Goal: Information Seeking & Learning: Check status

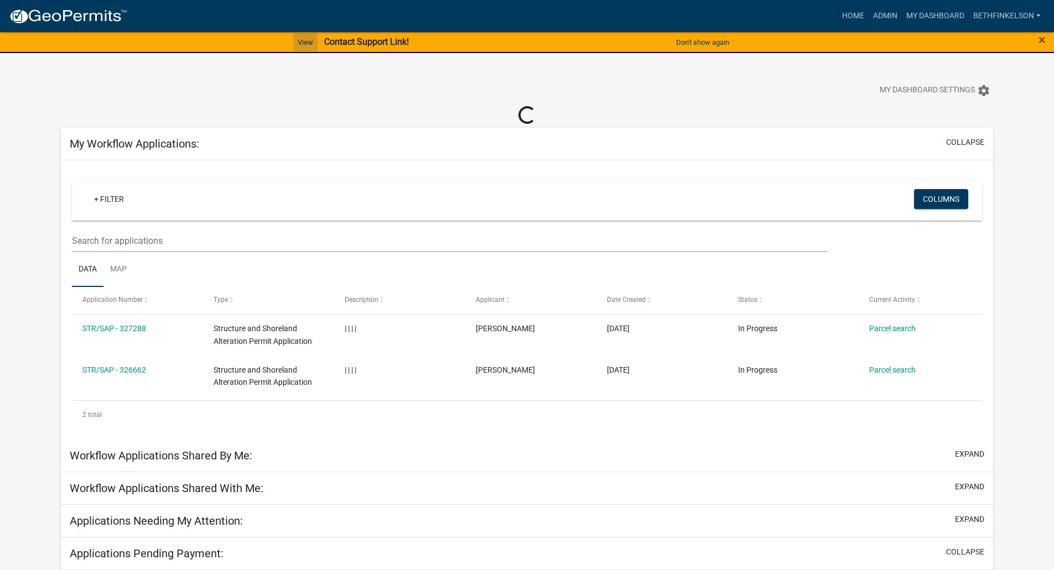
click at [299, 39] on link "View" at bounding box center [305, 42] width 24 height 18
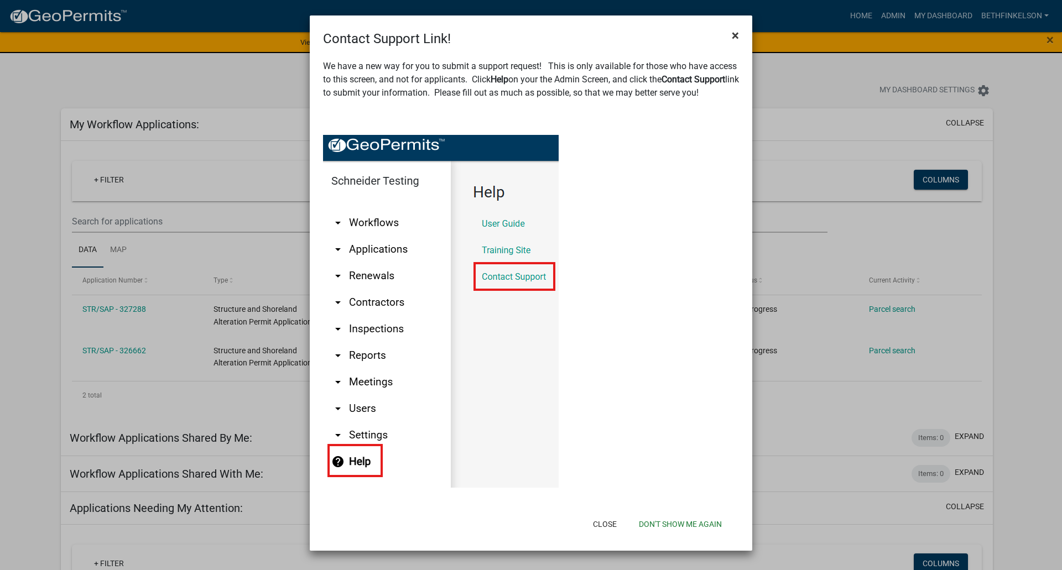
click at [734, 37] on span "×" at bounding box center [735, 35] width 7 height 15
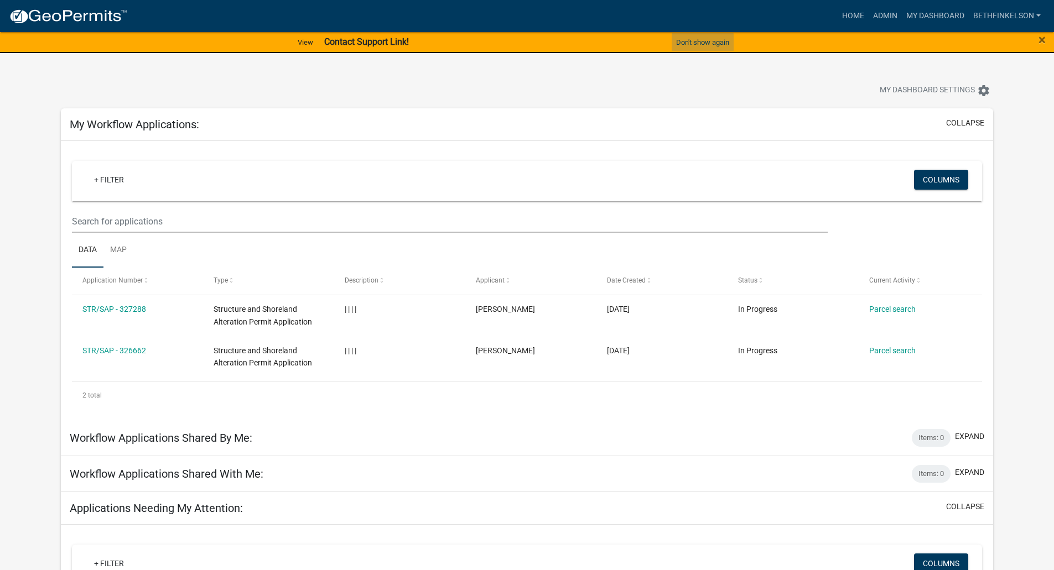
click at [707, 36] on button "Don't show again" at bounding box center [702, 42] width 62 height 18
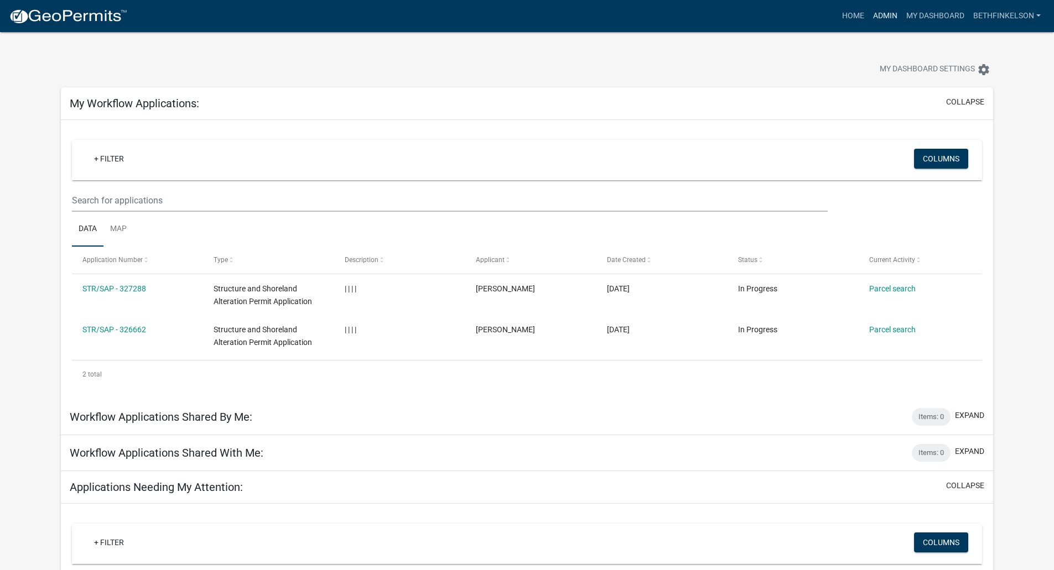
click at [880, 7] on link "Admin" at bounding box center [884, 16] width 33 height 21
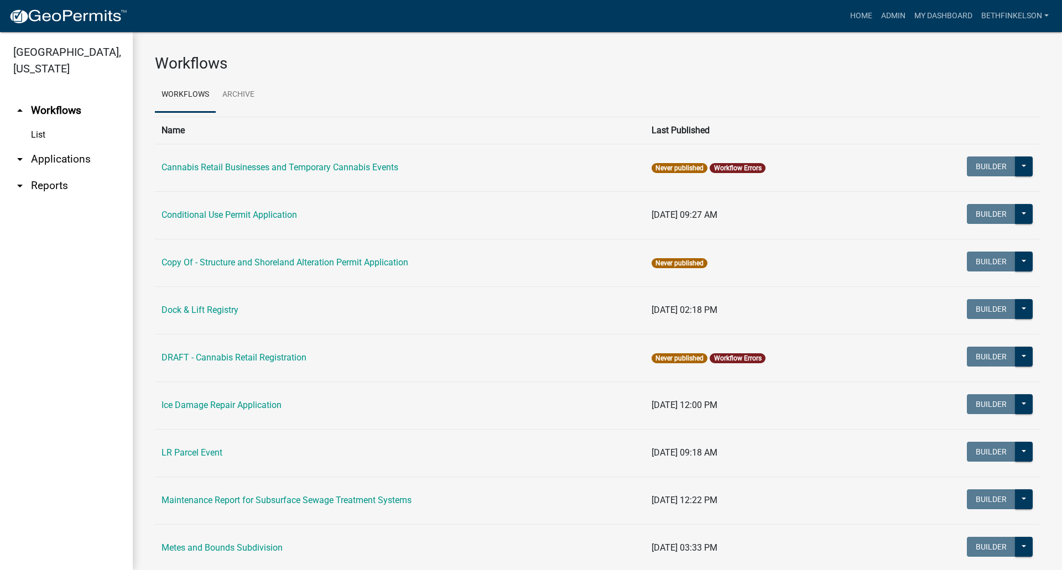
click at [59, 163] on link "arrow_drop_down Applications" at bounding box center [66, 159] width 133 height 27
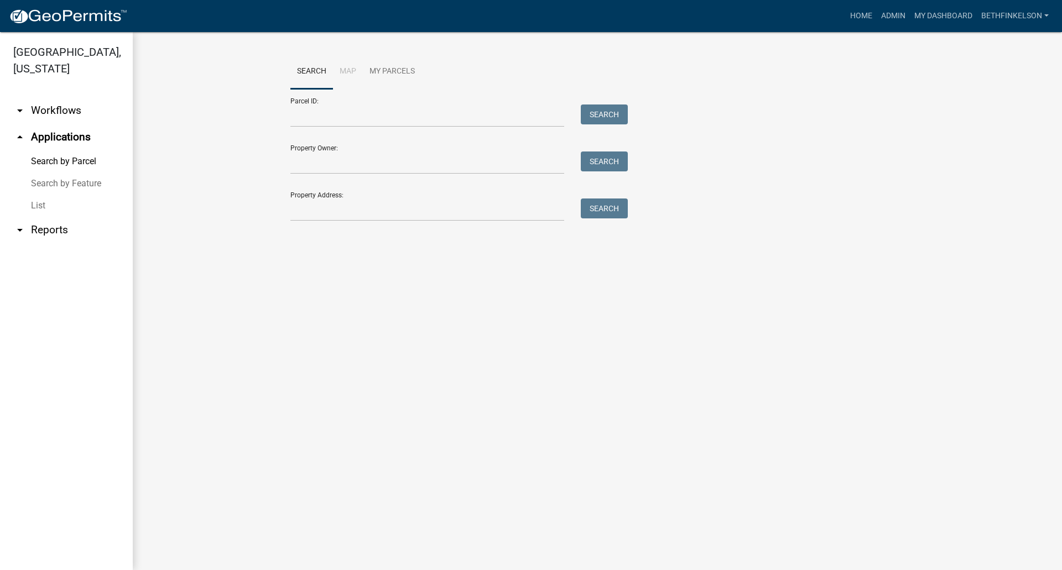
click at [31, 207] on link "List" at bounding box center [66, 206] width 133 height 22
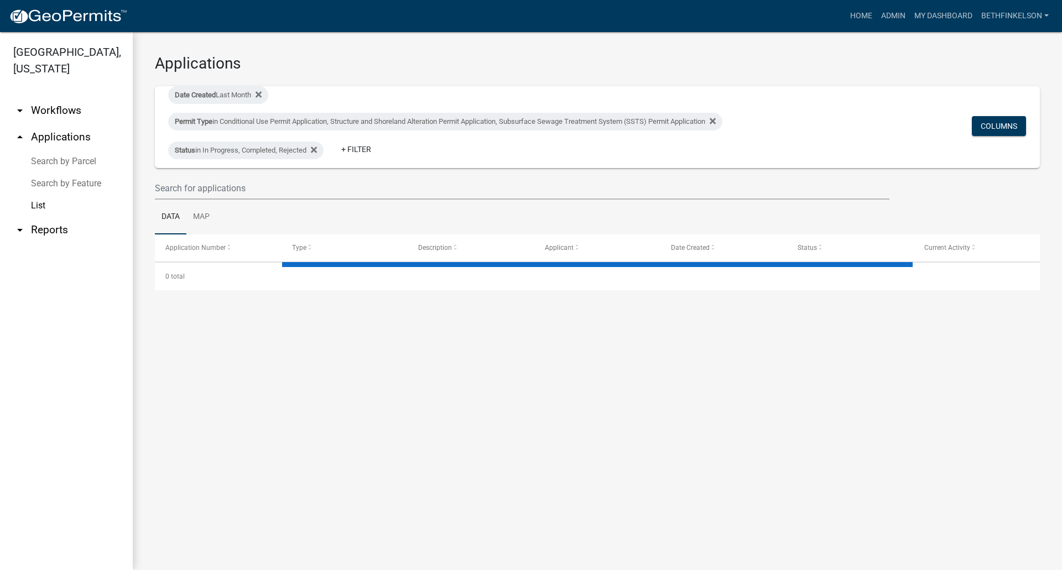
select select "3: 100"
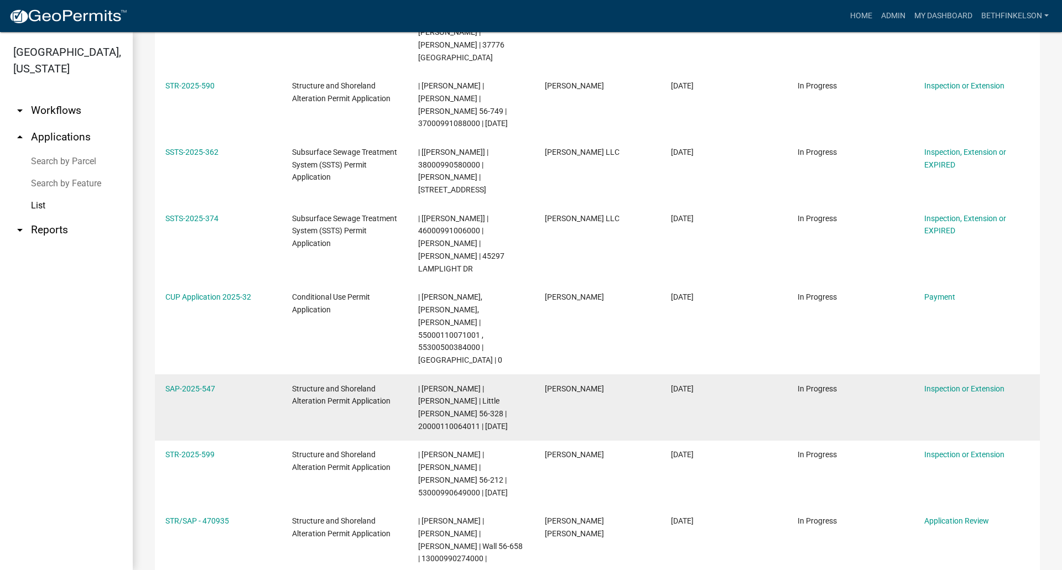
scroll to position [1549, 0]
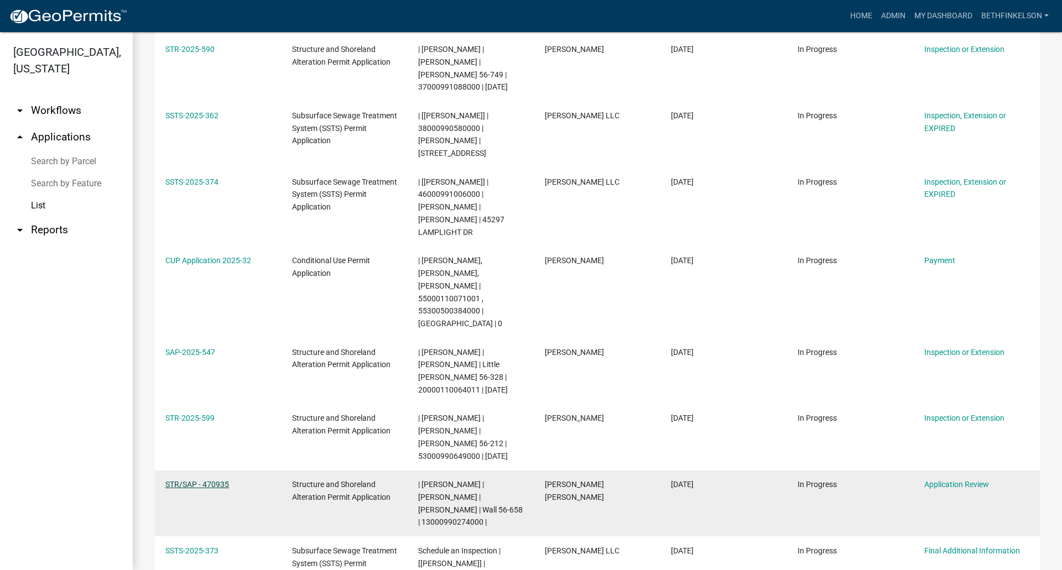
click at [218, 480] on link "STR/SAP - 470935" at bounding box center [197, 484] width 64 height 9
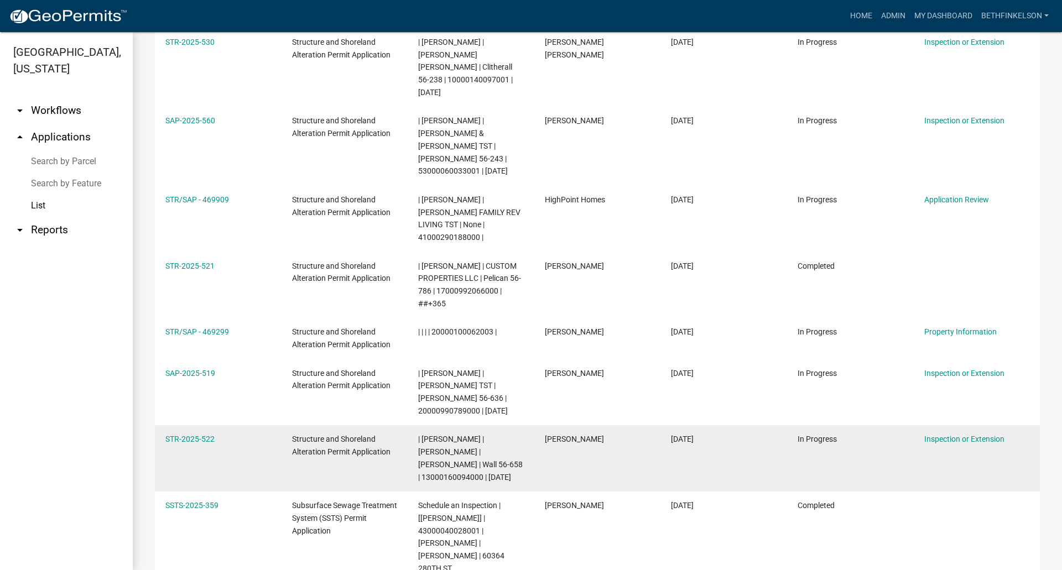
scroll to position [2987, 0]
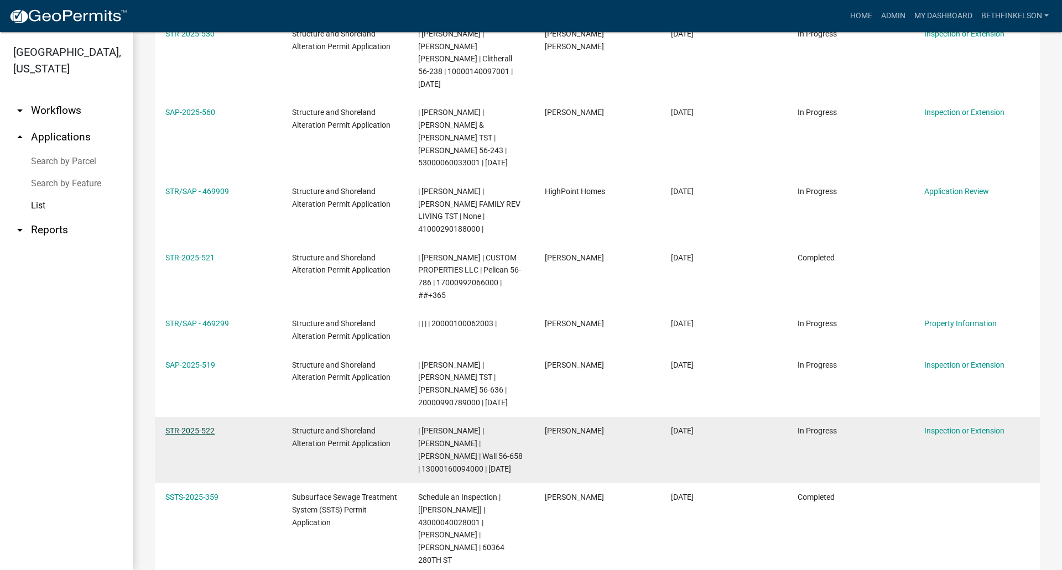
click at [209, 426] on link "STR-2025-522" at bounding box center [189, 430] width 49 height 9
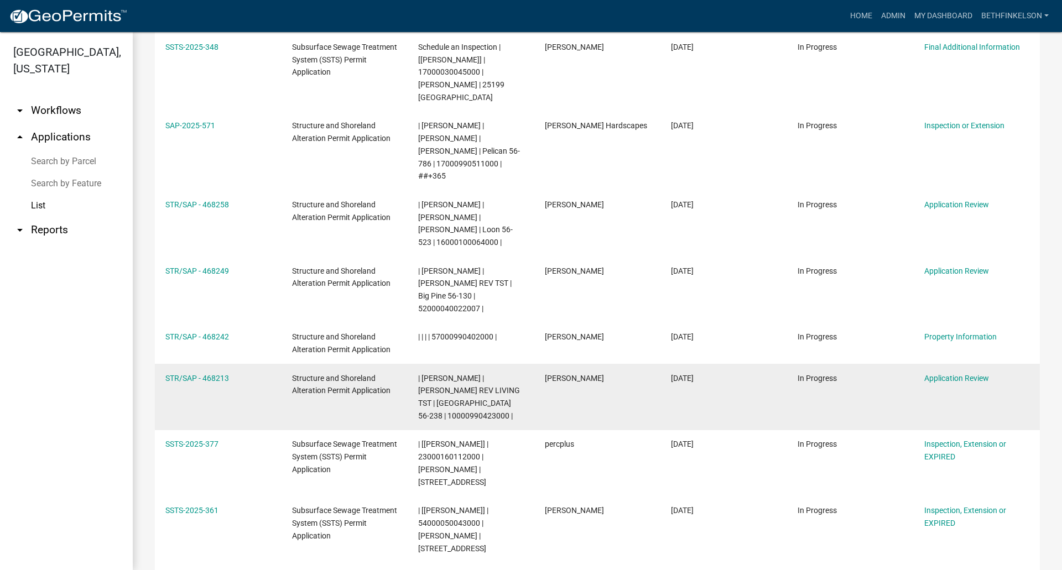
scroll to position [4618, 0]
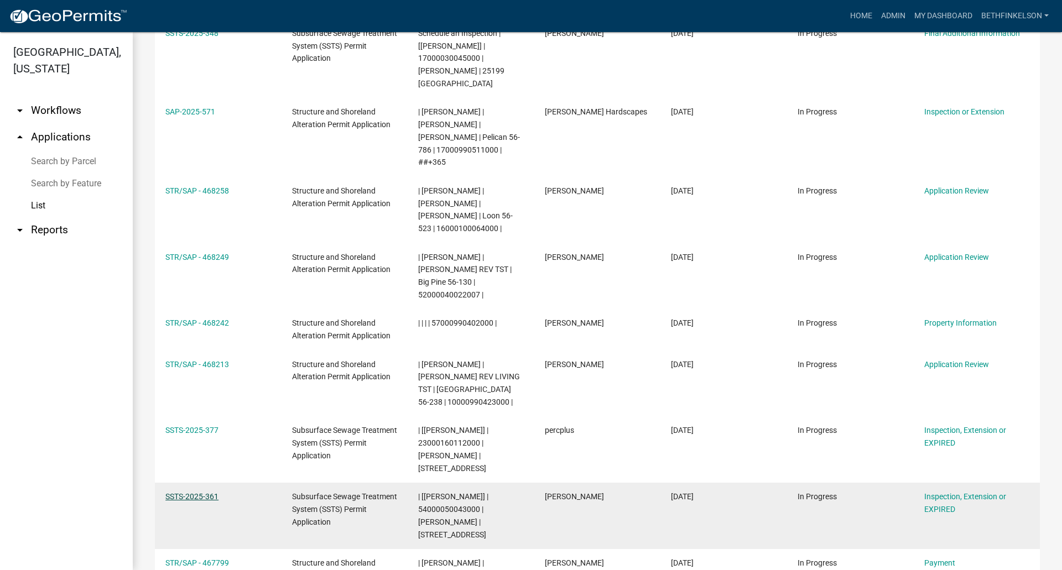
click at [196, 492] on link "SSTS-2025-361" at bounding box center [191, 496] width 53 height 9
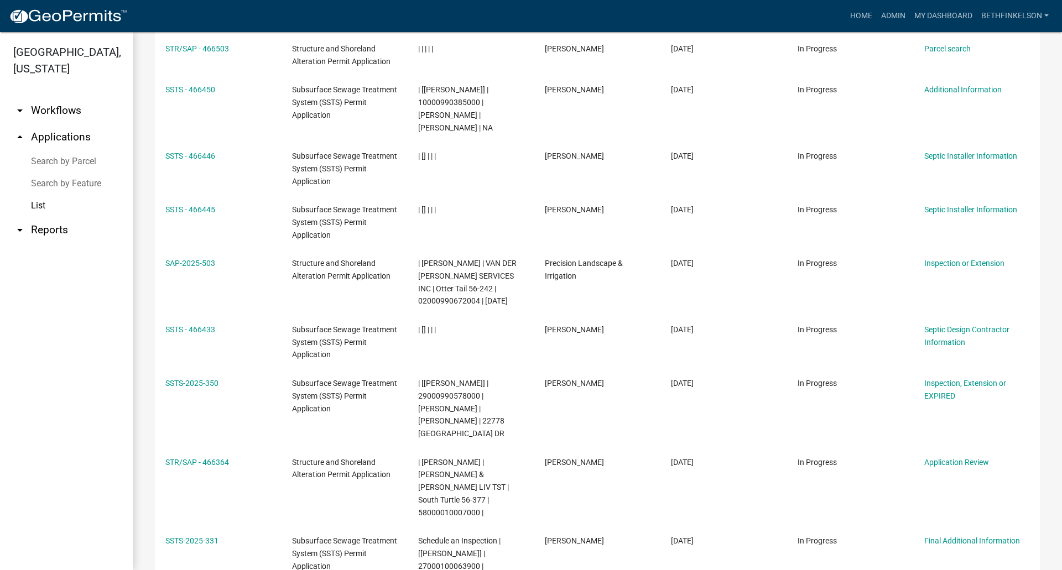
scroll to position [6424, 0]
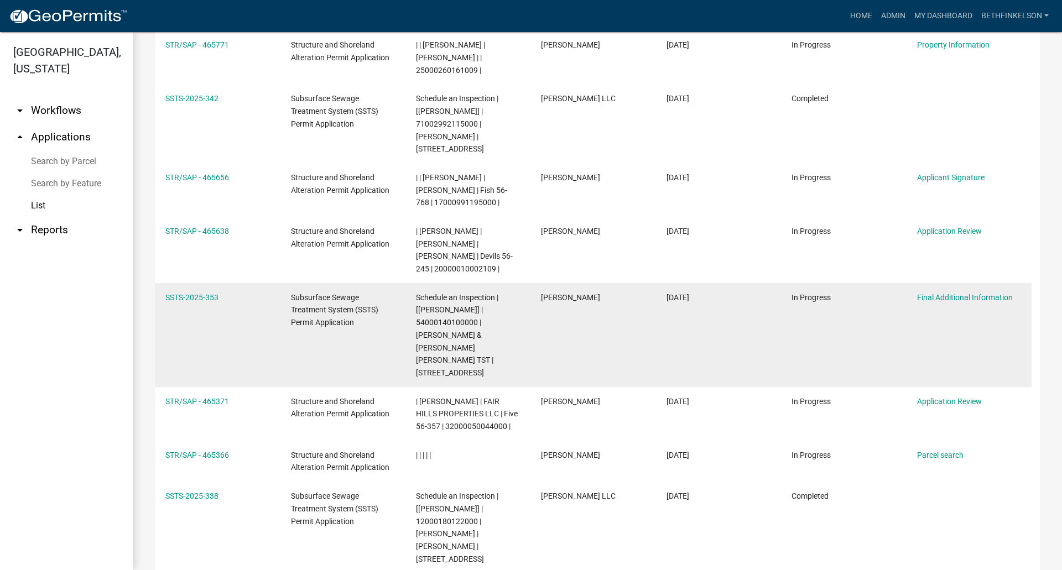
scroll to position [687, 0]
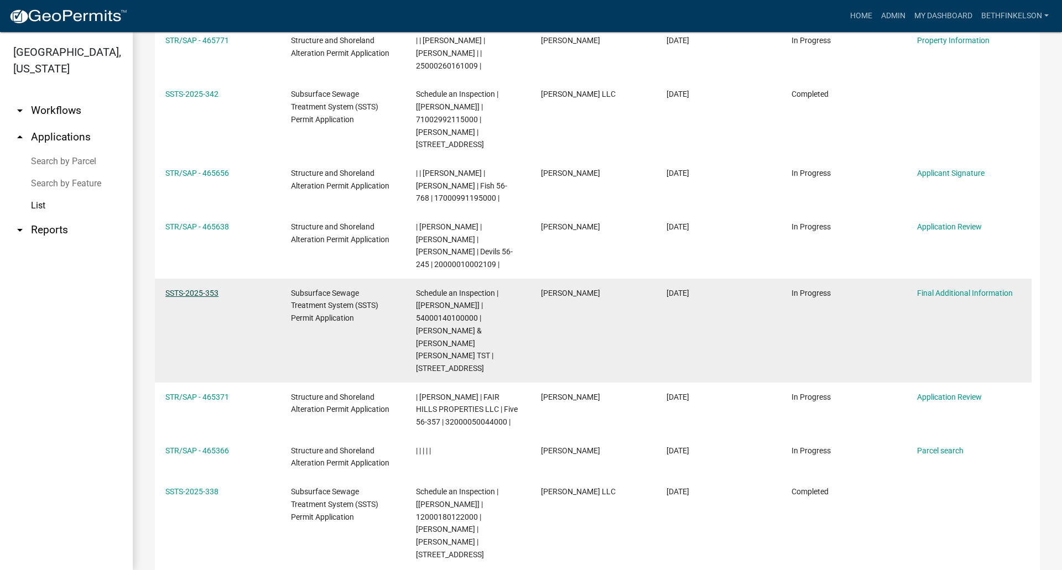
click at [176, 289] on link "SSTS-2025-353" at bounding box center [191, 293] width 53 height 9
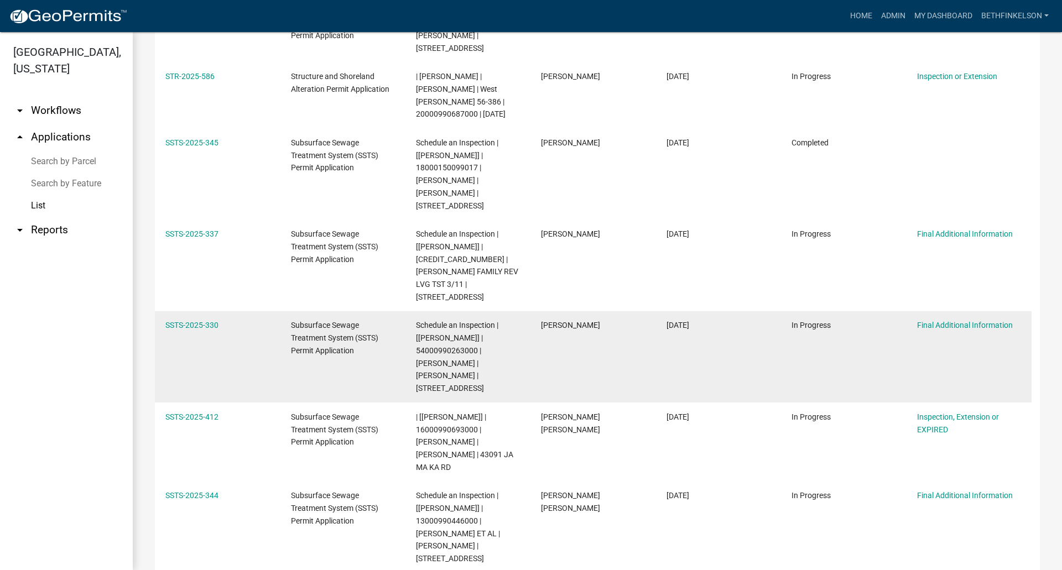
scroll to position [1420, 0]
click at [199, 319] on link "SSTS-2025-330" at bounding box center [191, 323] width 53 height 9
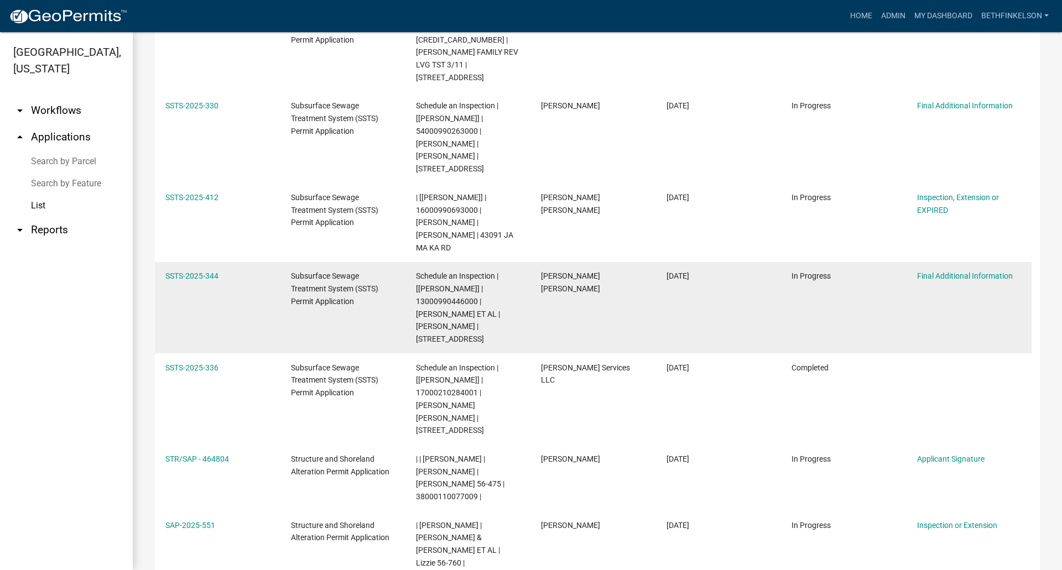
scroll to position [1683, 0]
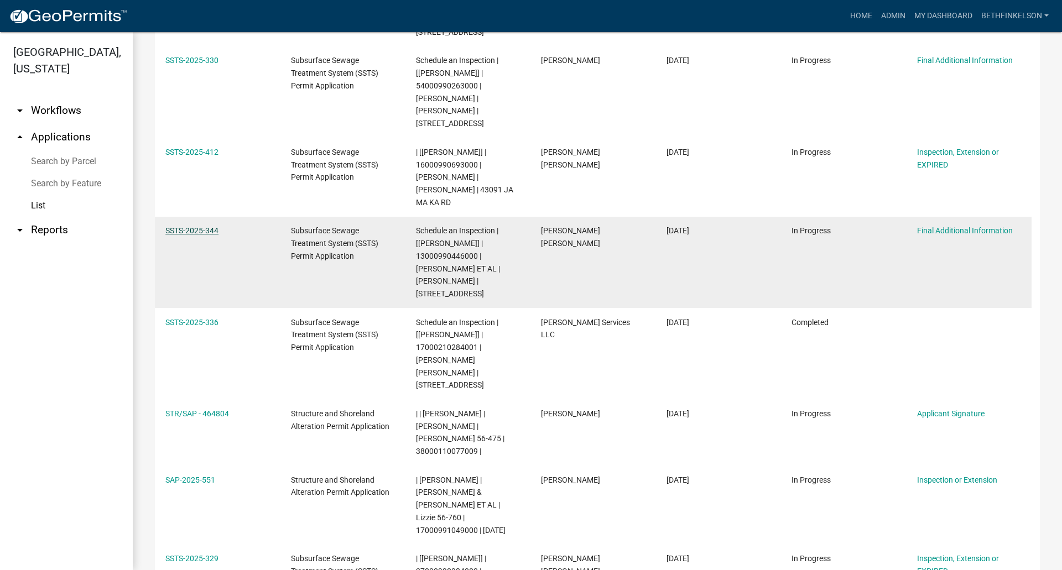
click at [197, 226] on link "SSTS-2025-344" at bounding box center [191, 230] width 53 height 9
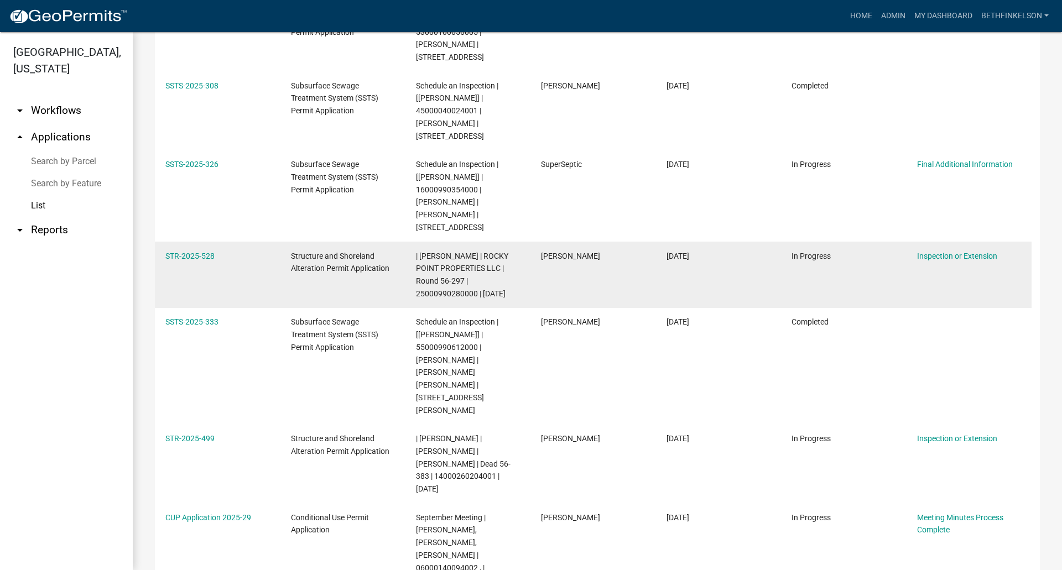
scroll to position [2885, 0]
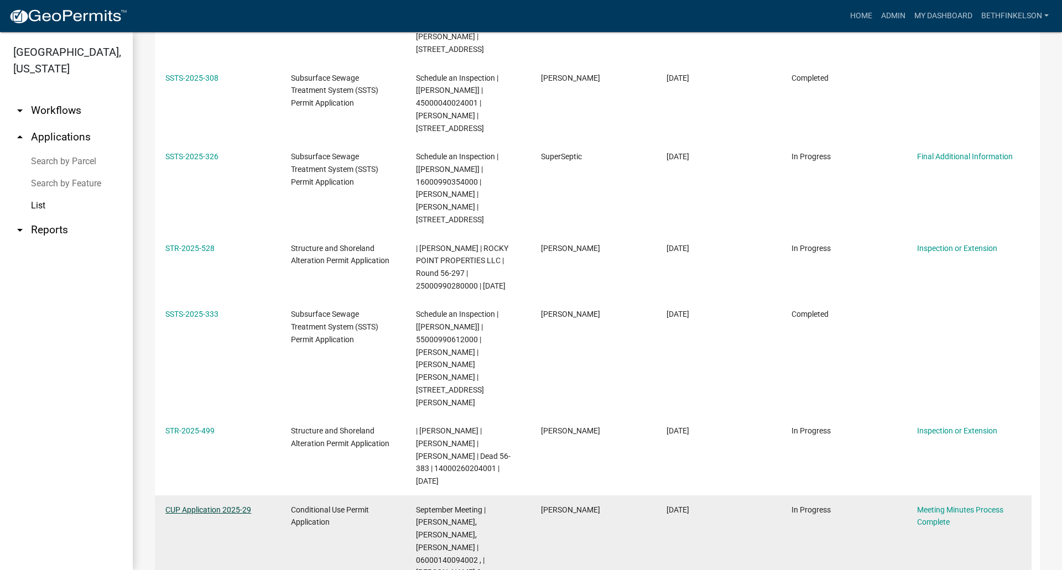
click at [242, 506] on link "CUP Application 2025-29" at bounding box center [208, 510] width 86 height 9
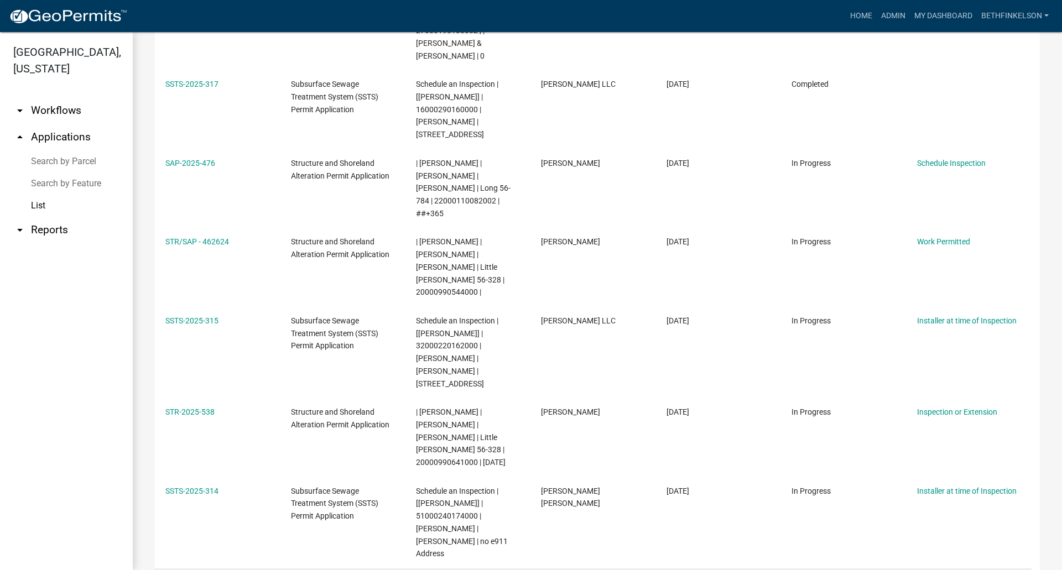
scroll to position [3743, 0]
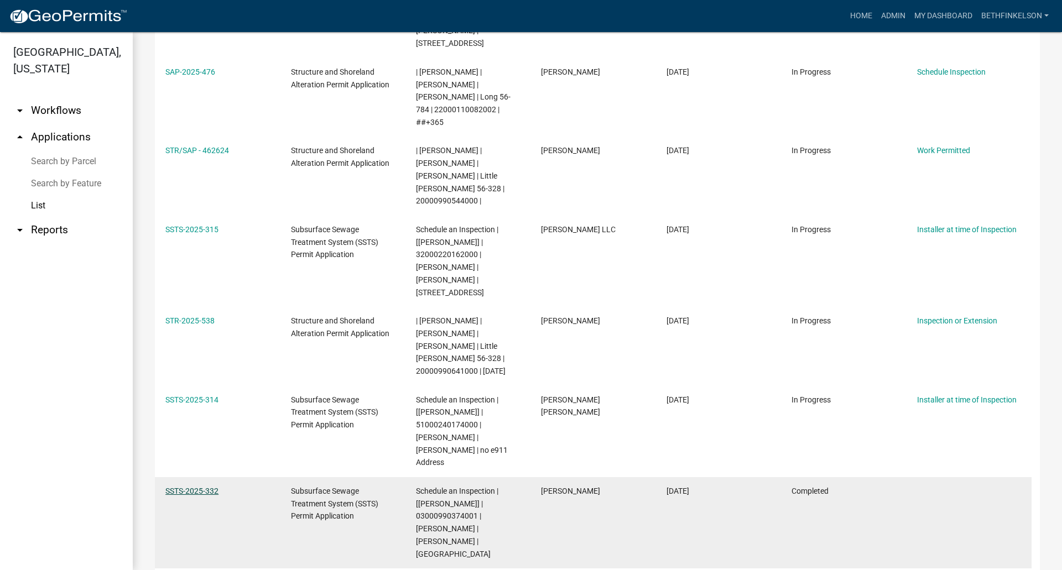
click at [202, 487] on link "SSTS-2025-332" at bounding box center [191, 491] width 53 height 9
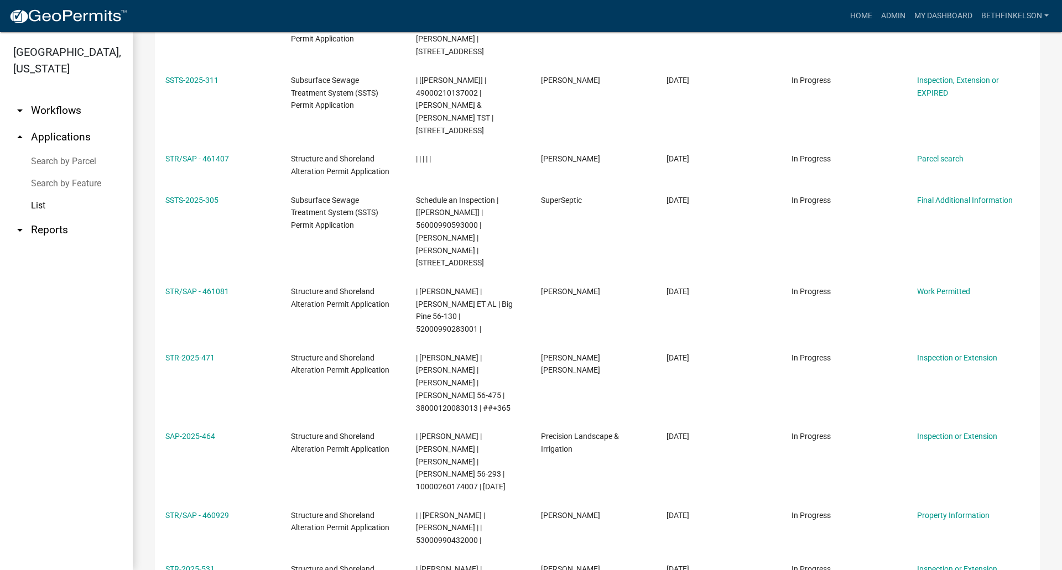
scroll to position [5609, 0]
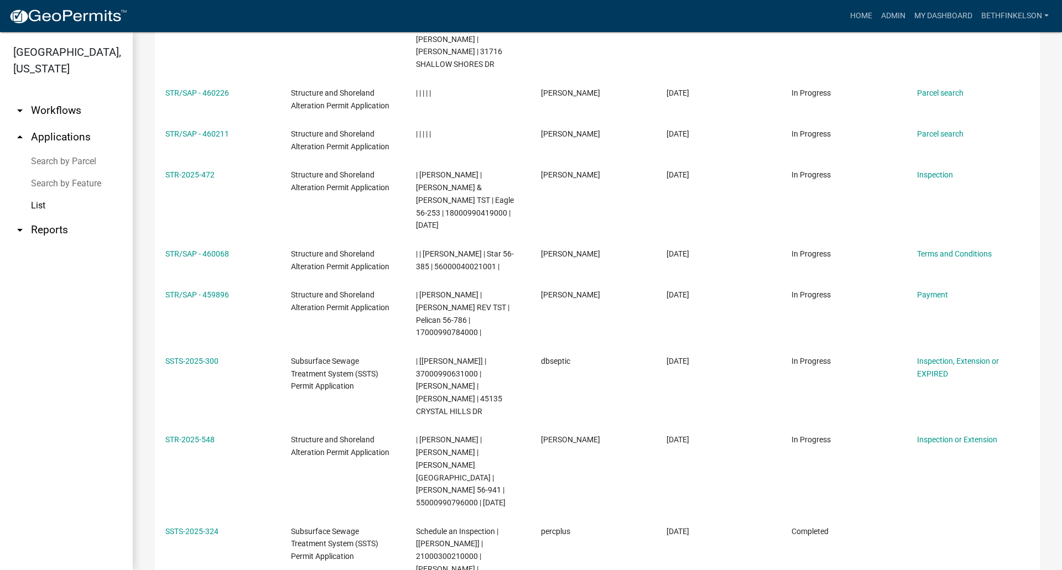
scroll to position [6663, 0]
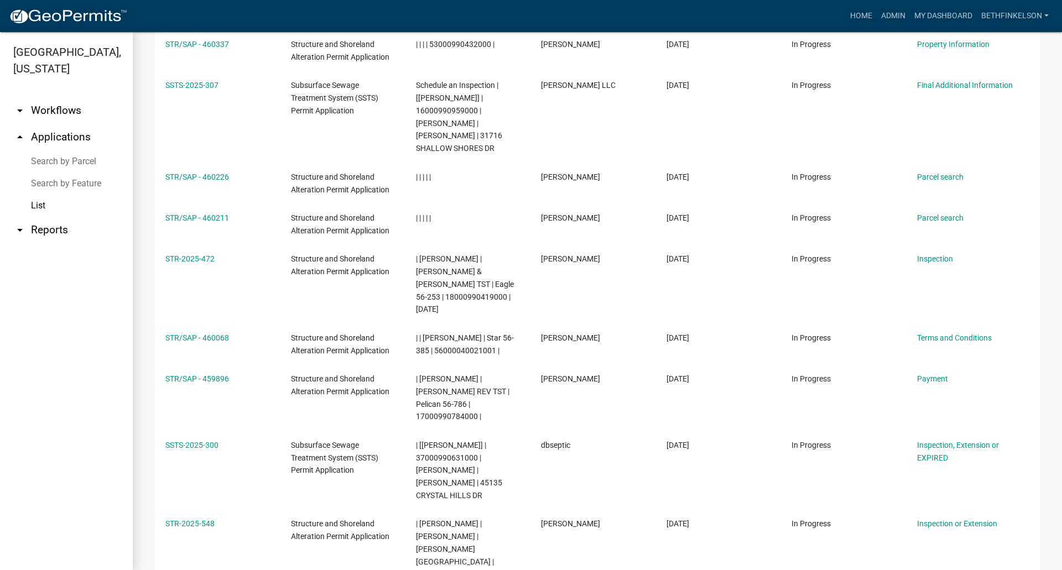
scroll to position [6663, 0]
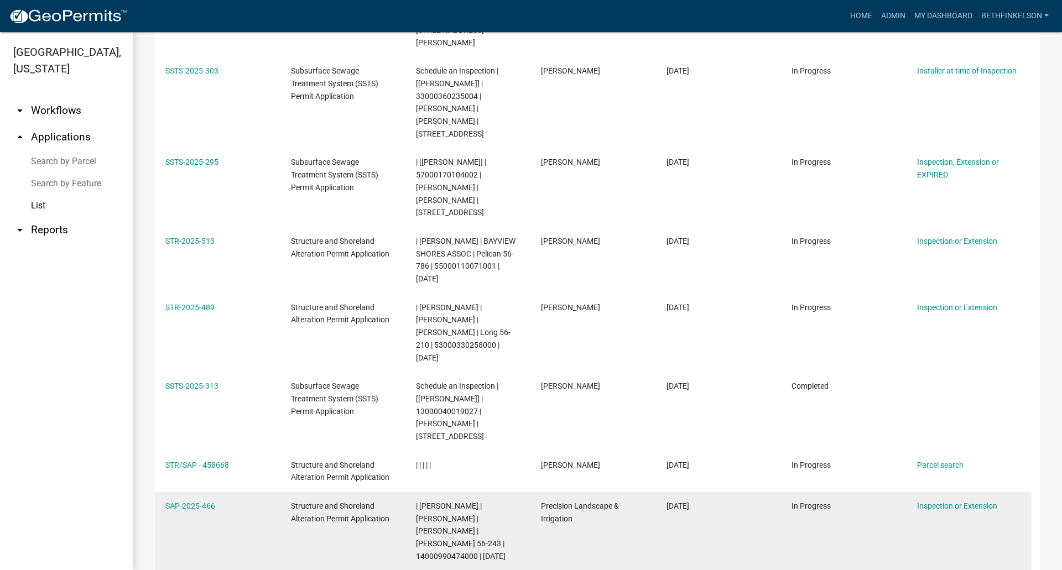
scroll to position [773, 0]
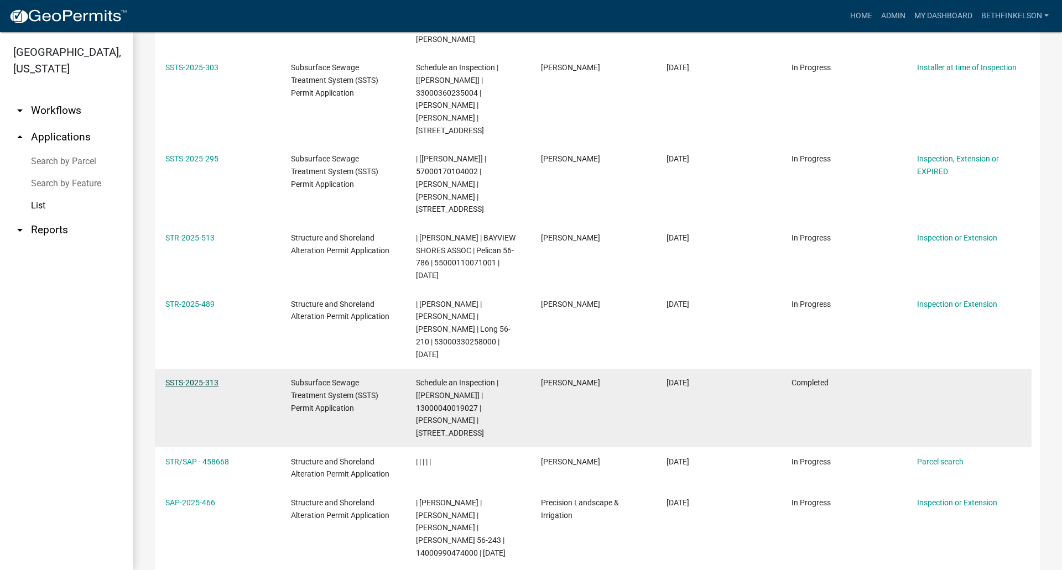
click at [183, 378] on link "SSTS-2025-313" at bounding box center [191, 382] width 53 height 9
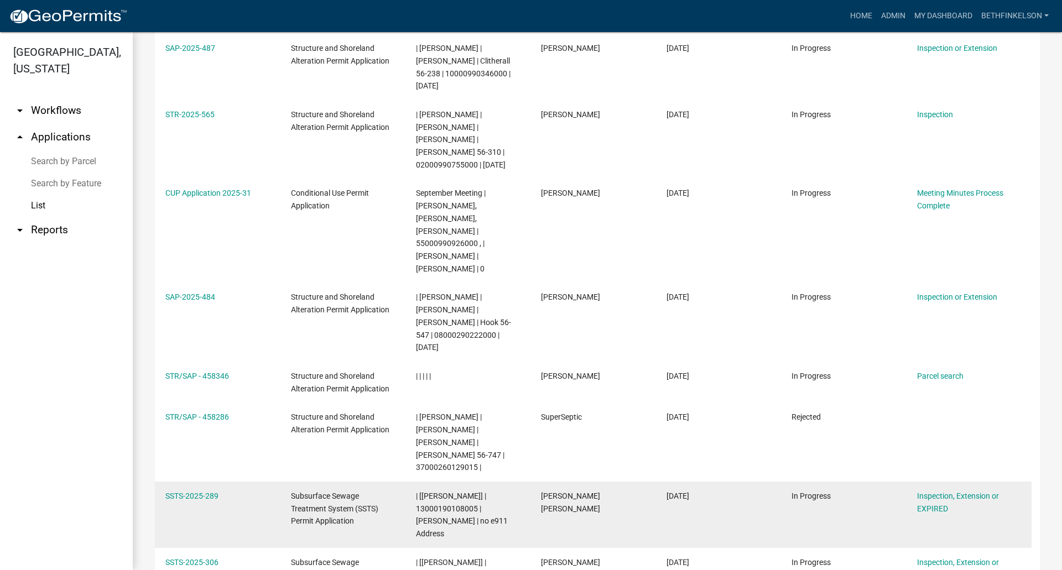
scroll to position [1548, 0]
click at [202, 491] on link "SSTS-2025-289" at bounding box center [191, 495] width 53 height 9
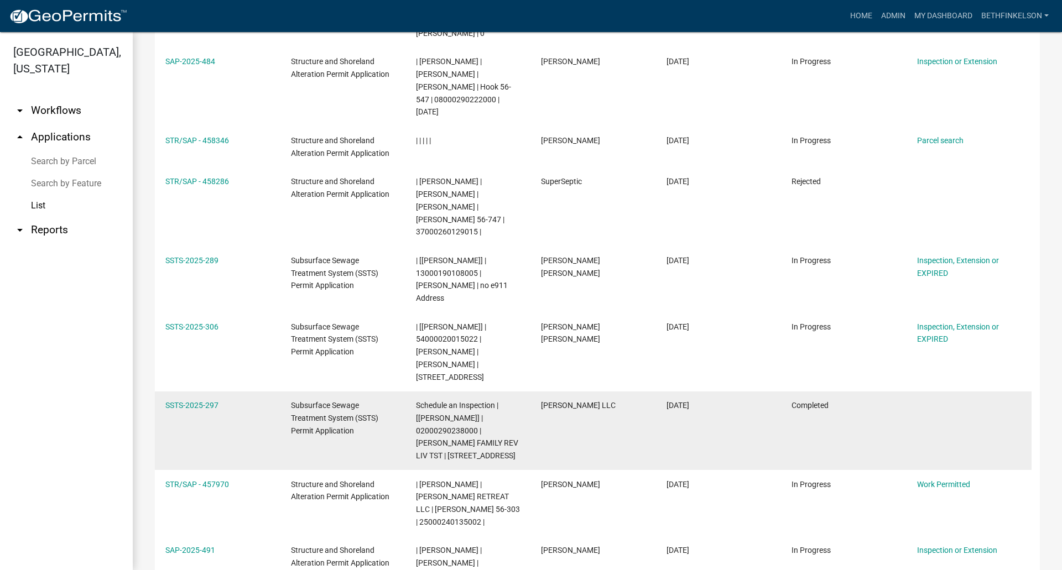
scroll to position [1783, 0]
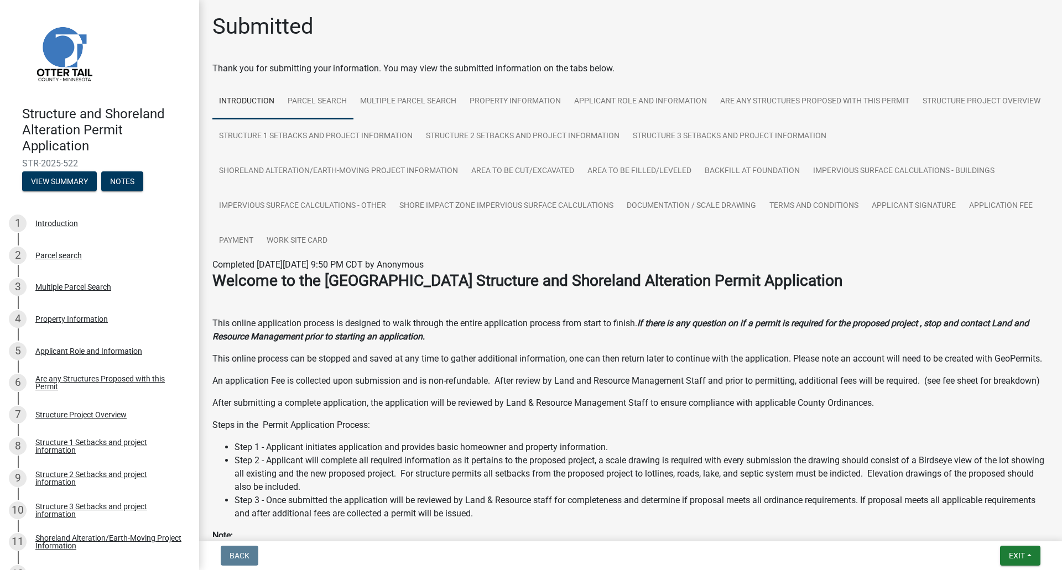
click at [331, 106] on link "Parcel search" at bounding box center [317, 101] width 72 height 35
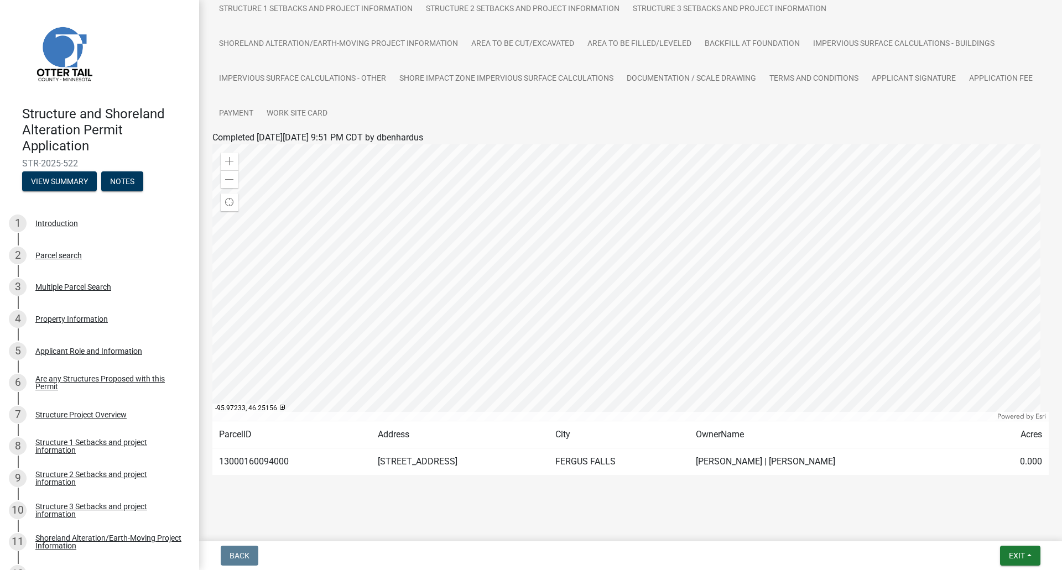
scroll to position [131, 0]
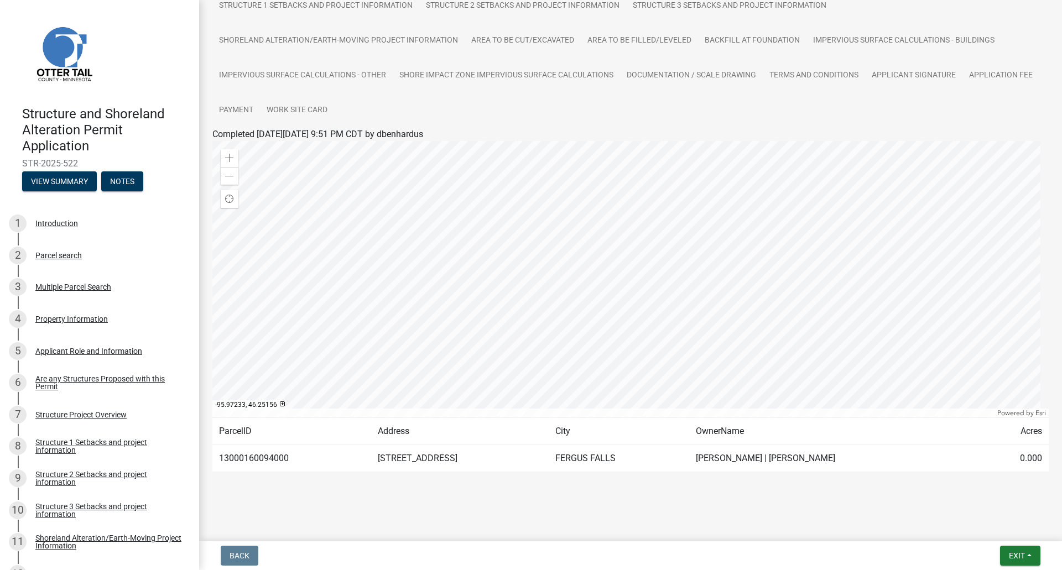
click at [252, 459] on td "13000160094000" at bounding box center [291, 458] width 159 height 27
click at [256, 459] on td "13000160094000" at bounding box center [291, 458] width 159 height 27
copy td "13000160094000"
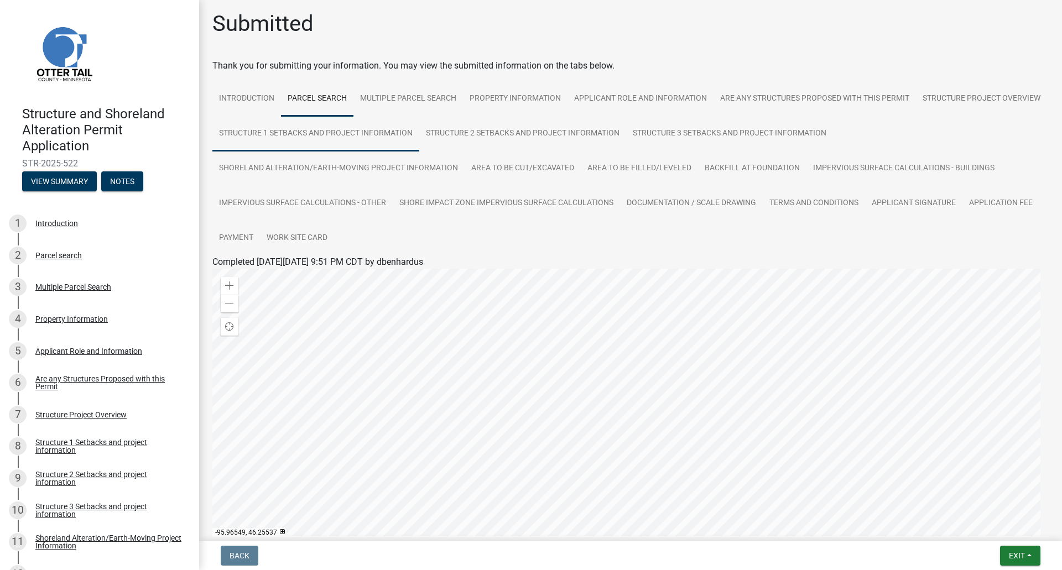
scroll to position [0, 0]
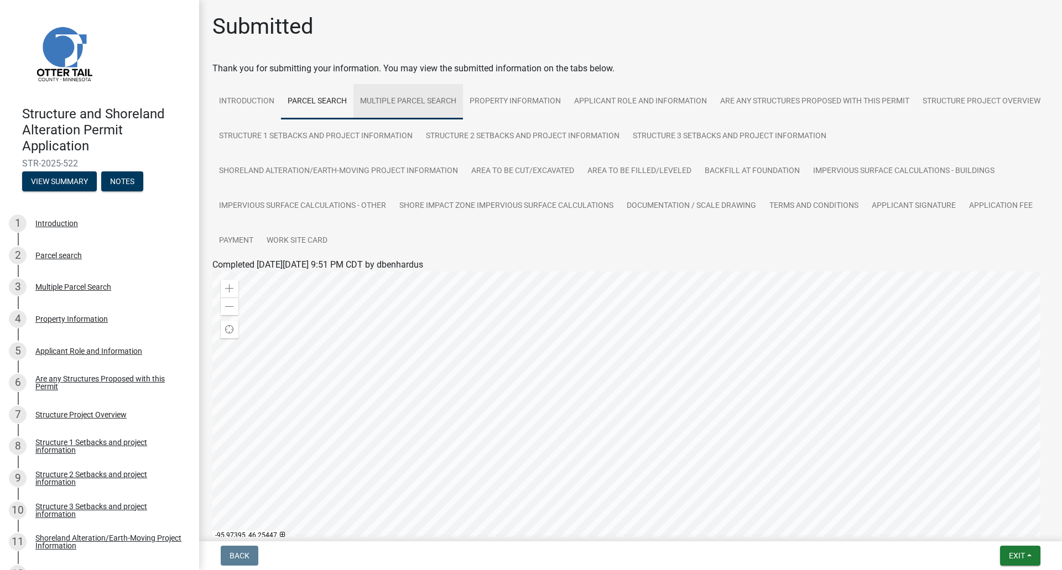
click at [423, 114] on link "Multiple Parcel Search" at bounding box center [408, 101] width 110 height 35
click at [508, 110] on link "Property Information" at bounding box center [515, 101] width 105 height 35
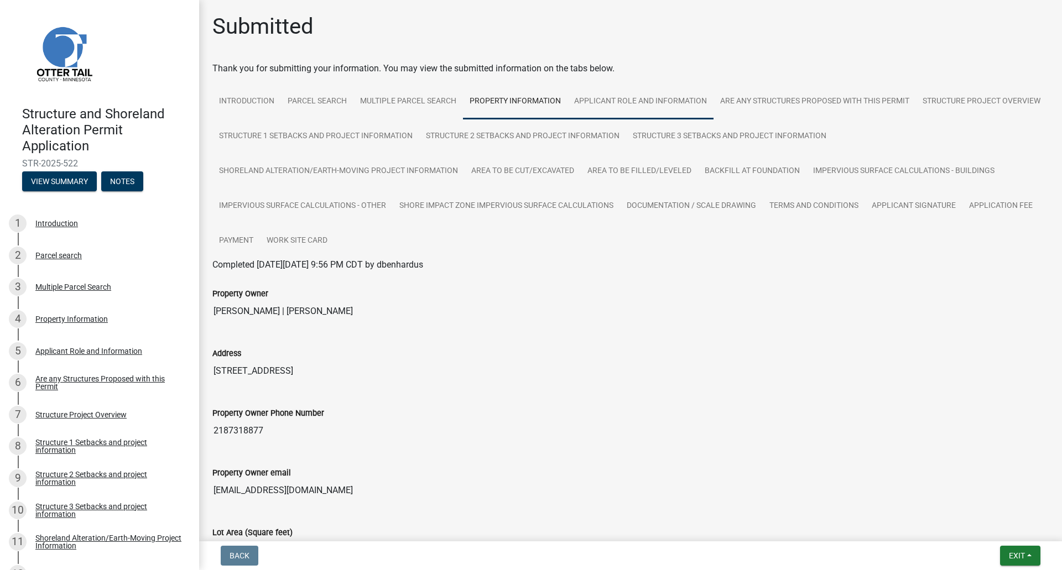
click at [598, 112] on link "Applicant Role and Information" at bounding box center [640, 101] width 146 height 35
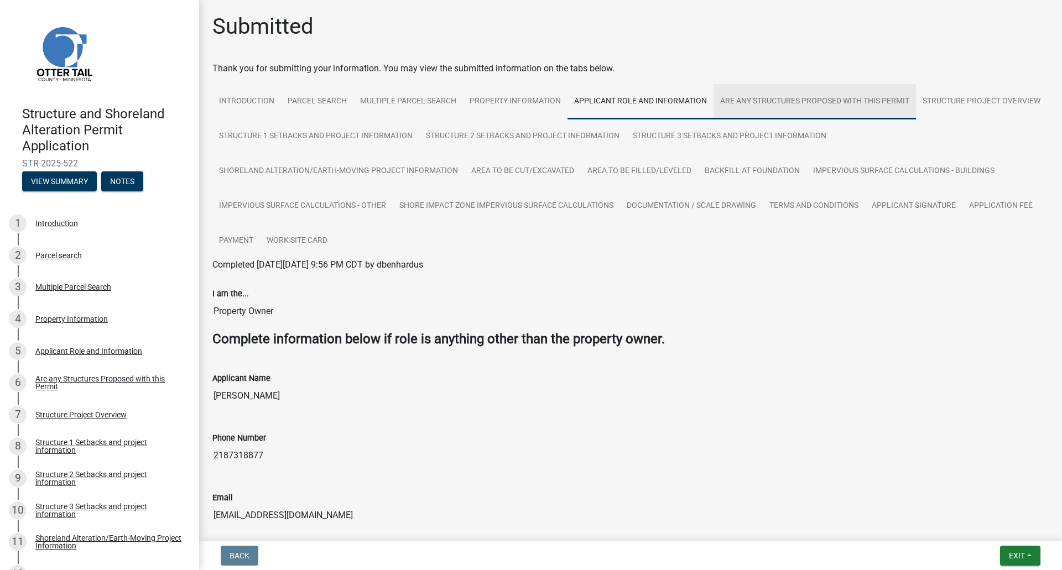
click at [767, 98] on link "Are any Structures Proposed with this Permit" at bounding box center [814, 101] width 202 height 35
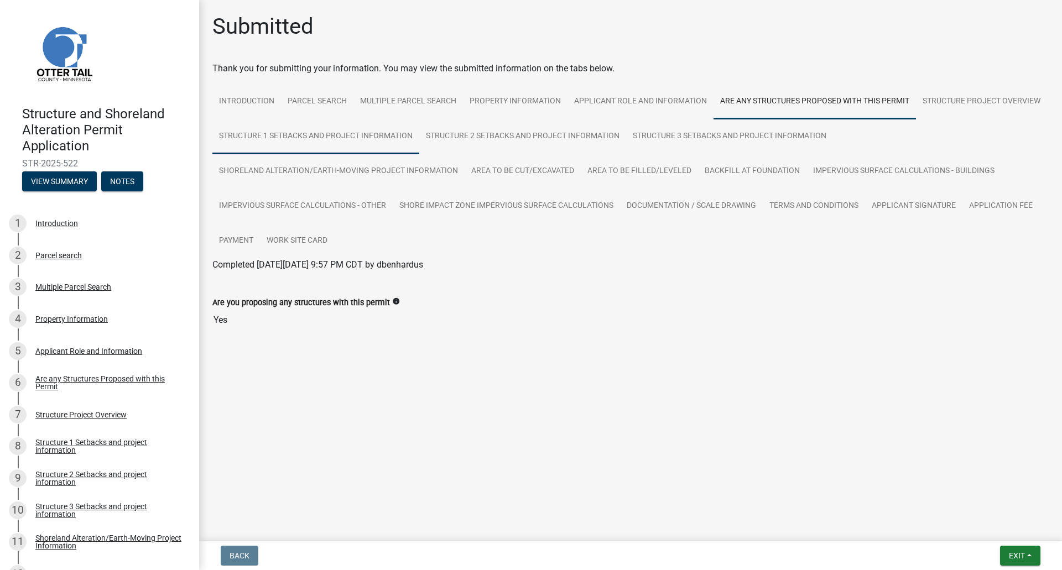
click at [281, 137] on link "Structure 1 Setbacks and project information" at bounding box center [315, 136] width 207 height 35
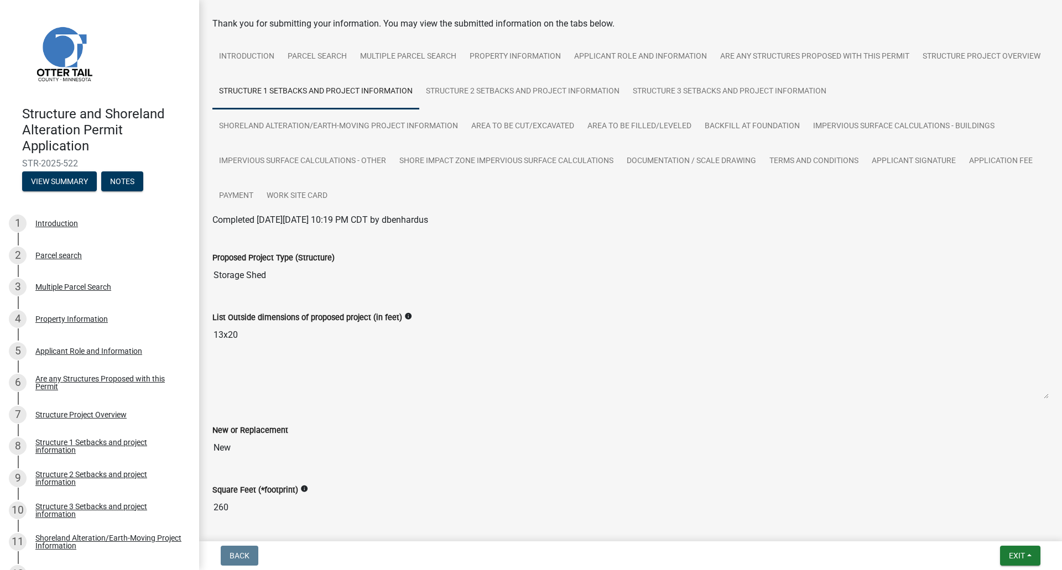
scroll to position [28, 0]
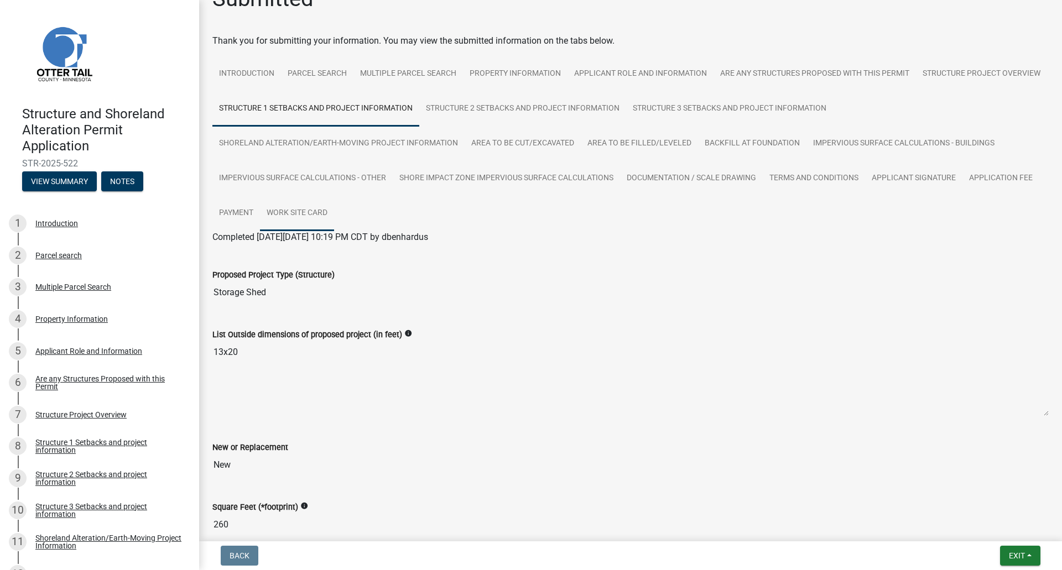
click at [302, 215] on link "Work Site Card" at bounding box center [297, 213] width 74 height 35
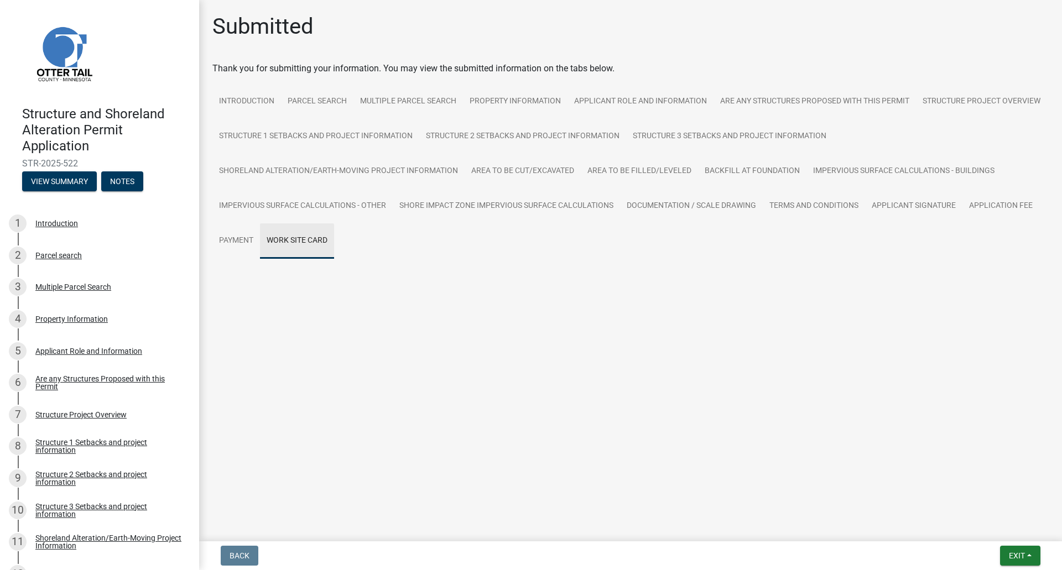
scroll to position [0, 0]
click at [258, 281] on link "Work Site Card" at bounding box center [241, 278] width 58 height 11
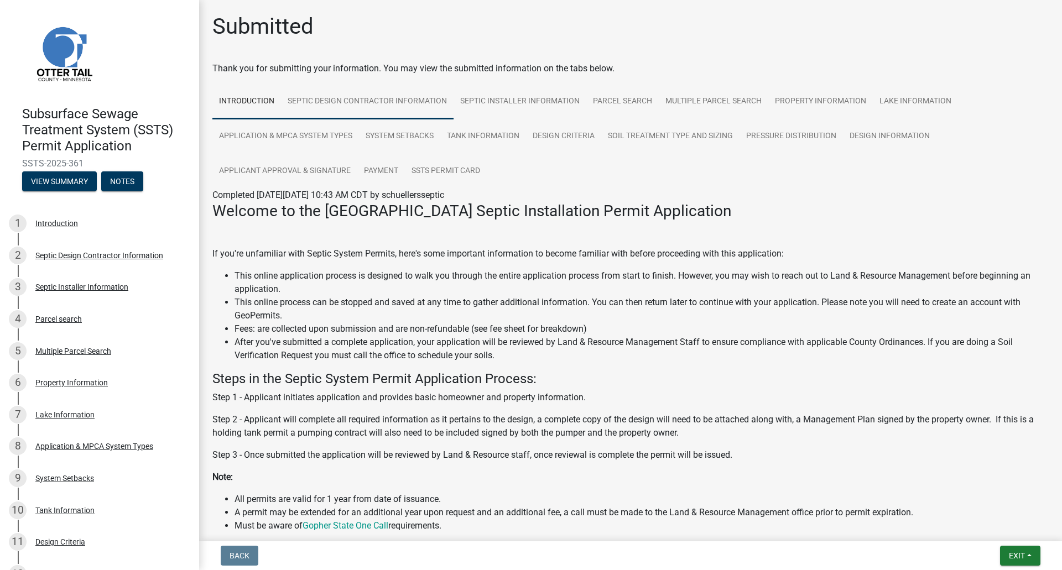
click at [359, 96] on link "Septic Design Contractor Information" at bounding box center [367, 101] width 173 height 35
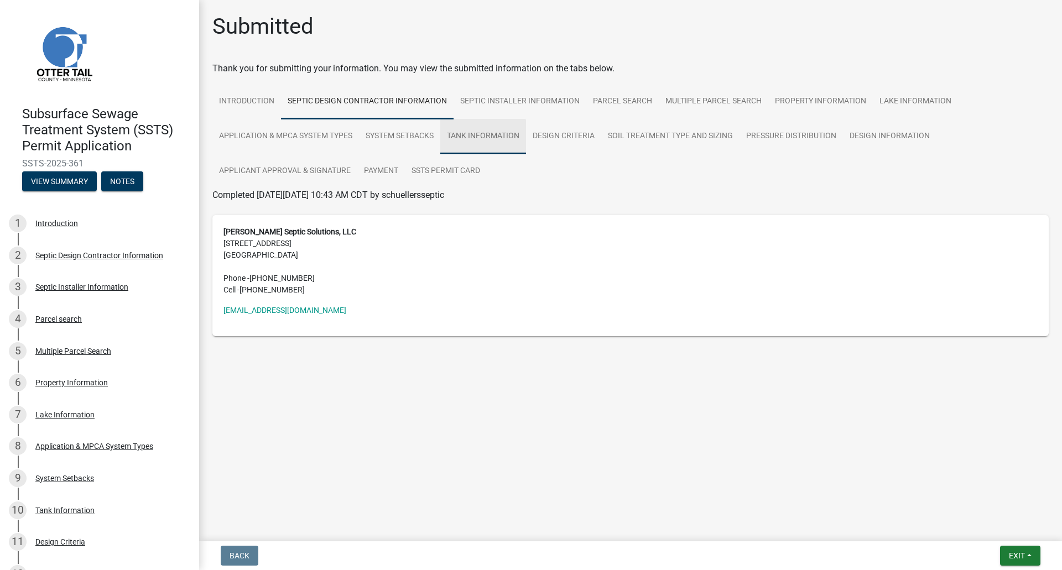
click at [483, 123] on link "Tank Information" at bounding box center [483, 136] width 86 height 35
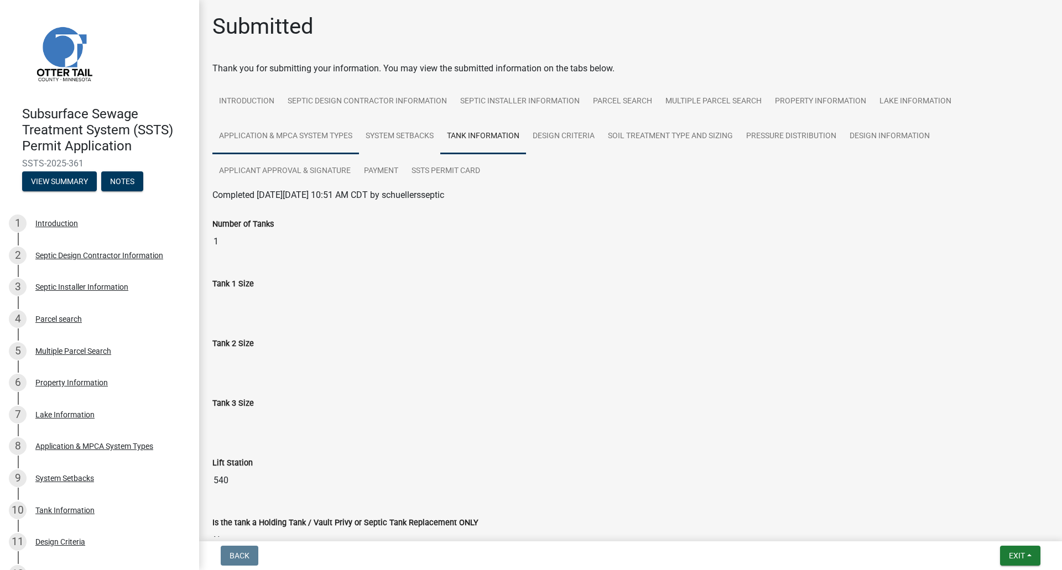
click at [275, 132] on link "Application & MPCA System Types" at bounding box center [285, 136] width 147 height 35
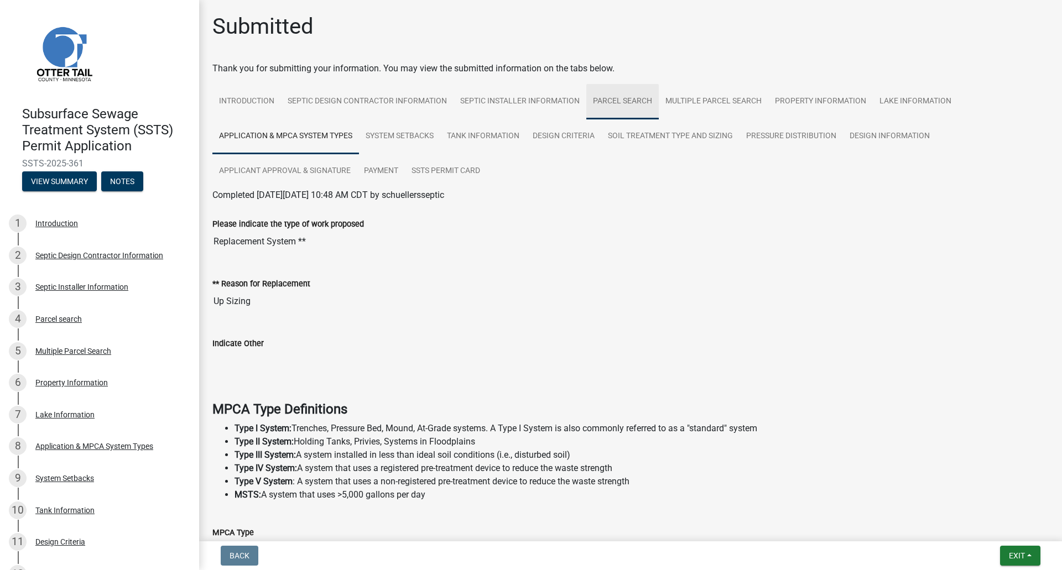
click at [595, 114] on link "Parcel search" at bounding box center [622, 101] width 72 height 35
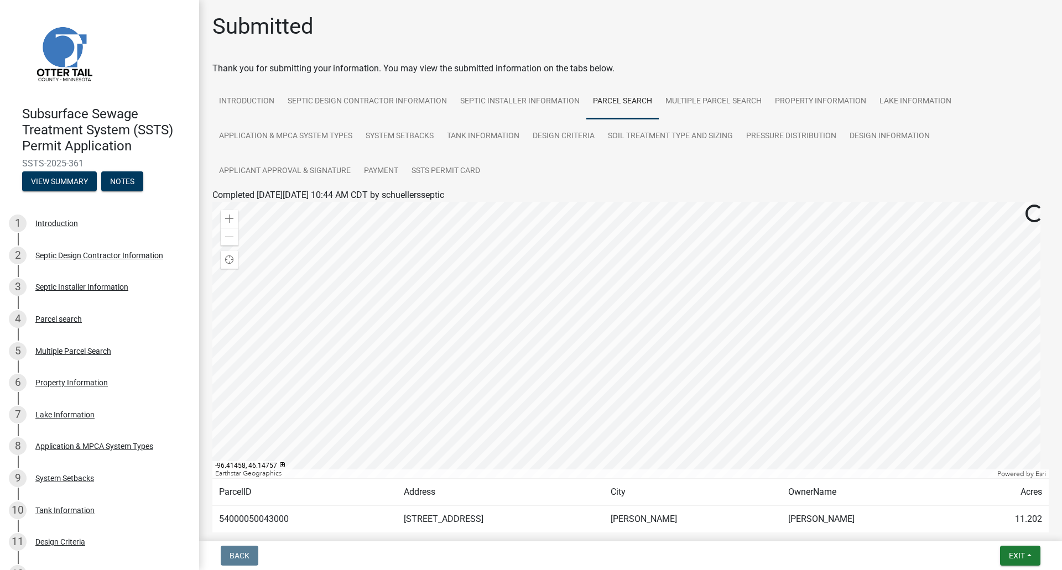
click at [257, 519] on td "54000050043000" at bounding box center [304, 519] width 185 height 27
copy td "54000050043000"
click at [317, 137] on link "Application & MPCA System Types" at bounding box center [285, 136] width 147 height 35
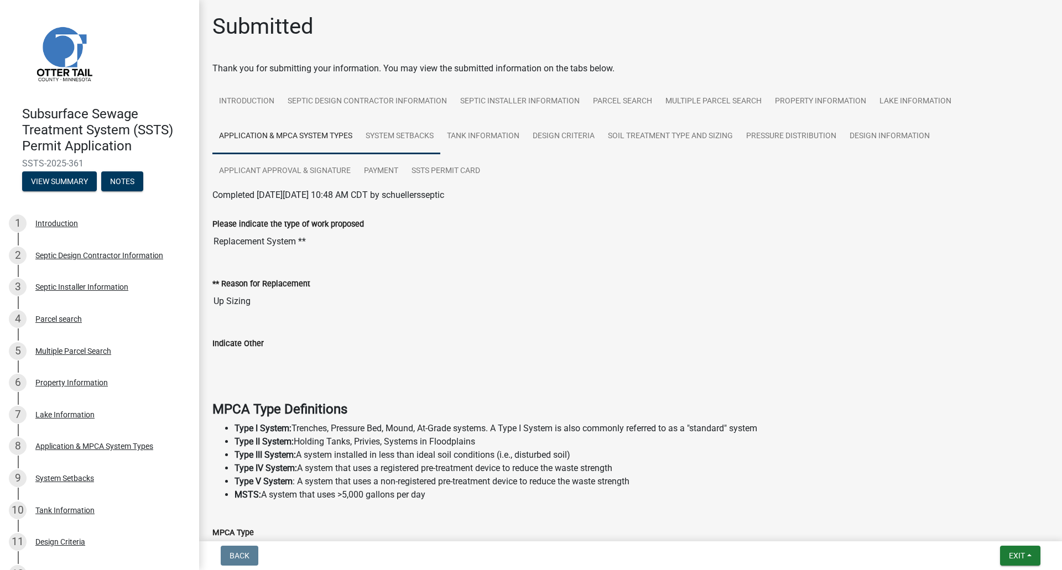
click at [386, 149] on link "System Setbacks" at bounding box center [399, 136] width 81 height 35
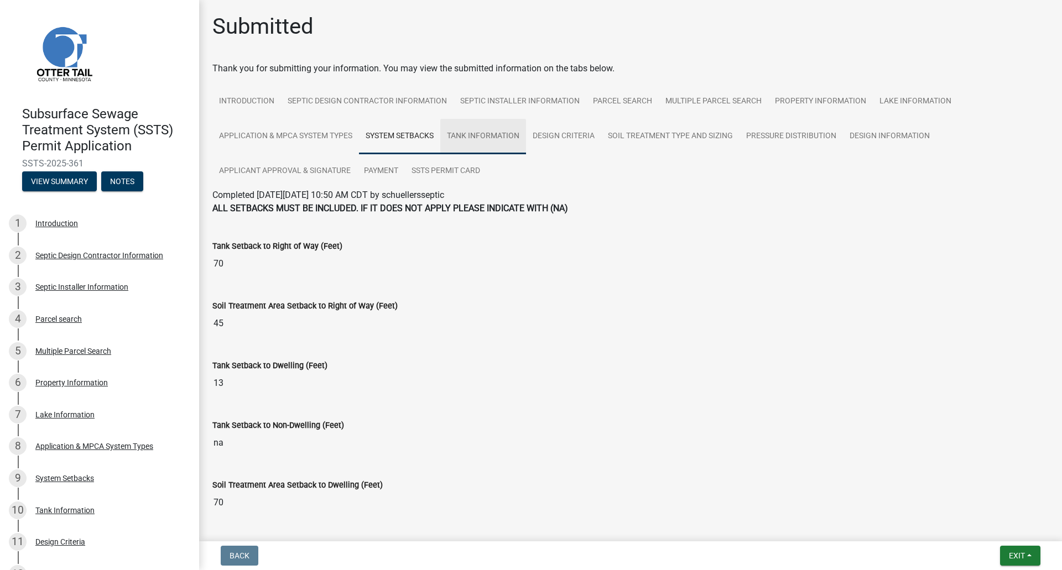
click at [467, 147] on link "Tank Information" at bounding box center [483, 136] width 86 height 35
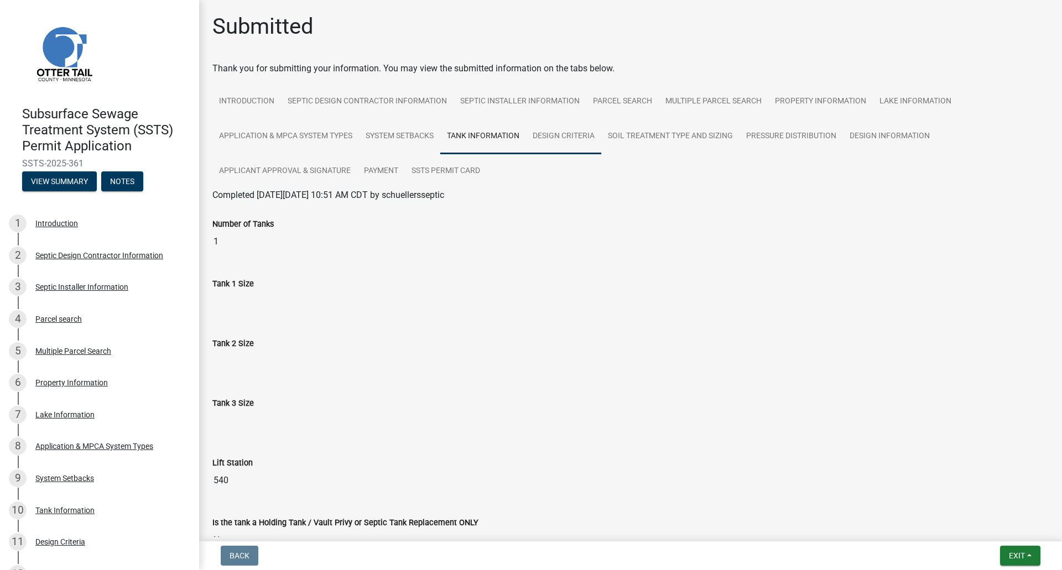
click at [560, 143] on link "Design Criteria" at bounding box center [563, 136] width 75 height 35
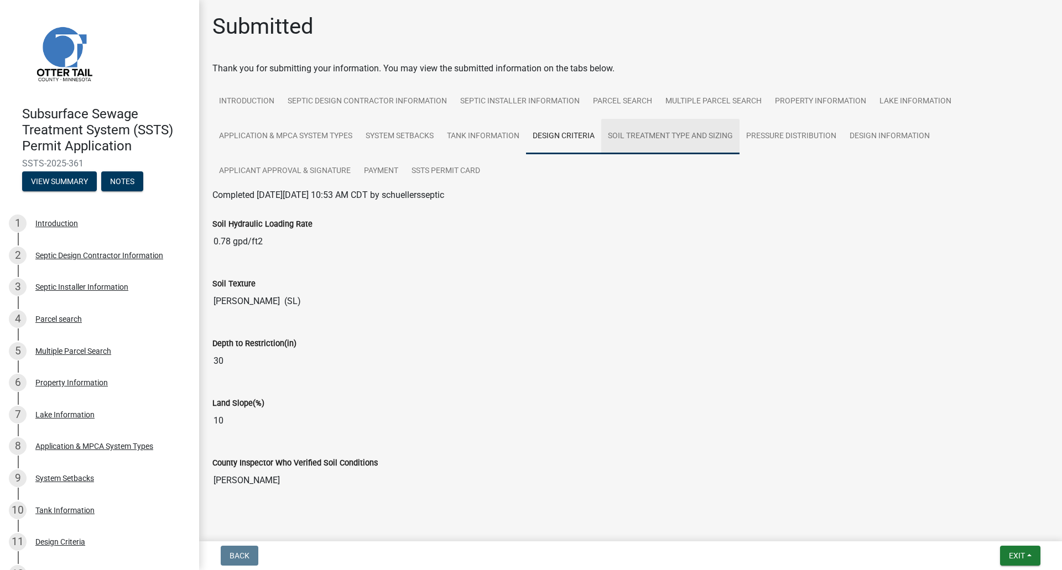
click at [626, 135] on link "Soil Treatment Type and Sizing" at bounding box center [670, 136] width 138 height 35
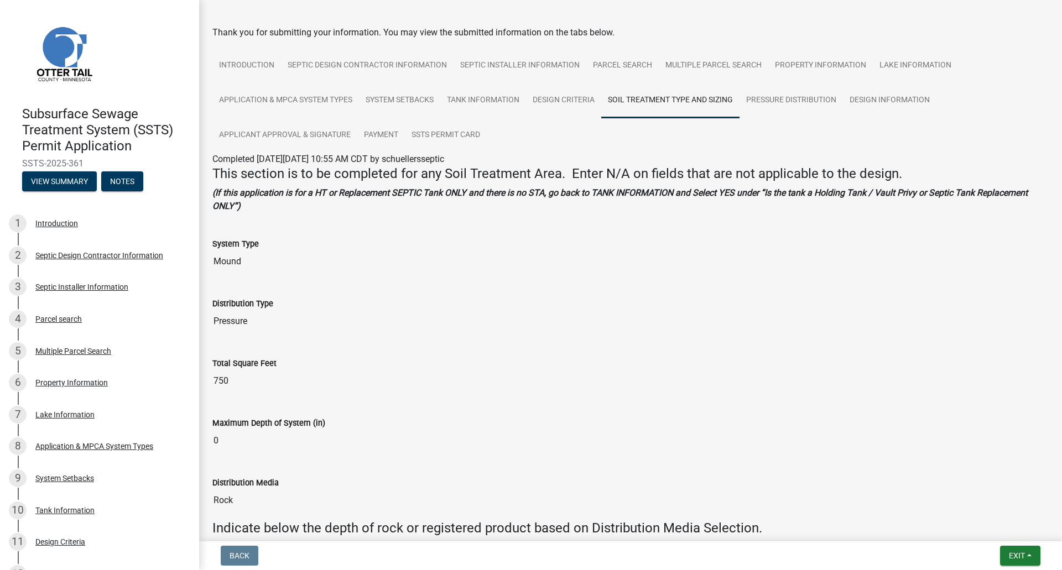
scroll to position [41, 0]
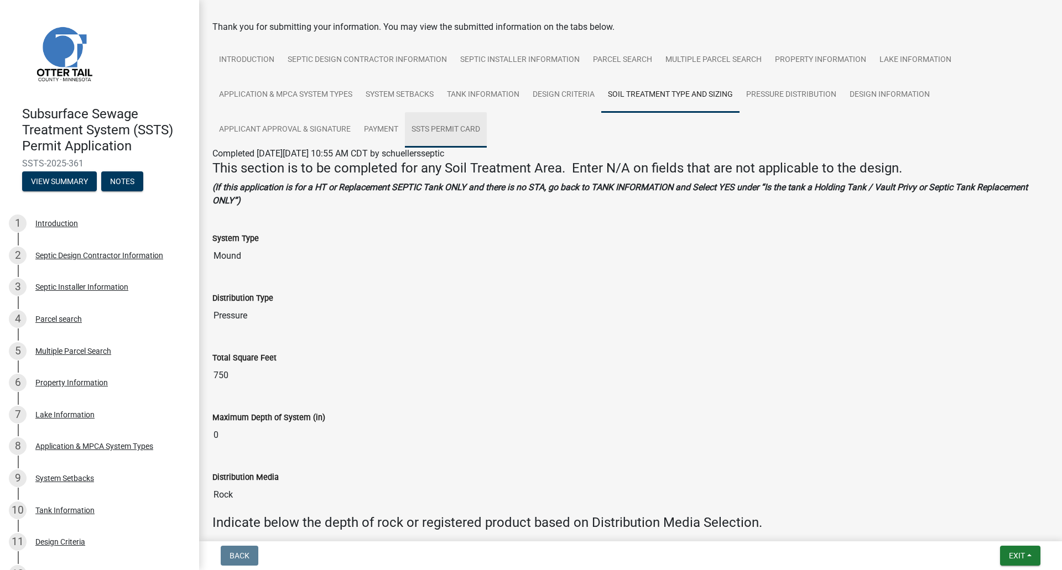
click at [409, 133] on link "SSTS Permit Card" at bounding box center [446, 129] width 82 height 35
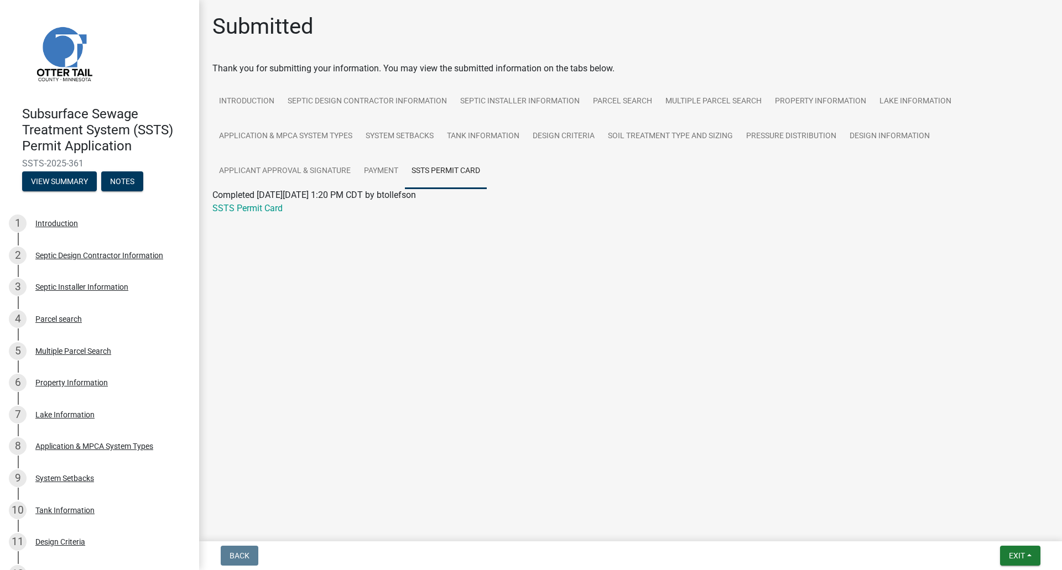
click at [230, 202] on div "SSTS Permit Card" at bounding box center [630, 208] width 853 height 13
click at [236, 207] on link "SSTS Permit Card" at bounding box center [247, 208] width 70 height 11
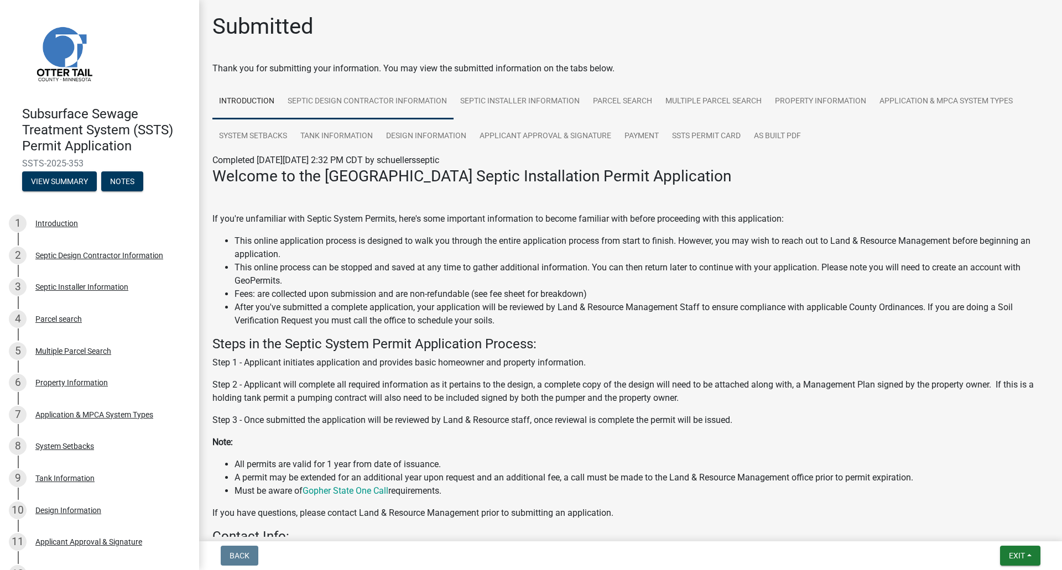
click at [333, 105] on link "Septic Design Contractor Information" at bounding box center [367, 101] width 173 height 35
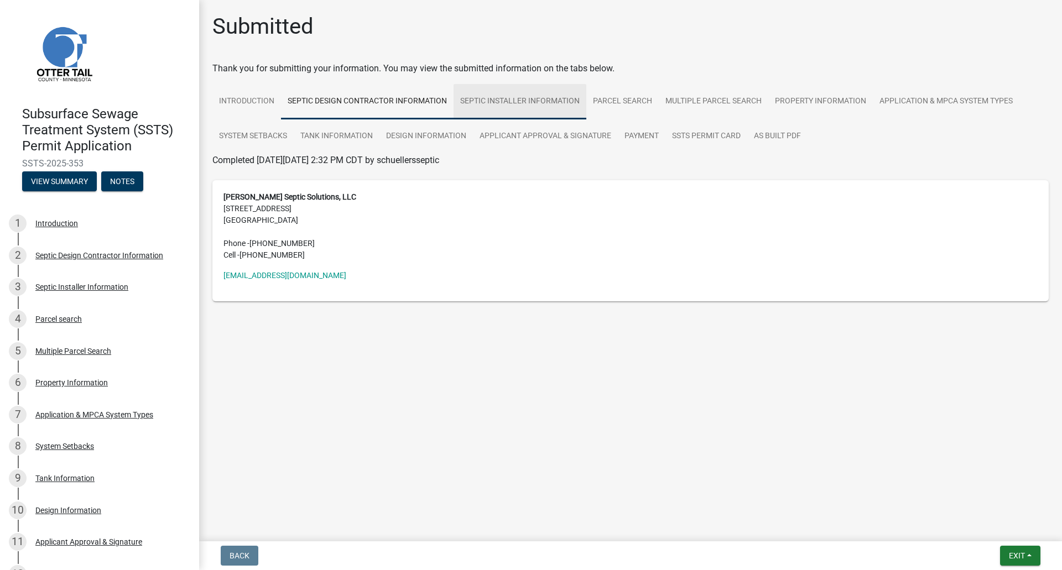
click at [565, 105] on link "Septic Installer Information" at bounding box center [520, 101] width 133 height 35
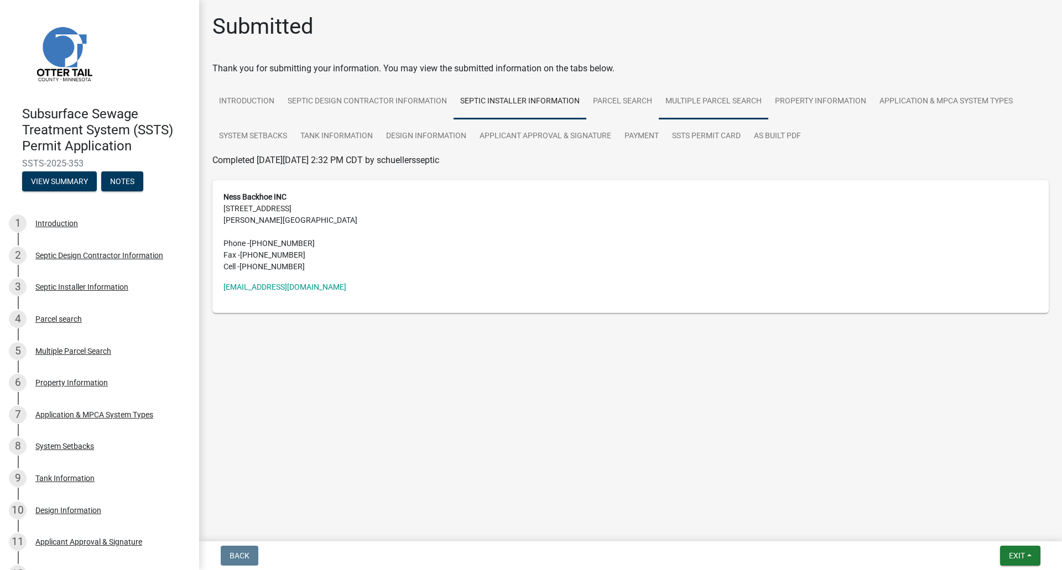
click at [673, 106] on link "Multiple Parcel Search" at bounding box center [714, 101] width 110 height 35
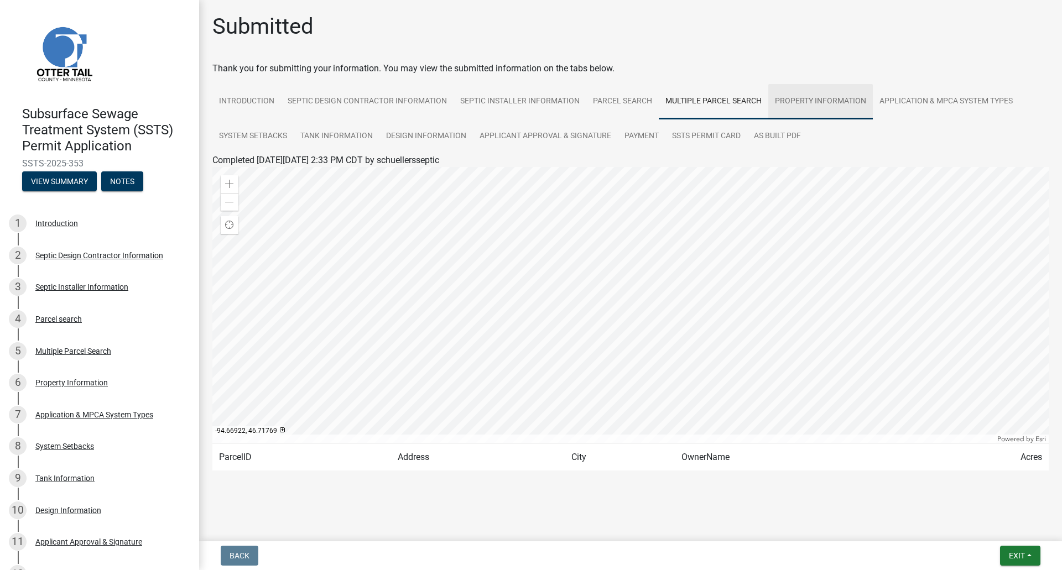
click at [818, 93] on link "Property Information" at bounding box center [820, 101] width 105 height 35
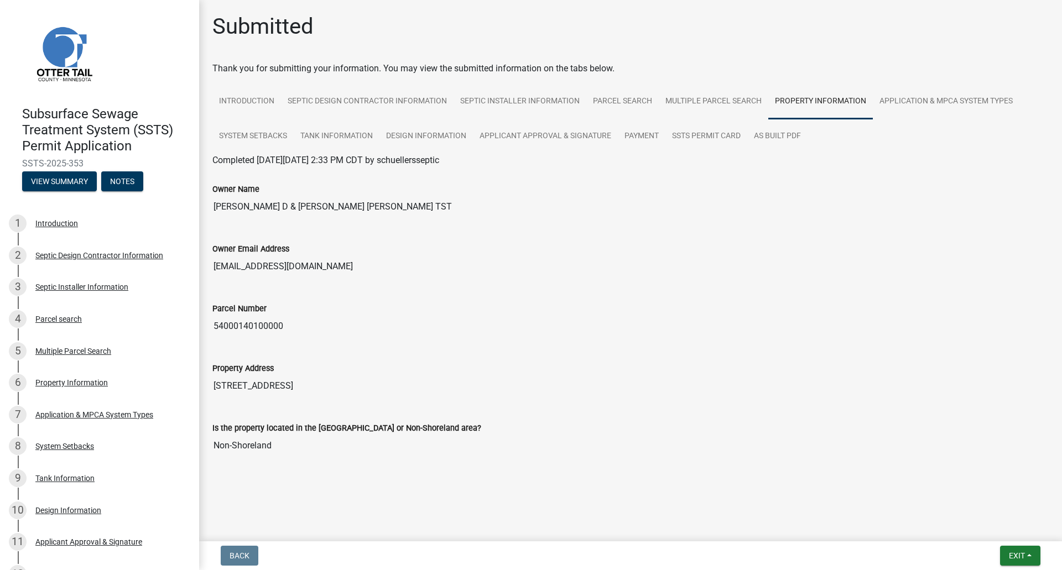
click at [256, 330] on input "54000140100000" at bounding box center [630, 326] width 836 height 22
click at [255, 327] on input "54000140100000" at bounding box center [630, 326] width 836 height 22
drag, startPoint x: 925, startPoint y: 103, endPoint x: 887, endPoint y: 108, distance: 38.0
click at [925, 103] on link "Application & MPCA System Types" at bounding box center [946, 101] width 147 height 35
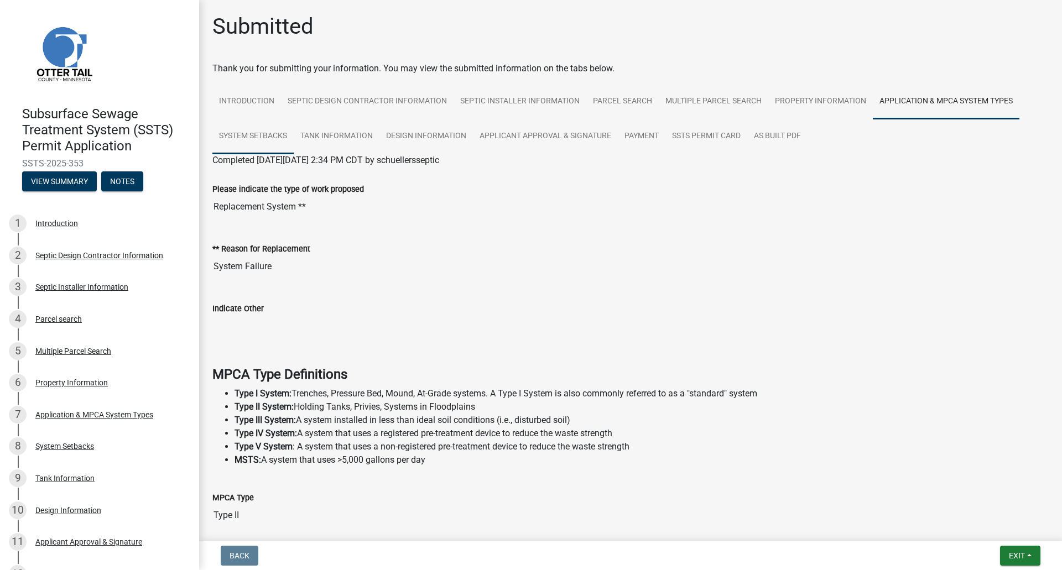
click at [248, 140] on link "System Setbacks" at bounding box center [252, 136] width 81 height 35
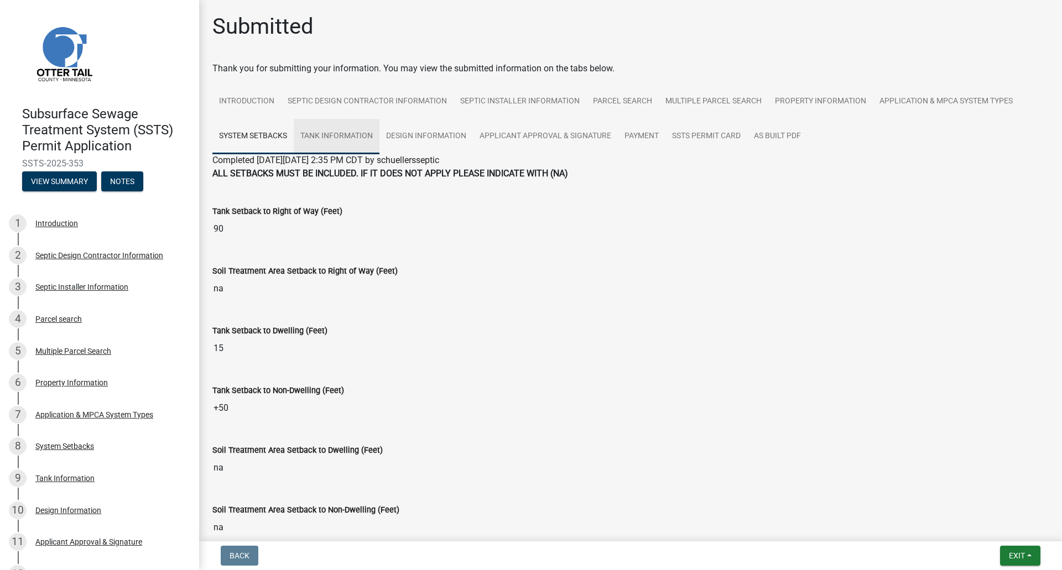
click at [358, 141] on link "Tank Information" at bounding box center [337, 136] width 86 height 35
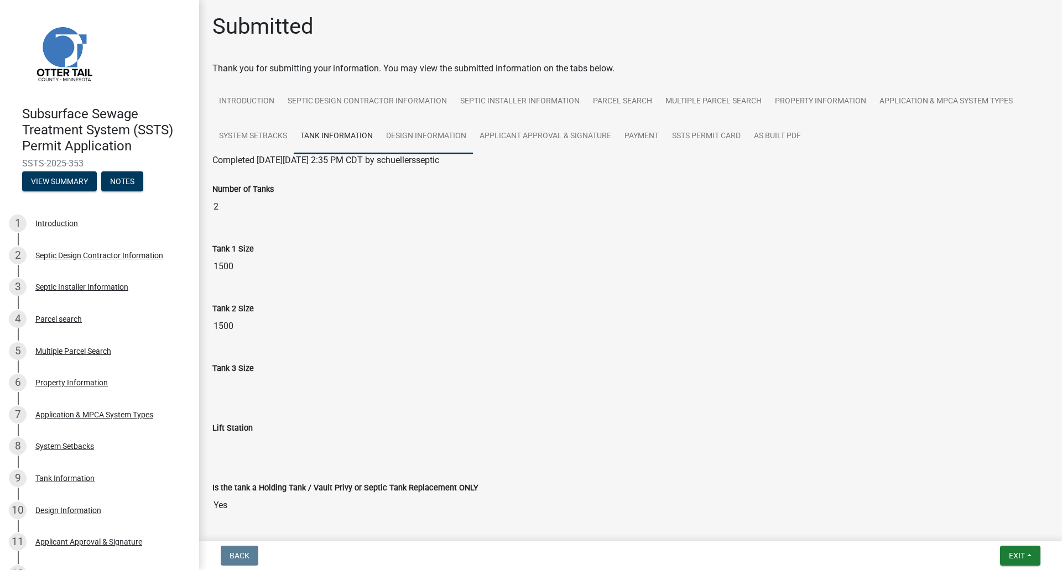
click at [465, 137] on link "Design Information" at bounding box center [425, 136] width 93 height 35
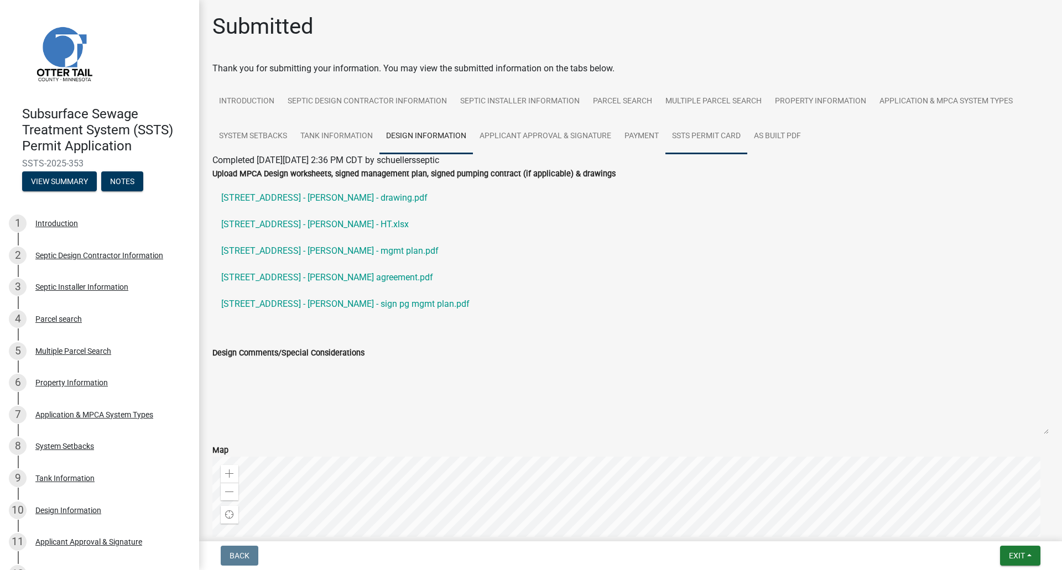
click at [735, 137] on link "SSTS Permit Card" at bounding box center [706, 136] width 82 height 35
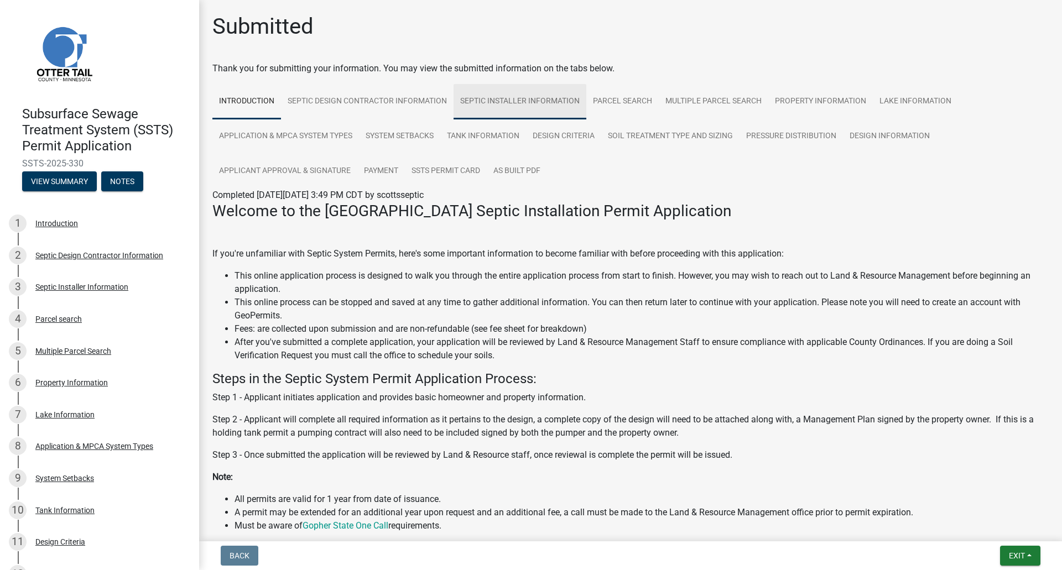
click at [482, 102] on link "Septic Installer Information" at bounding box center [520, 101] width 133 height 35
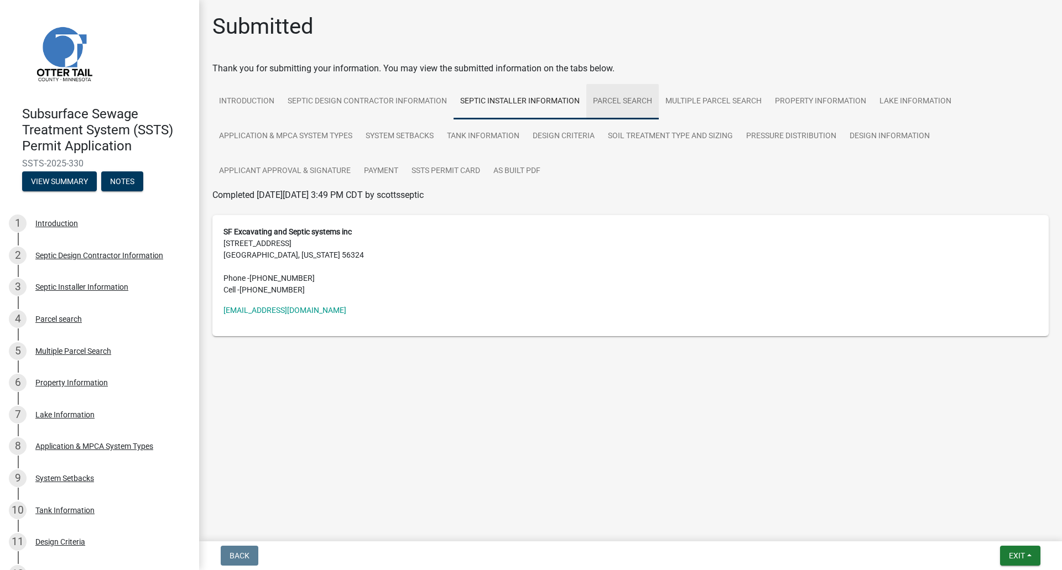
click at [613, 100] on link "Parcel search" at bounding box center [622, 101] width 72 height 35
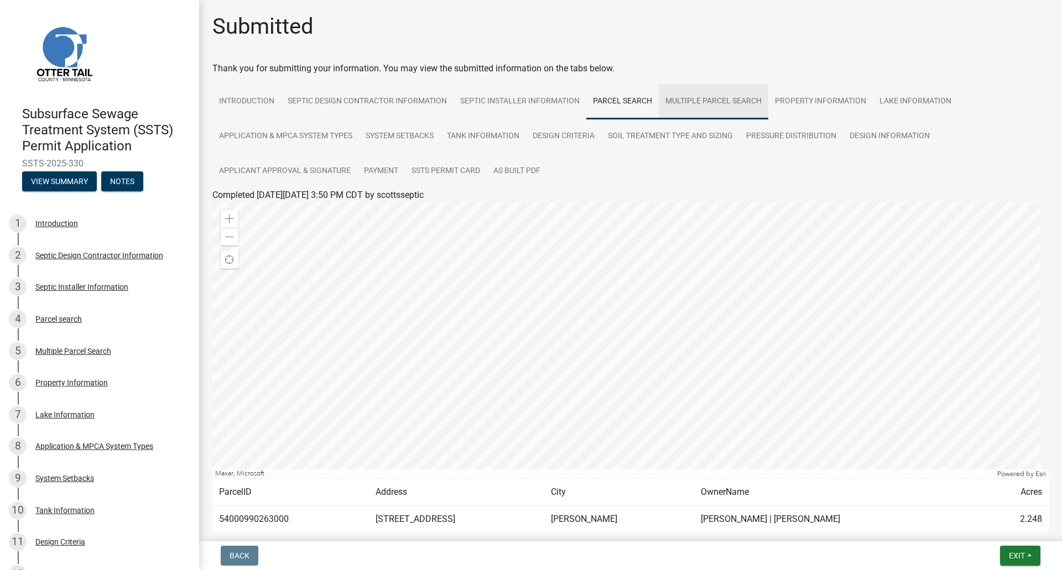
click at [697, 106] on link "Multiple Parcel Search" at bounding box center [714, 101] width 110 height 35
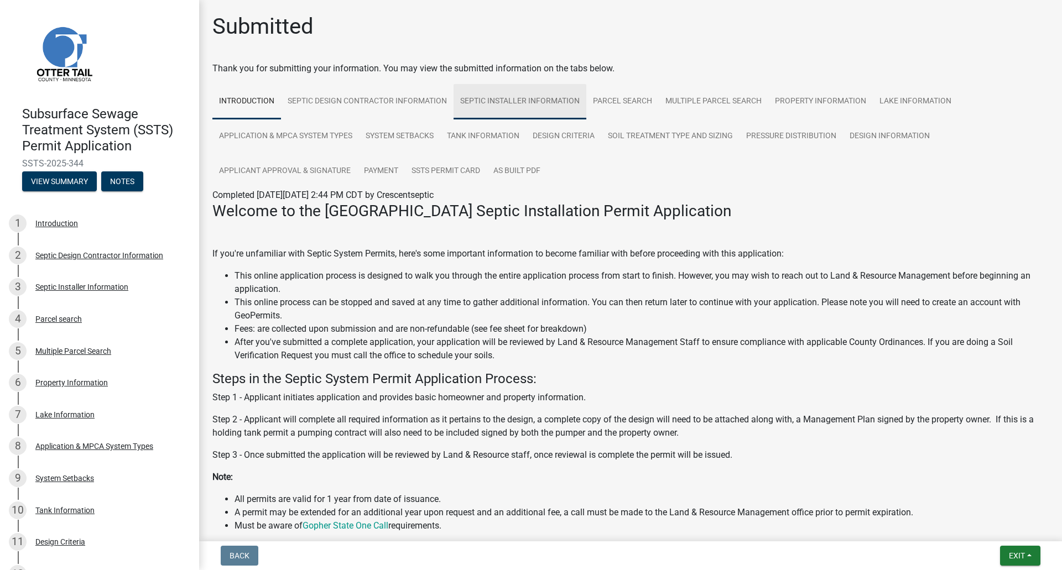
click at [509, 105] on link "Septic Installer Information" at bounding box center [520, 101] width 133 height 35
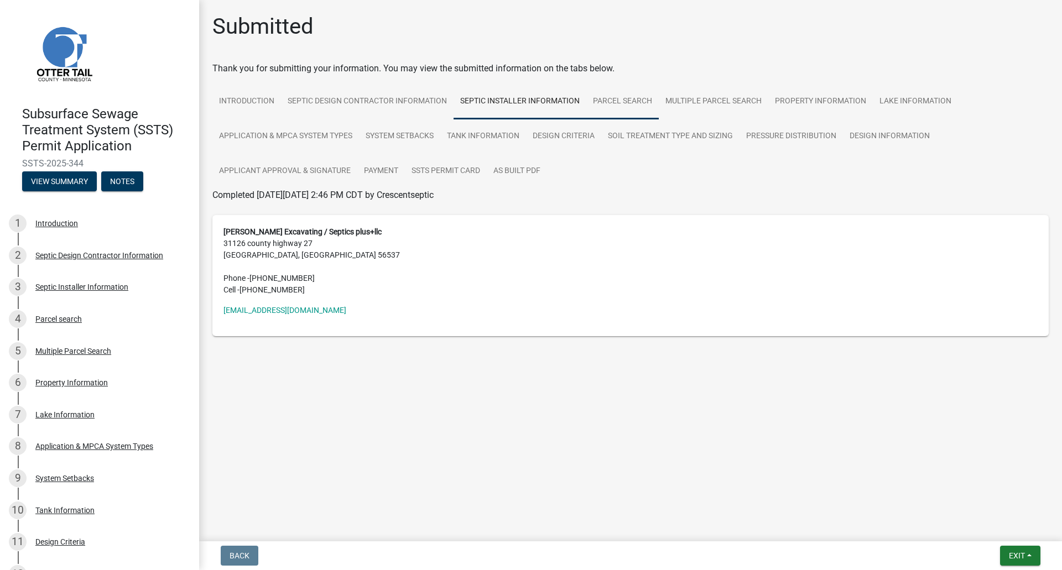
click at [631, 103] on link "Parcel search" at bounding box center [622, 101] width 72 height 35
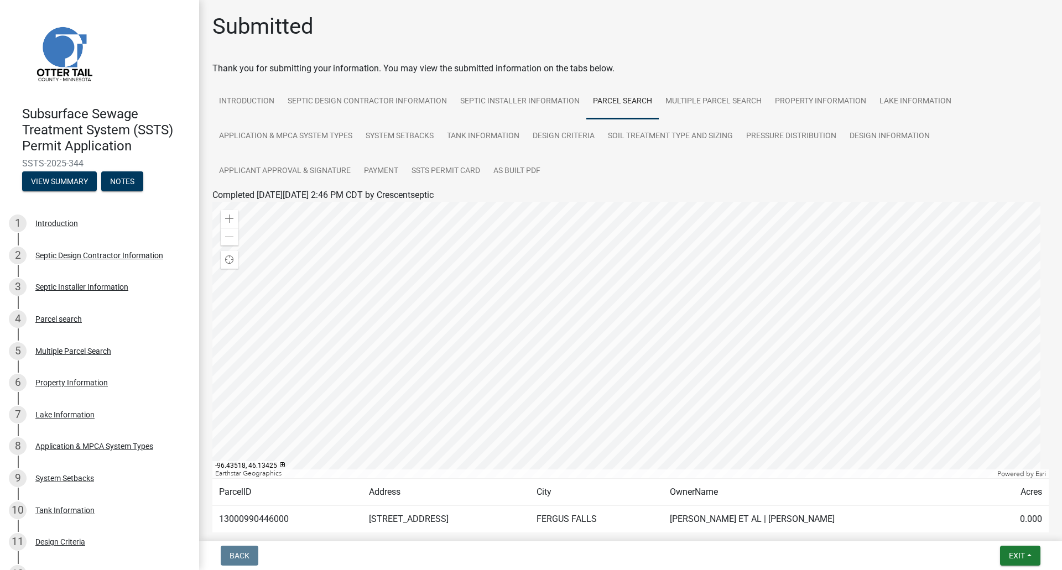
click at [246, 522] on td "13000990446000" at bounding box center [287, 519] width 150 height 27
copy td "13000990446000"
click at [278, 126] on link "Application & MPCA System Types" at bounding box center [285, 136] width 147 height 35
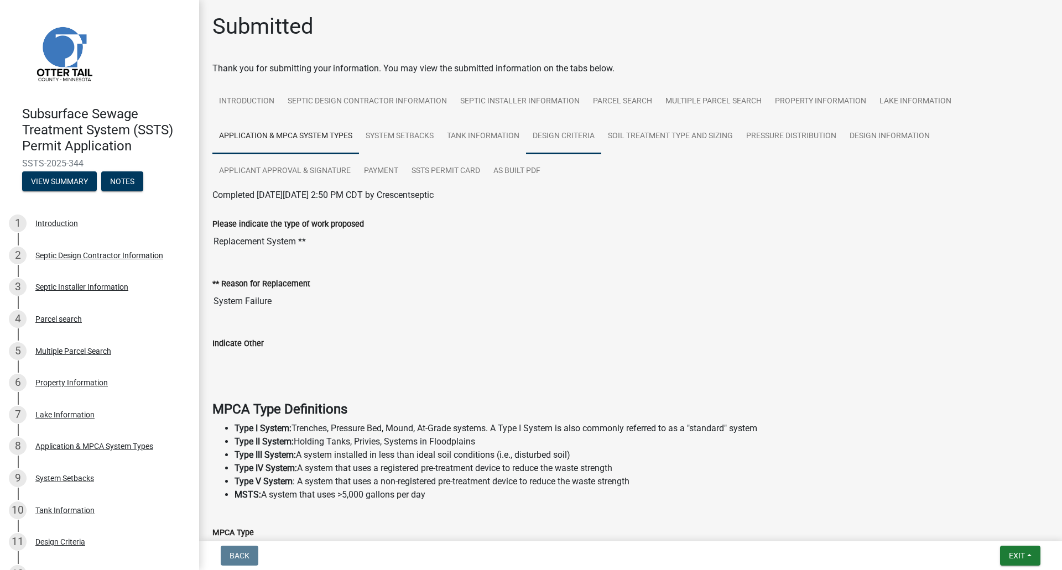
click at [582, 136] on link "Design Criteria" at bounding box center [563, 136] width 75 height 35
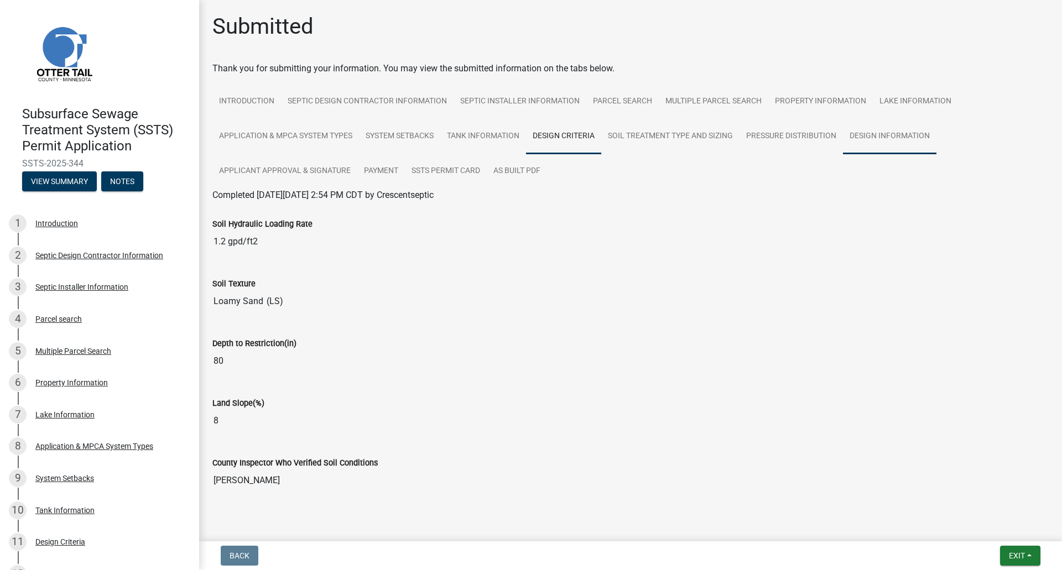
click at [887, 149] on link "Design Information" at bounding box center [889, 136] width 93 height 35
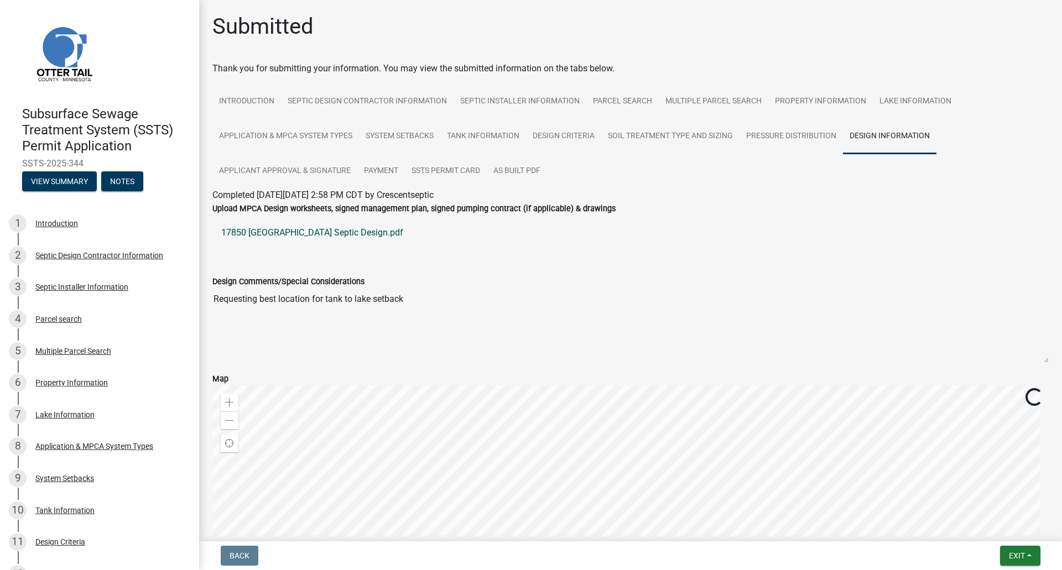
click at [279, 227] on link "17850 Cedar Park Loop Septic Design.pdf" at bounding box center [630, 233] width 836 height 27
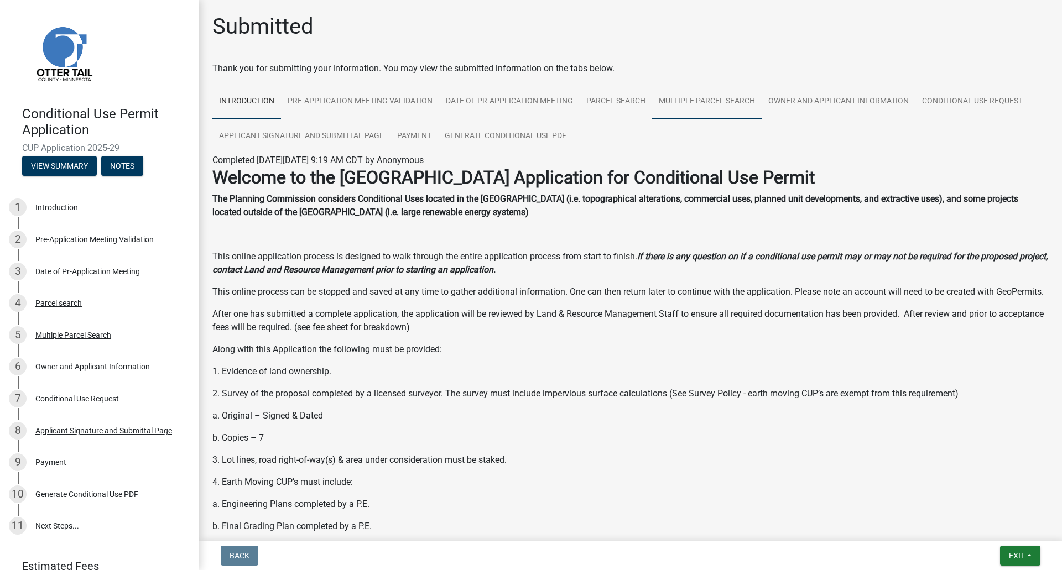
click at [673, 103] on link "Multiple Parcel Search" at bounding box center [707, 101] width 110 height 35
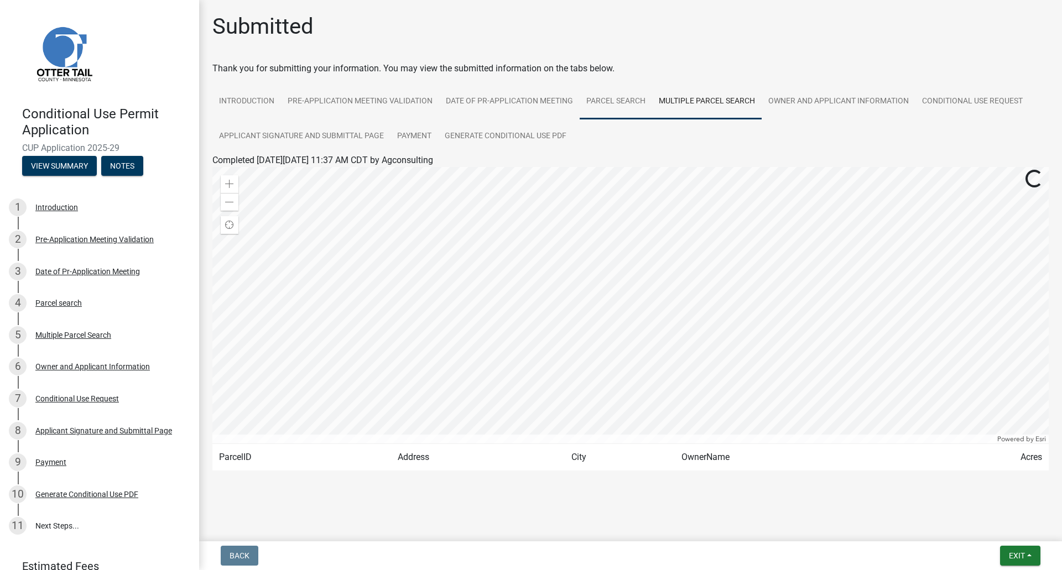
click at [632, 102] on link "Parcel search" at bounding box center [616, 101] width 72 height 35
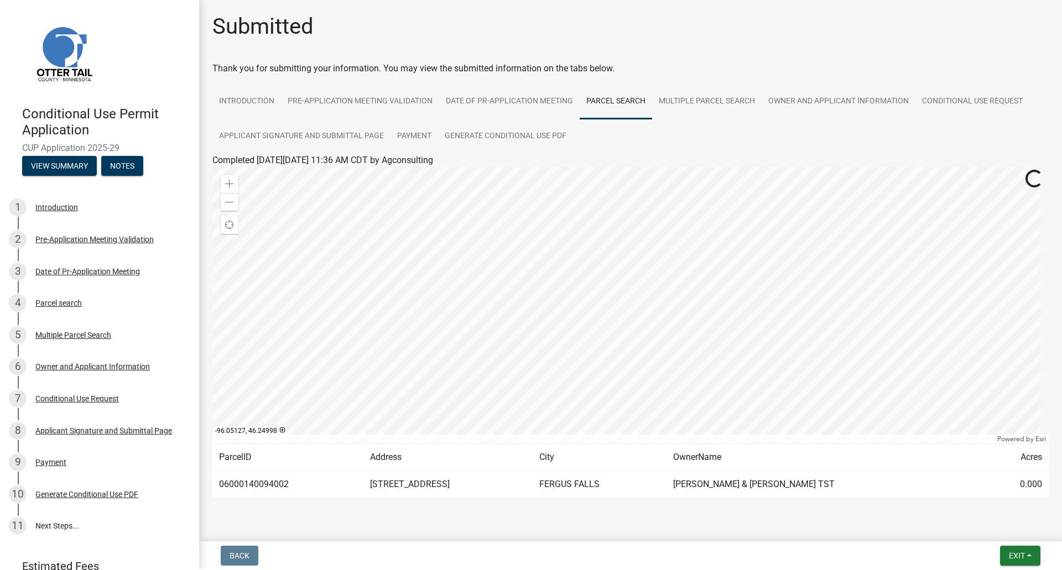
click at [258, 487] on td "06000140094002" at bounding box center [287, 484] width 151 height 27
copy td "06000140094002"
click at [893, 108] on link "Owner and Applicant Information" at bounding box center [839, 101] width 154 height 35
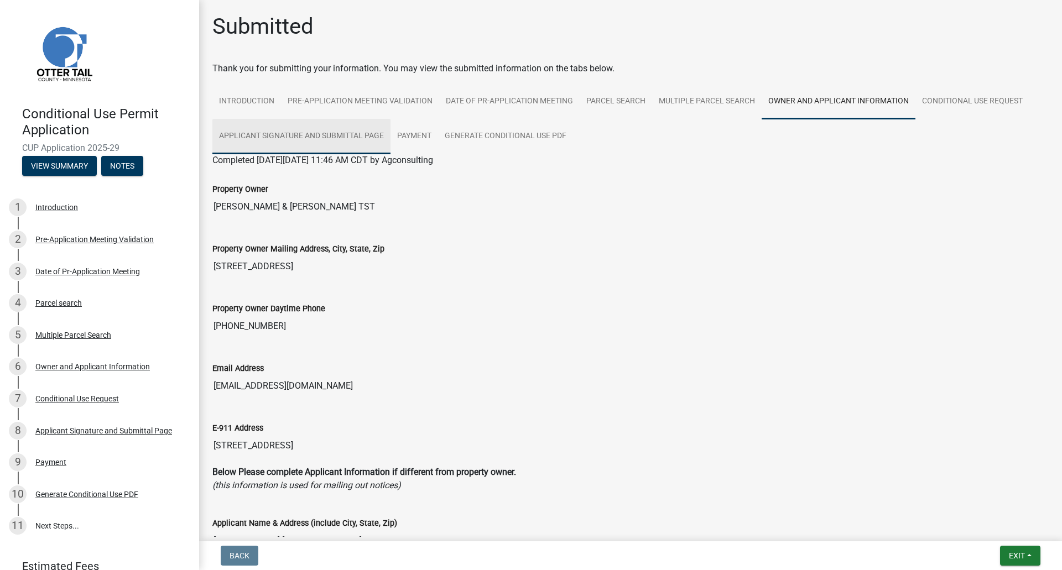
click at [259, 130] on link "Applicant Signature and Submittal Page" at bounding box center [301, 136] width 178 height 35
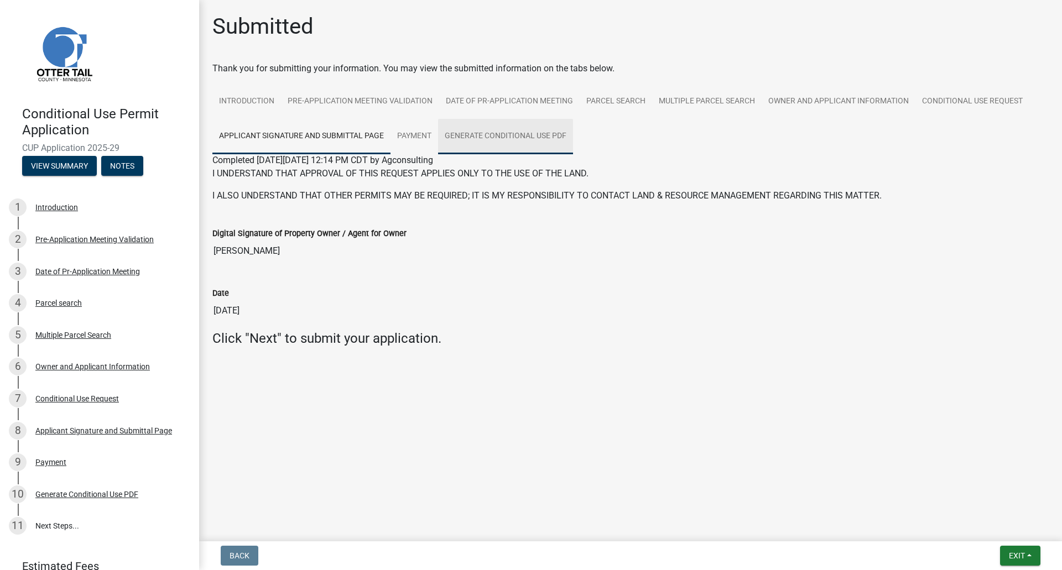
click at [456, 135] on link "Generate Conditional Use PDF" at bounding box center [505, 136] width 135 height 35
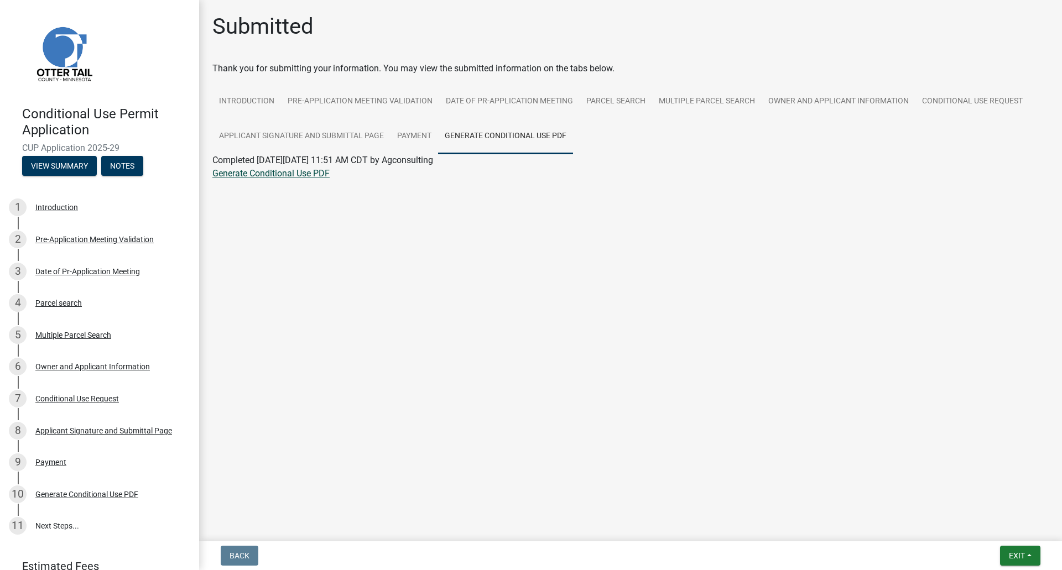
click at [267, 178] on link "Generate Conditional Use PDF" at bounding box center [270, 173] width 117 height 11
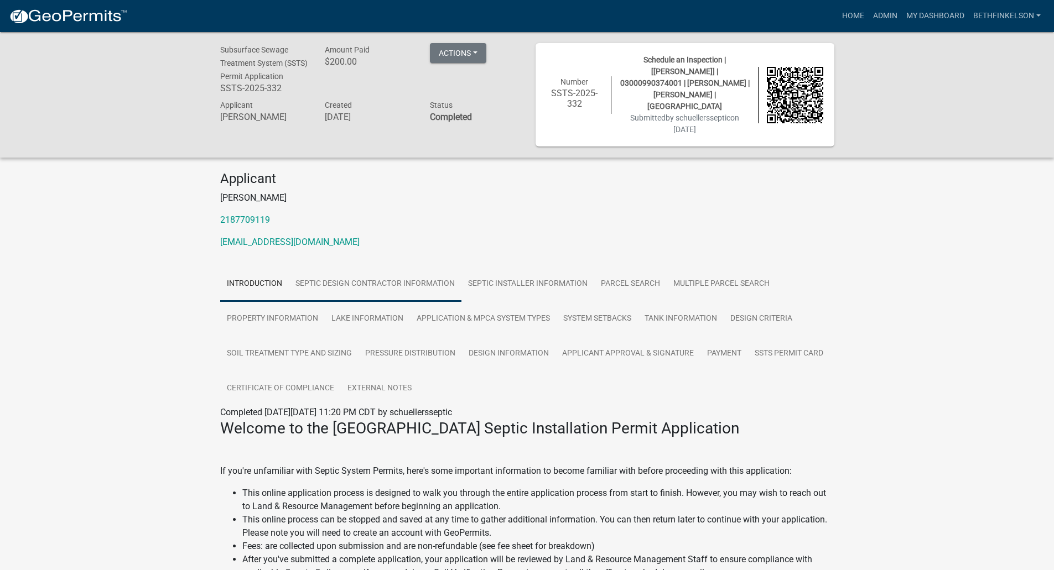
click at [377, 296] on link "Septic Design Contractor Information" at bounding box center [375, 284] width 173 height 35
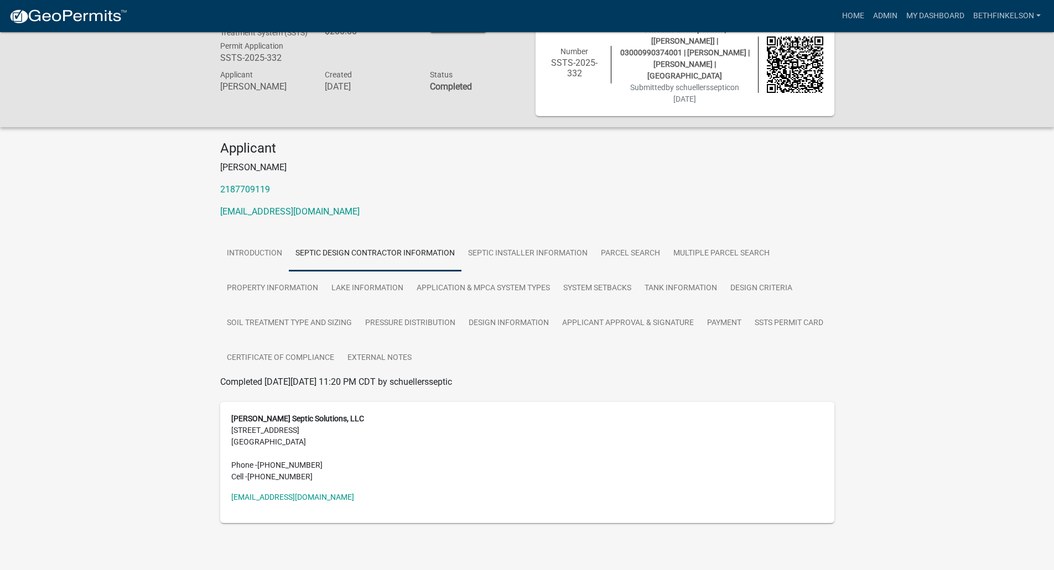
scroll to position [32, 0]
click at [648, 254] on link "Parcel search" at bounding box center [630, 252] width 72 height 35
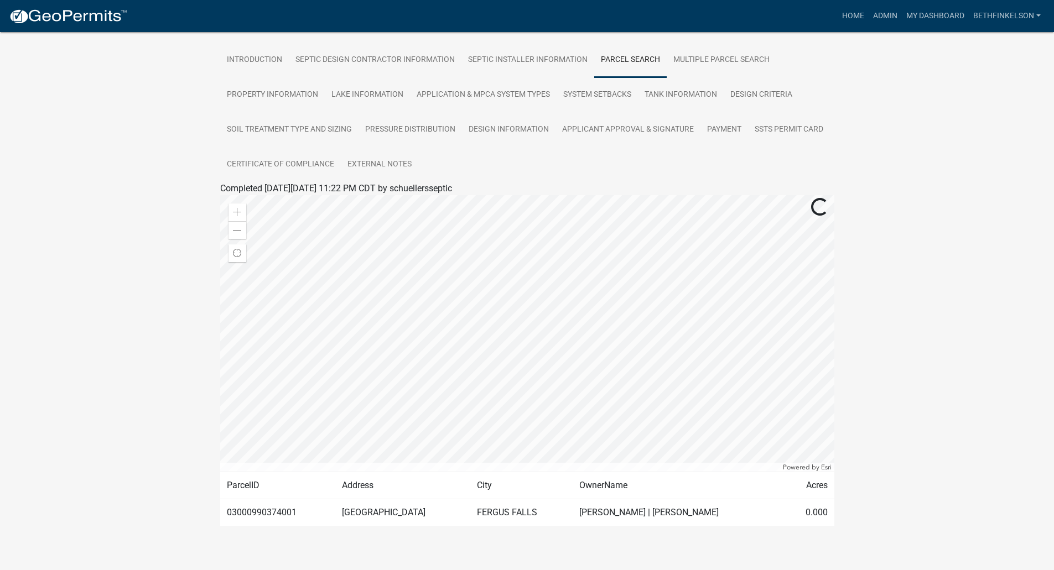
scroll to position [235, 0]
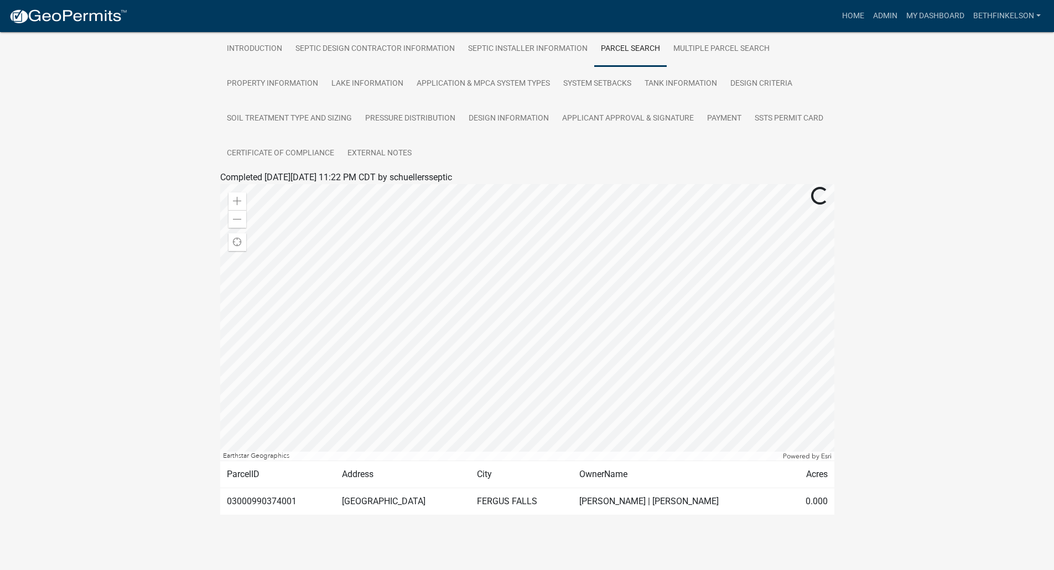
click at [259, 503] on td "03000990374001" at bounding box center [278, 501] width 116 height 27
copy td "03000990374001"
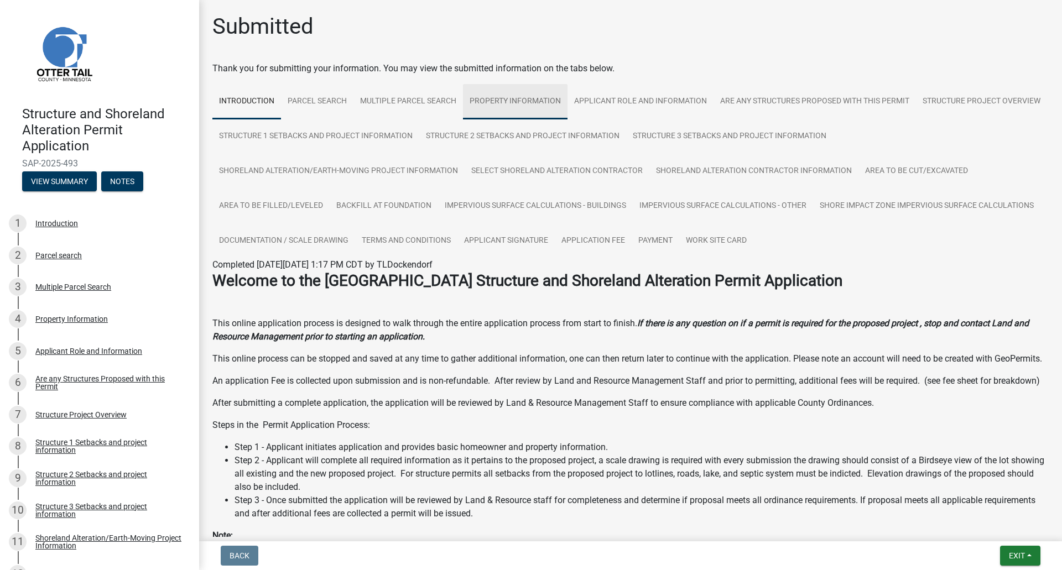
click at [518, 97] on link "Property Information" at bounding box center [515, 101] width 105 height 35
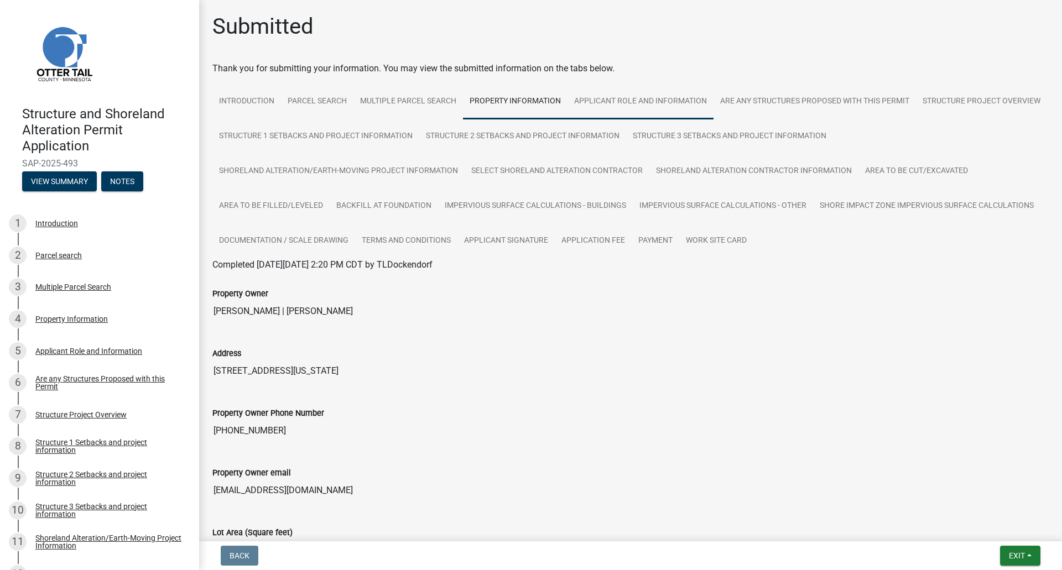
click at [657, 90] on link "Applicant Role and Information" at bounding box center [640, 101] width 146 height 35
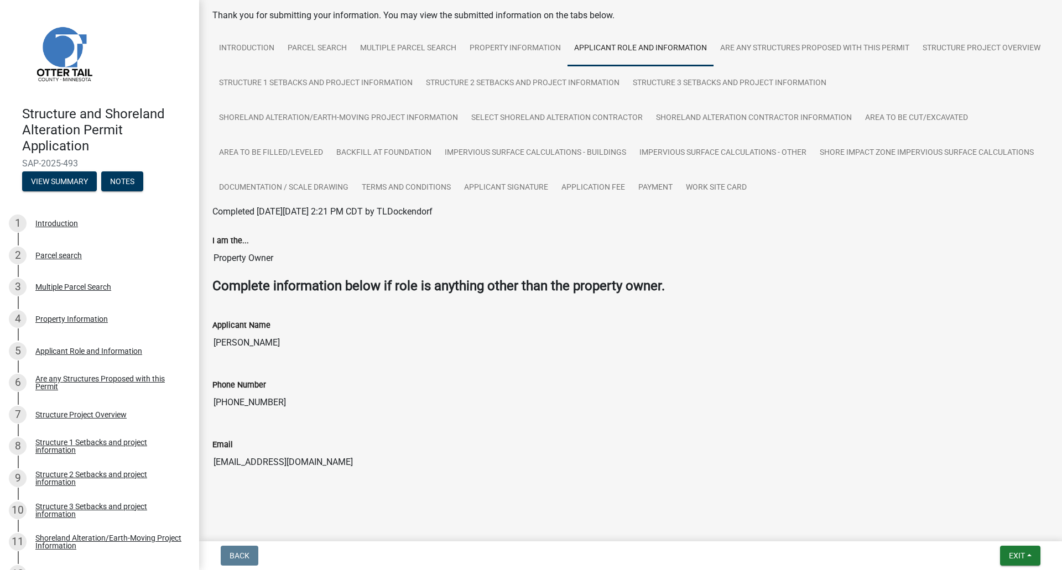
scroll to position [55, 0]
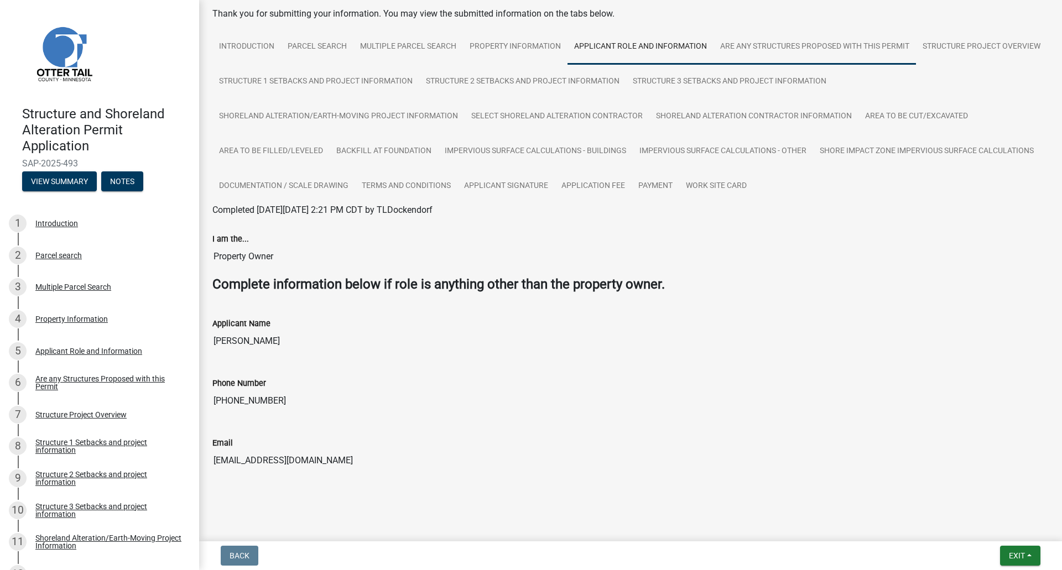
click at [865, 48] on link "Are any Structures Proposed with this Permit" at bounding box center [814, 46] width 202 height 35
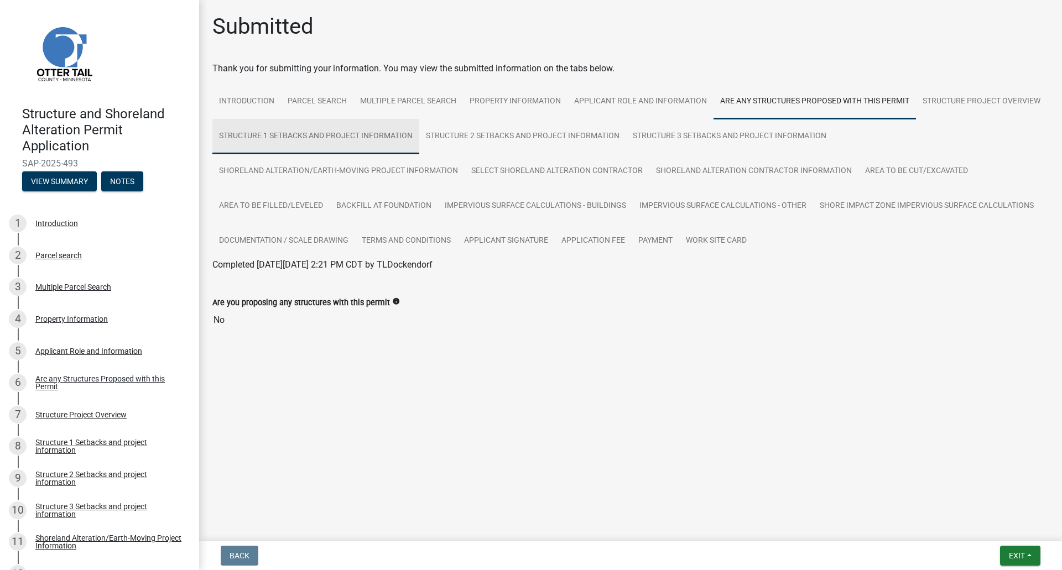
click at [334, 142] on link "Structure 1 Setbacks and project information" at bounding box center [315, 136] width 207 height 35
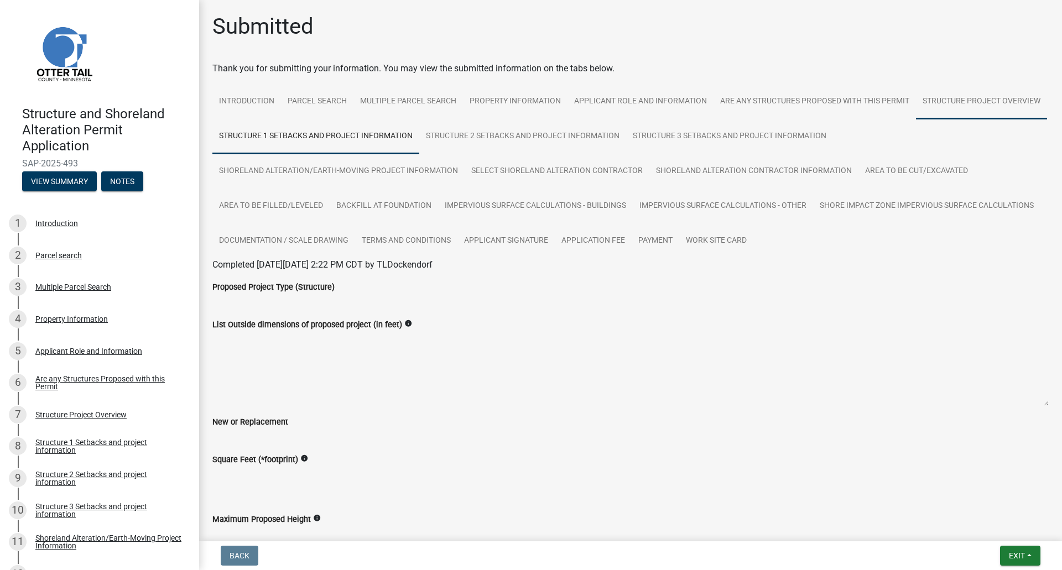
click at [916, 119] on link "Structure Project Overview" at bounding box center [981, 101] width 131 height 35
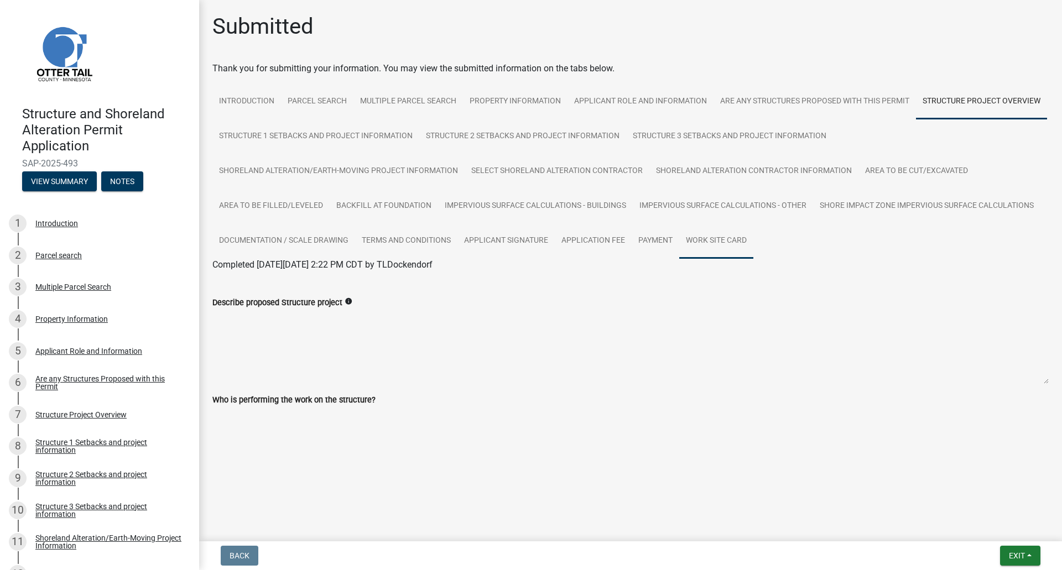
click at [709, 244] on link "Work Site Card" at bounding box center [716, 240] width 74 height 35
click at [243, 284] on div "Work Site Card" at bounding box center [630, 278] width 853 height 13
click at [242, 280] on link "Work Site Card" at bounding box center [241, 278] width 58 height 11
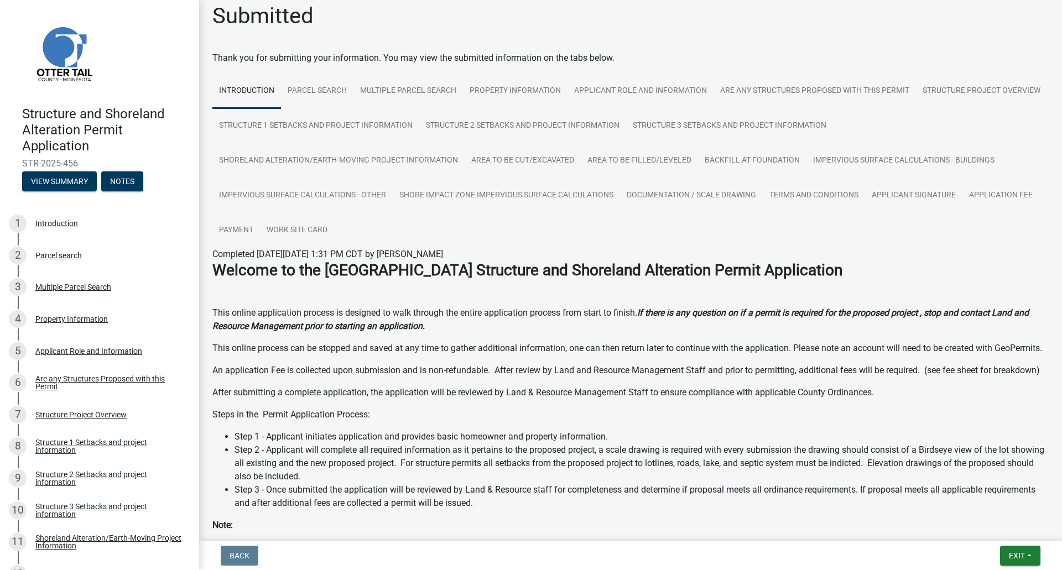
scroll to position [14, 0]
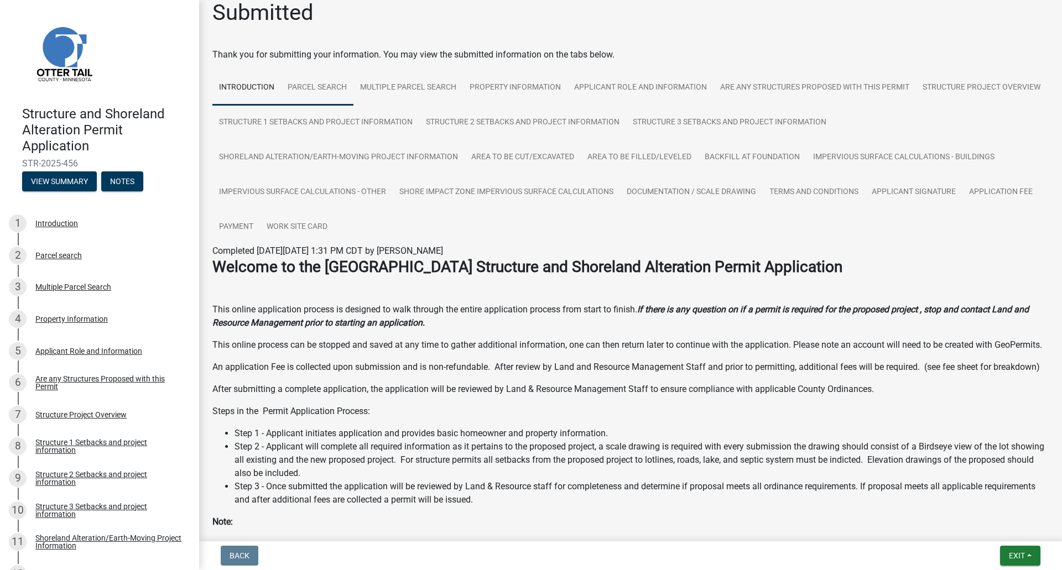
click at [342, 95] on link "Parcel search" at bounding box center [317, 87] width 72 height 35
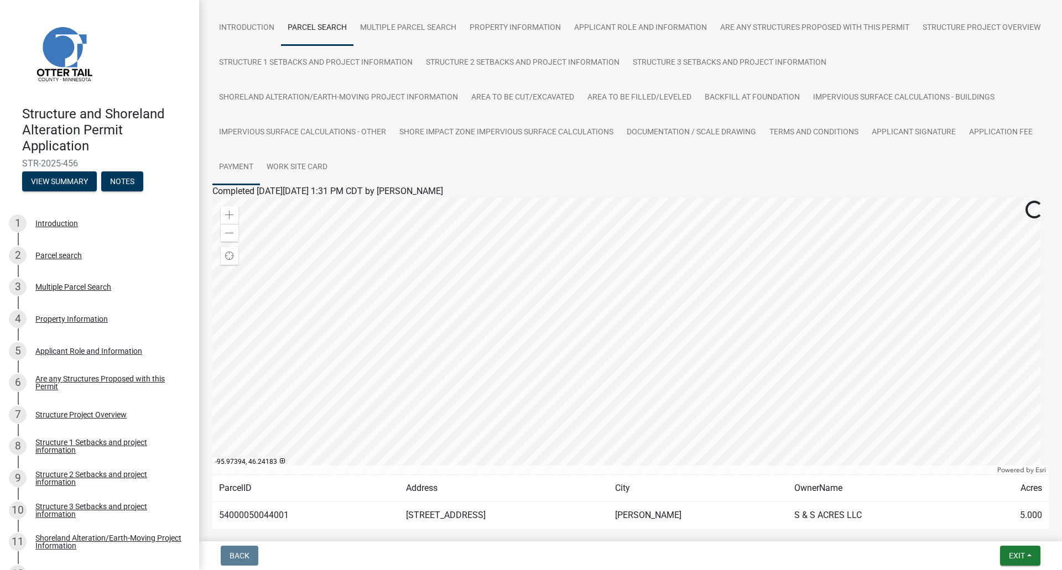
scroll to position [111, 0]
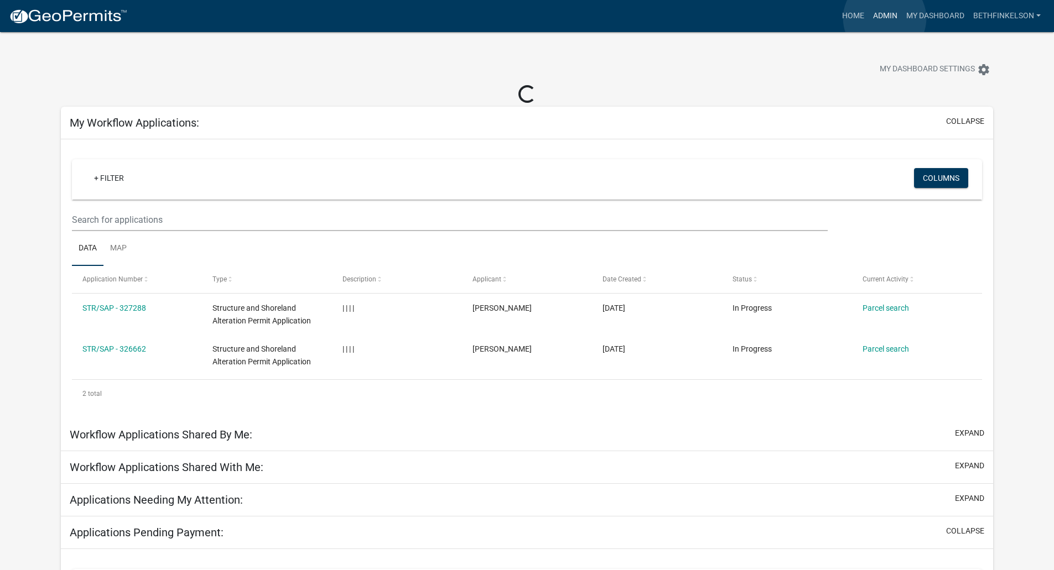
click at [884, 18] on link "Admin" at bounding box center [884, 16] width 33 height 21
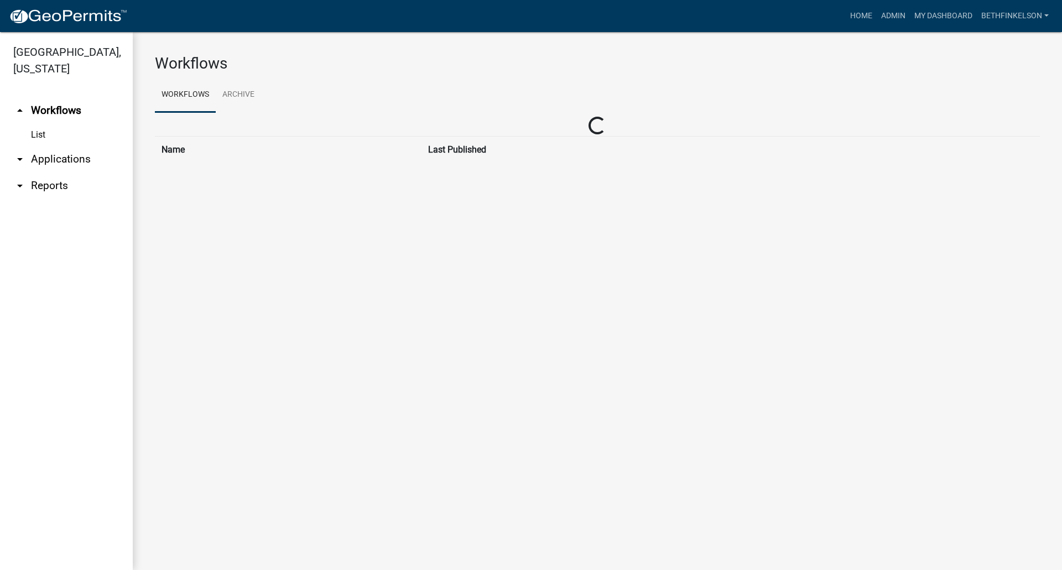
click at [46, 163] on link "arrow_drop_down Applications" at bounding box center [66, 159] width 133 height 27
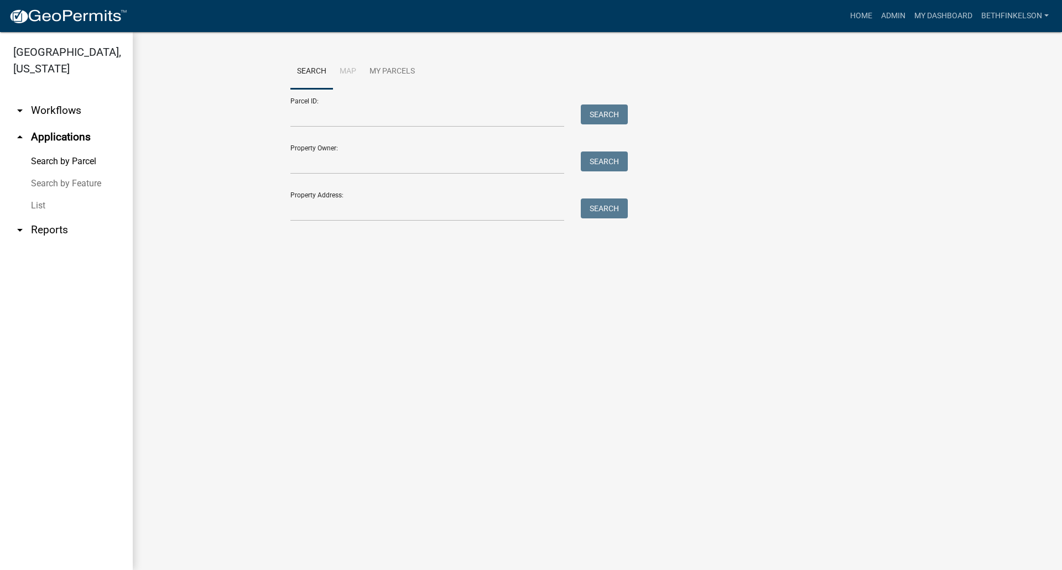
click at [42, 200] on link "List" at bounding box center [66, 206] width 133 height 22
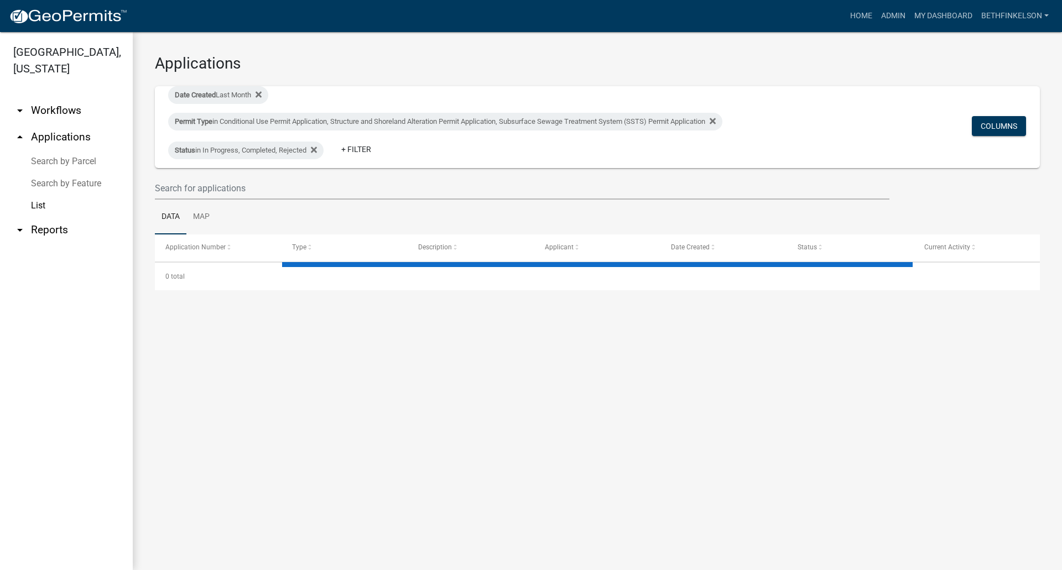
select select "3: 100"
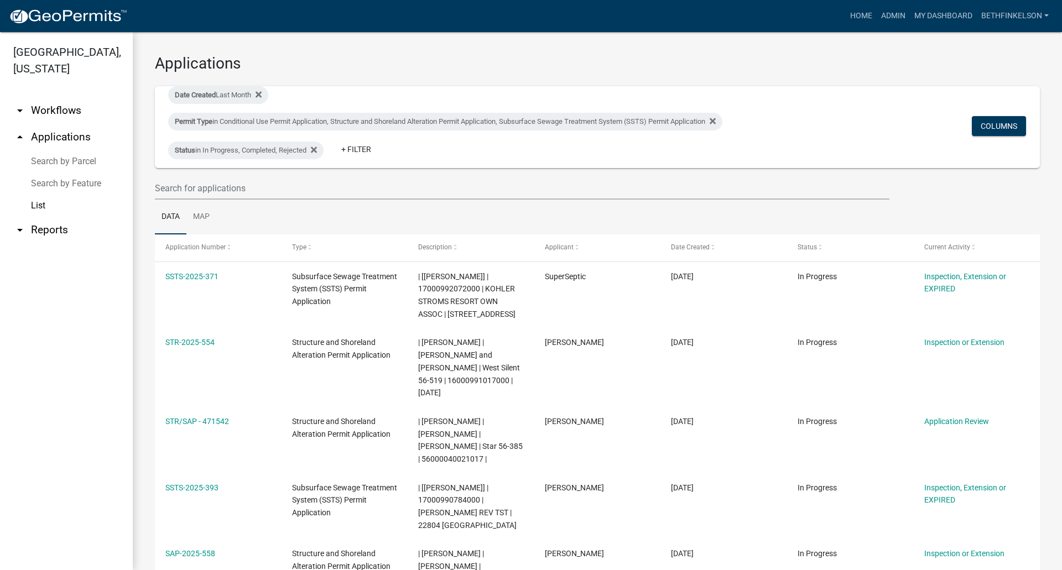
click at [49, 155] on link "Search by Parcel" at bounding box center [66, 161] width 133 height 22
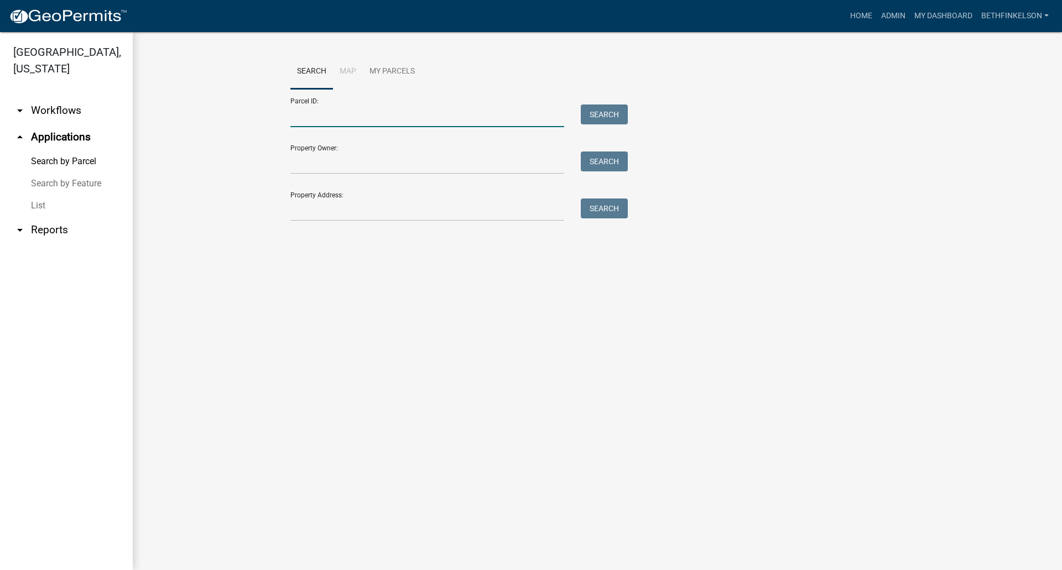
click at [327, 118] on input "Parcel ID:" at bounding box center [427, 116] width 274 height 23
paste input "03000990374001"
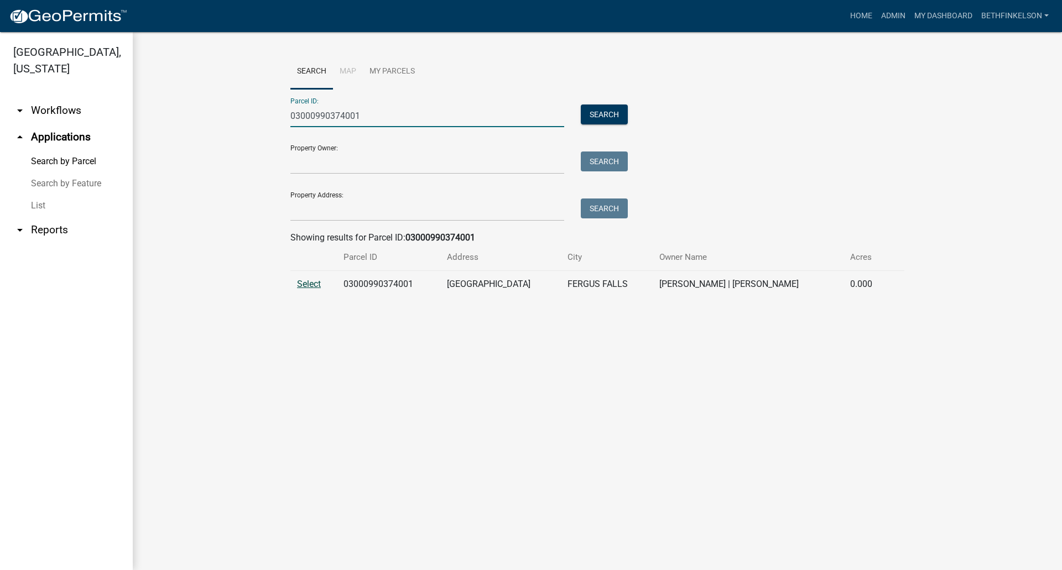
click at [305, 287] on span "Select" at bounding box center [309, 284] width 24 height 11
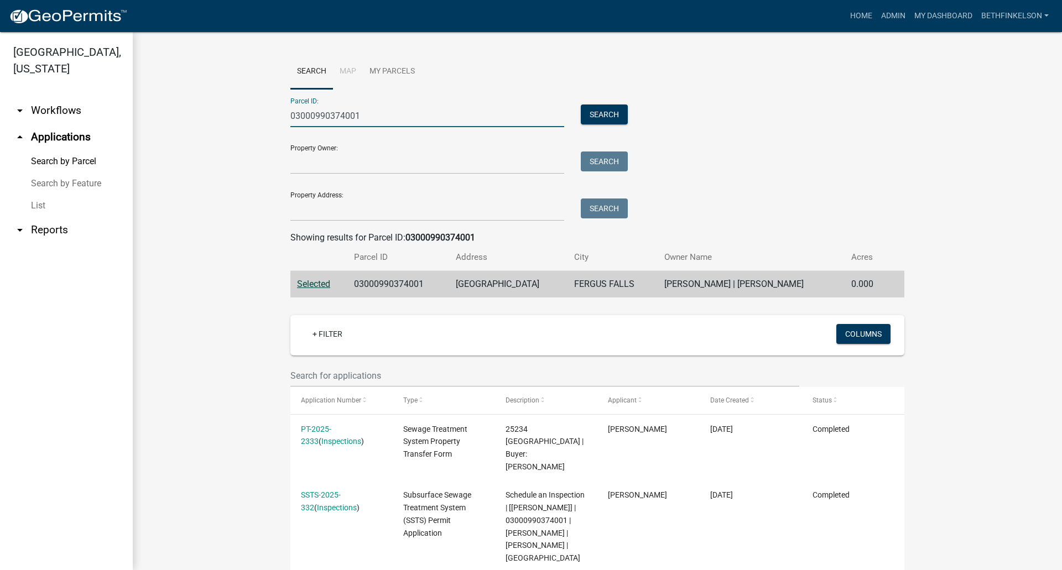
drag, startPoint x: 390, startPoint y: 116, endPoint x: -25, endPoint y: 81, distance: 417.4
click at [0, 81] on html "Internet Explorer does NOT work with GeoPermits. Get a new browser for more sec…" at bounding box center [531, 285] width 1062 height 570
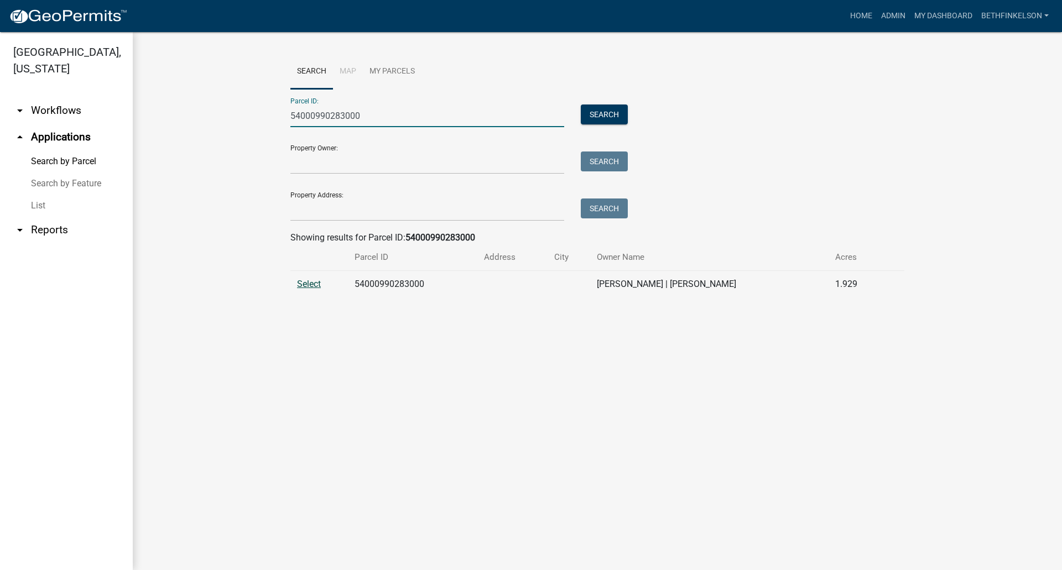
type input "54000990283000"
click at [314, 284] on span "Select" at bounding box center [309, 284] width 24 height 11
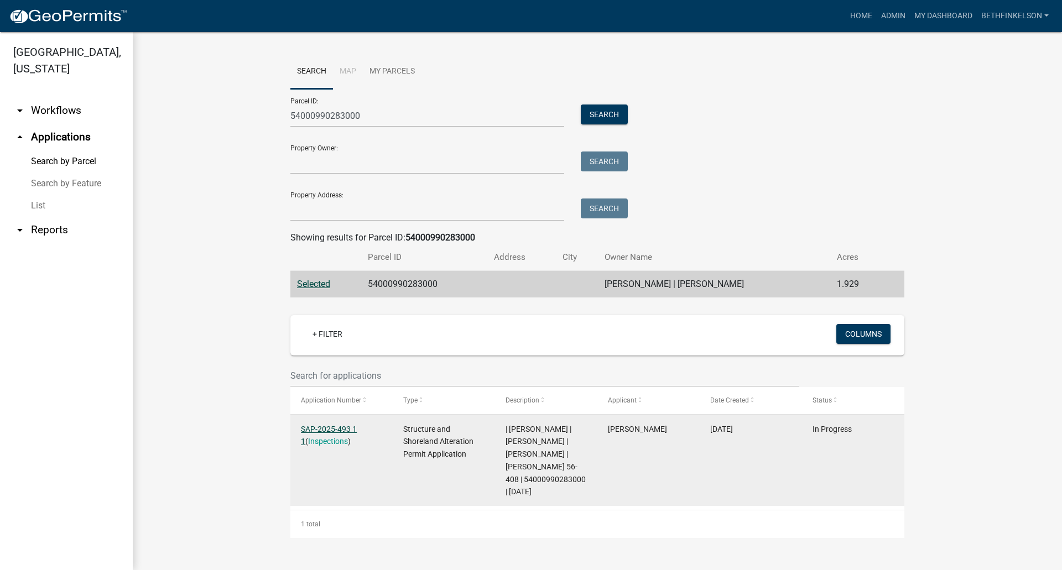
click at [321, 432] on link "SAP-2025-493 1 1" at bounding box center [329, 436] width 56 height 22
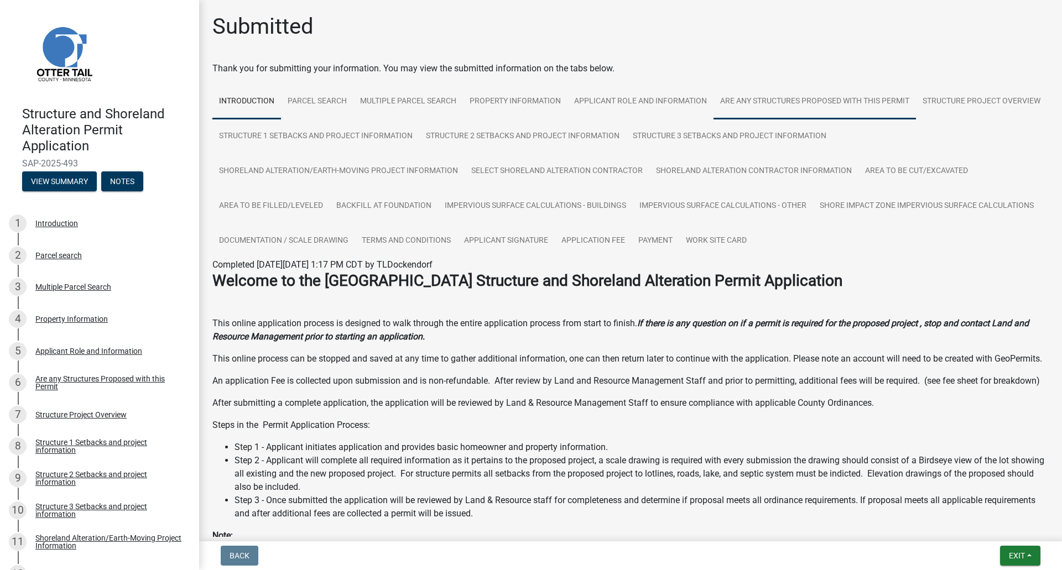
click at [802, 100] on link "Are any Structures Proposed with this Permit" at bounding box center [814, 101] width 202 height 35
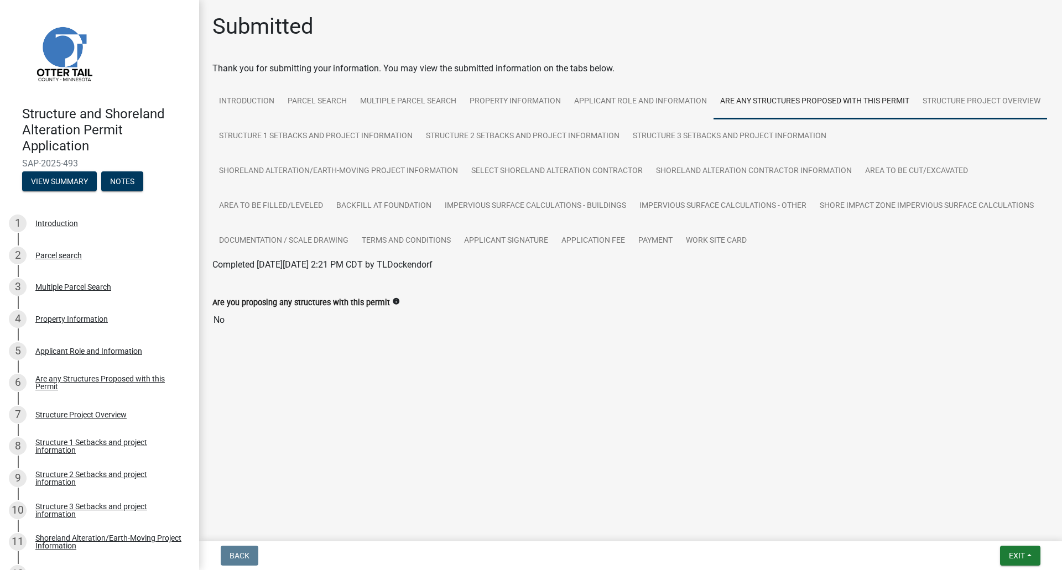
click at [959, 108] on link "Structure Project Overview" at bounding box center [981, 101] width 131 height 35
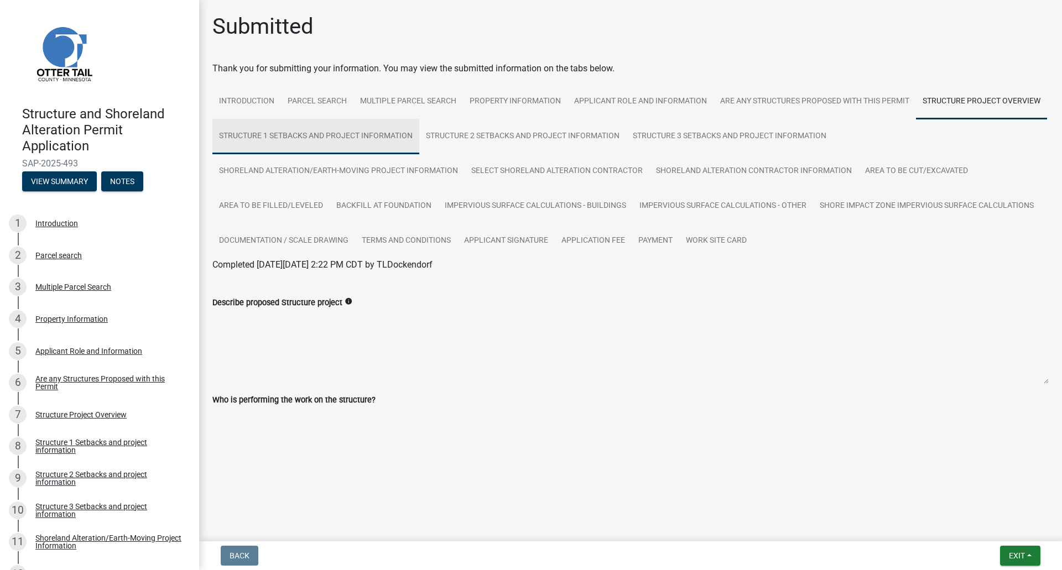
click at [301, 143] on link "Structure 1 Setbacks and project information" at bounding box center [315, 136] width 207 height 35
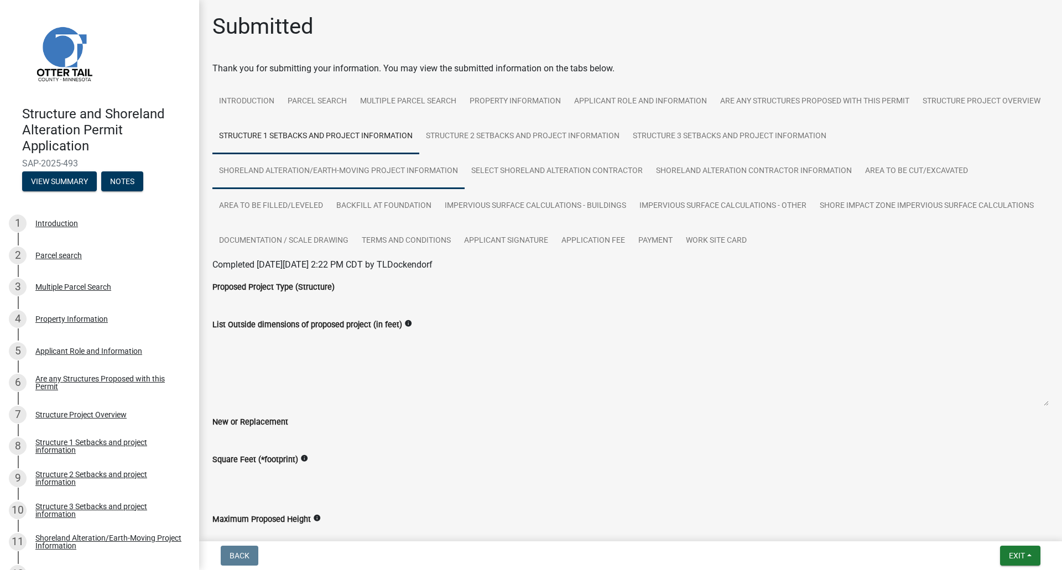
click at [395, 179] on link "Shoreland Alteration/Earth-Moving Project Information" at bounding box center [338, 171] width 252 height 35
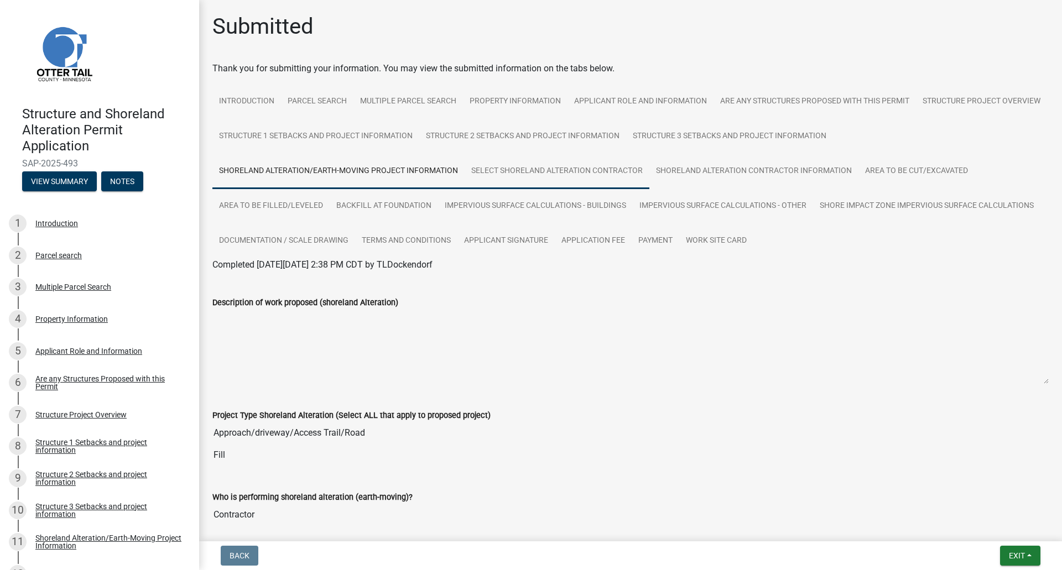
click at [518, 178] on link "Select Shoreland Alteration contractor" at bounding box center [557, 171] width 185 height 35
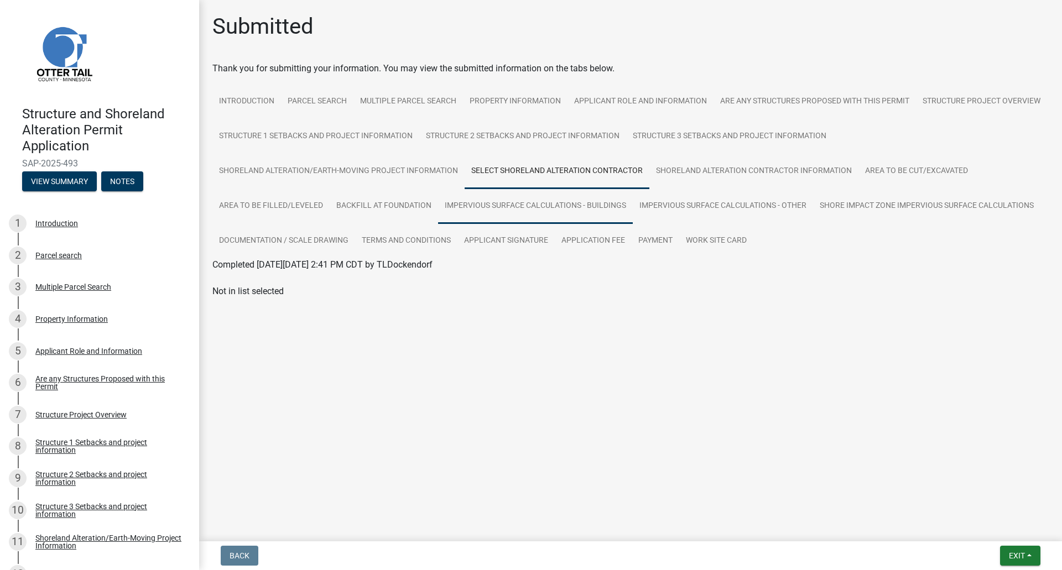
click at [507, 217] on link "Impervious Surface Calculations - Buildings" at bounding box center [535, 206] width 195 height 35
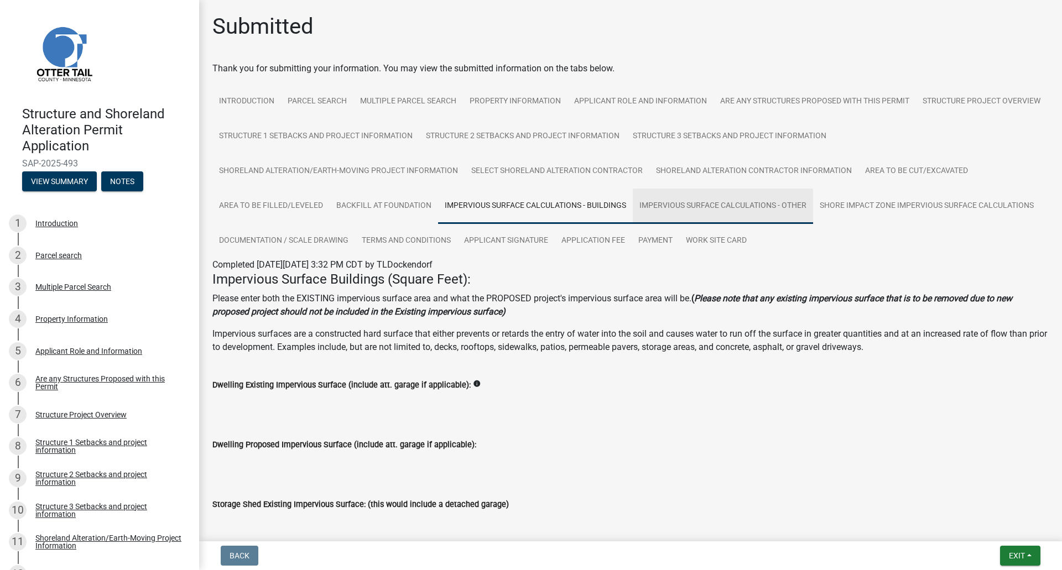
click at [719, 216] on link "Impervious Surface Calculations - Other" at bounding box center [723, 206] width 180 height 35
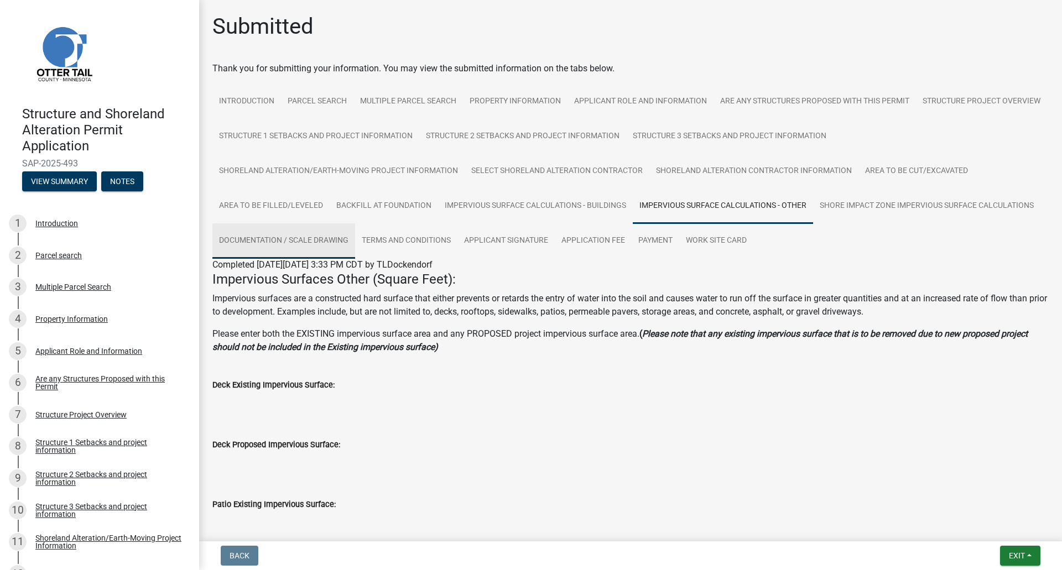
click at [294, 240] on link "Documentation / Scale Drawing" at bounding box center [283, 240] width 143 height 35
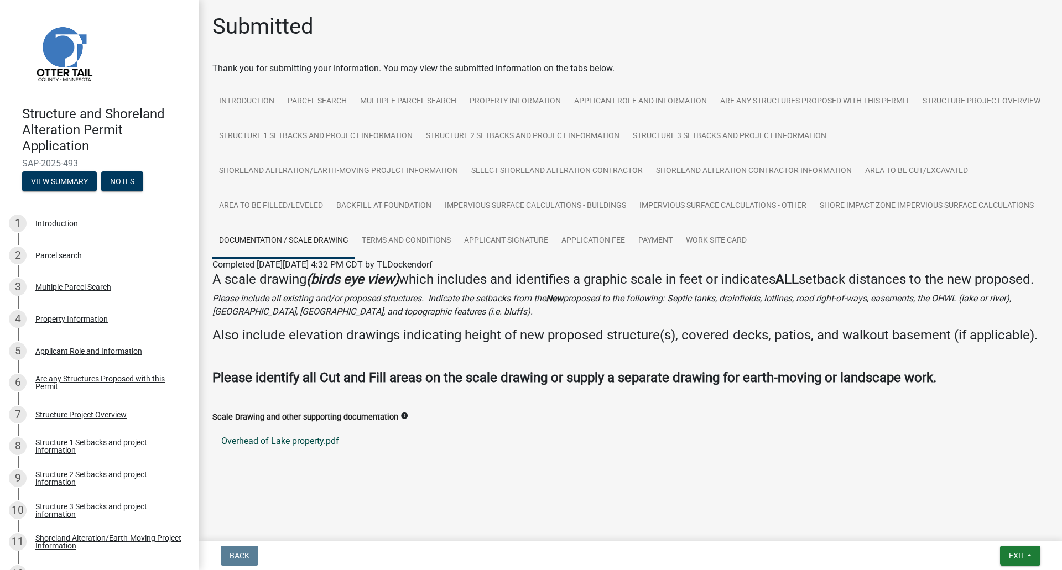
click at [290, 437] on link "Overhead of Lake property.pdf" at bounding box center [630, 441] width 836 height 27
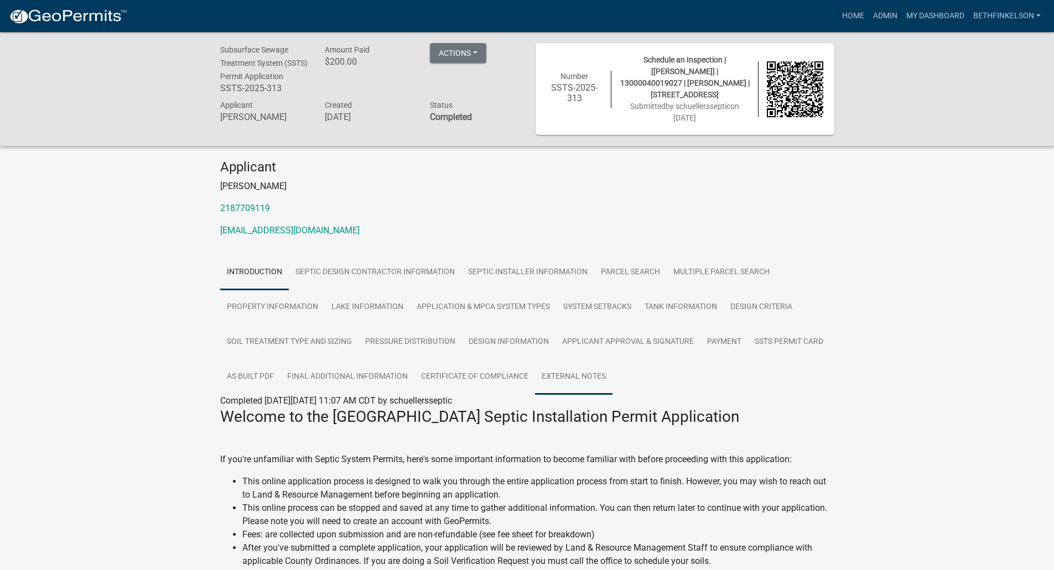
click at [574, 381] on link "External Notes" at bounding box center [573, 377] width 77 height 35
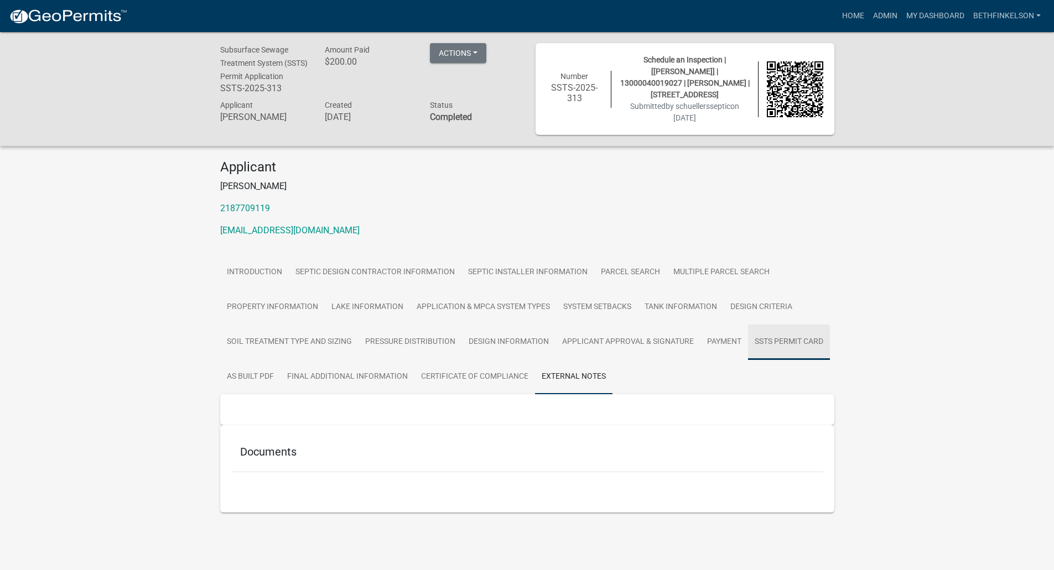
click at [799, 352] on link "SSTS Permit Card" at bounding box center [789, 342] width 82 height 35
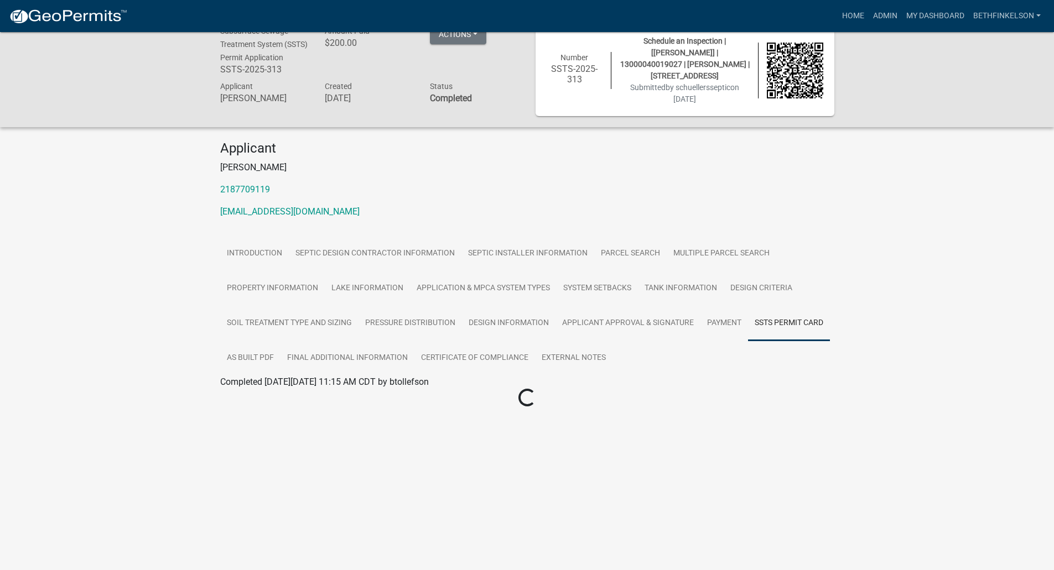
scroll to position [32, 0]
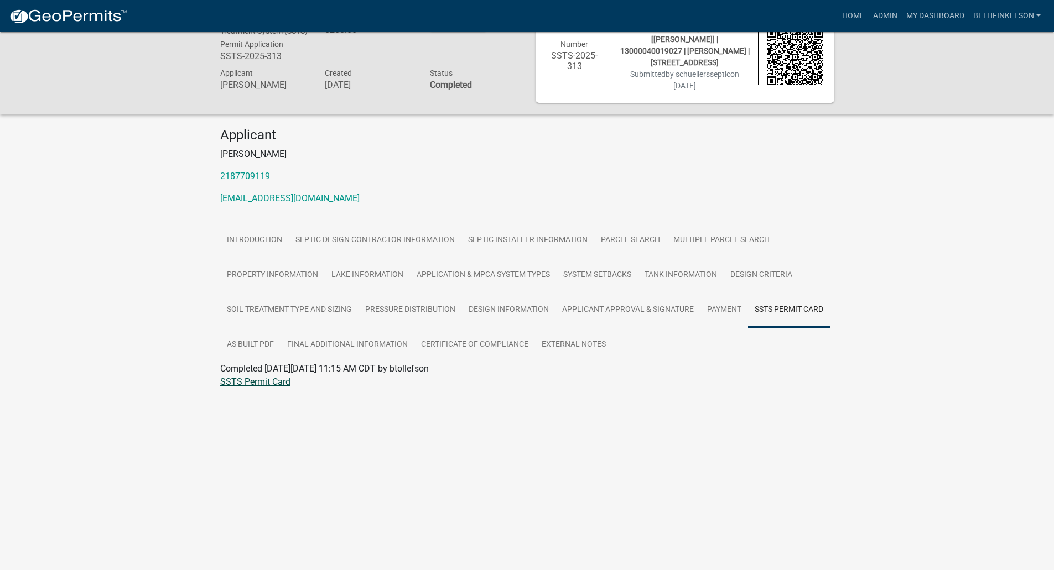
click at [276, 384] on link "SSTS Permit Card" at bounding box center [255, 382] width 70 height 11
click at [470, 279] on link "Application & MPCA System Types" at bounding box center [483, 275] width 147 height 35
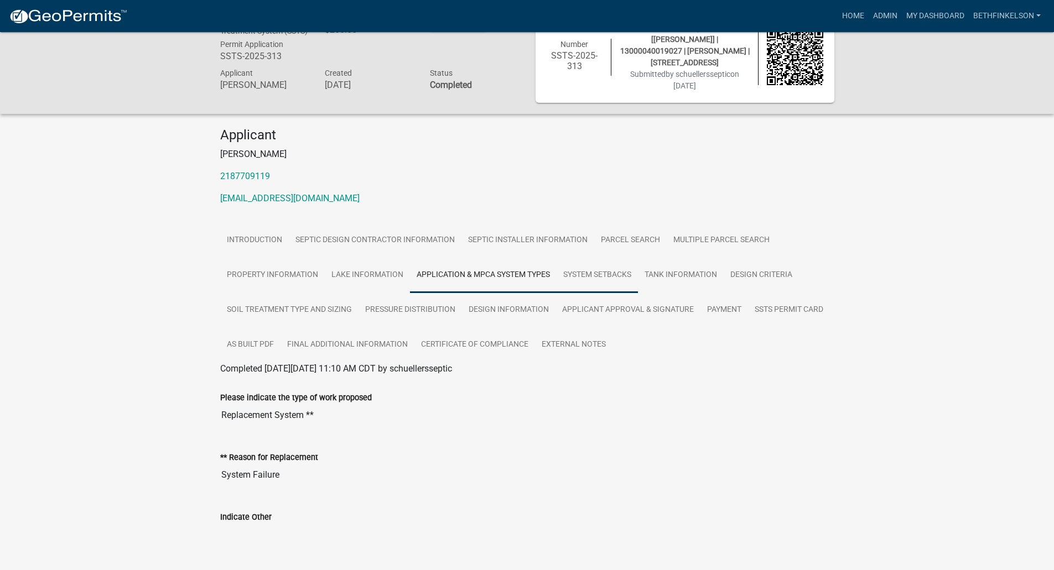
click at [596, 285] on link "System Setbacks" at bounding box center [596, 275] width 81 height 35
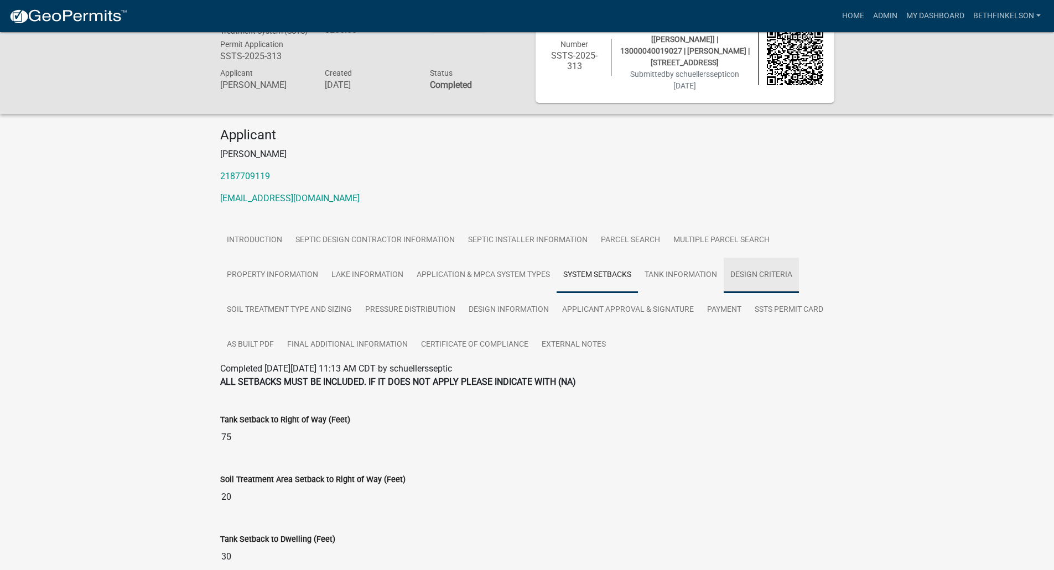
click at [773, 282] on link "Design Criteria" at bounding box center [760, 275] width 75 height 35
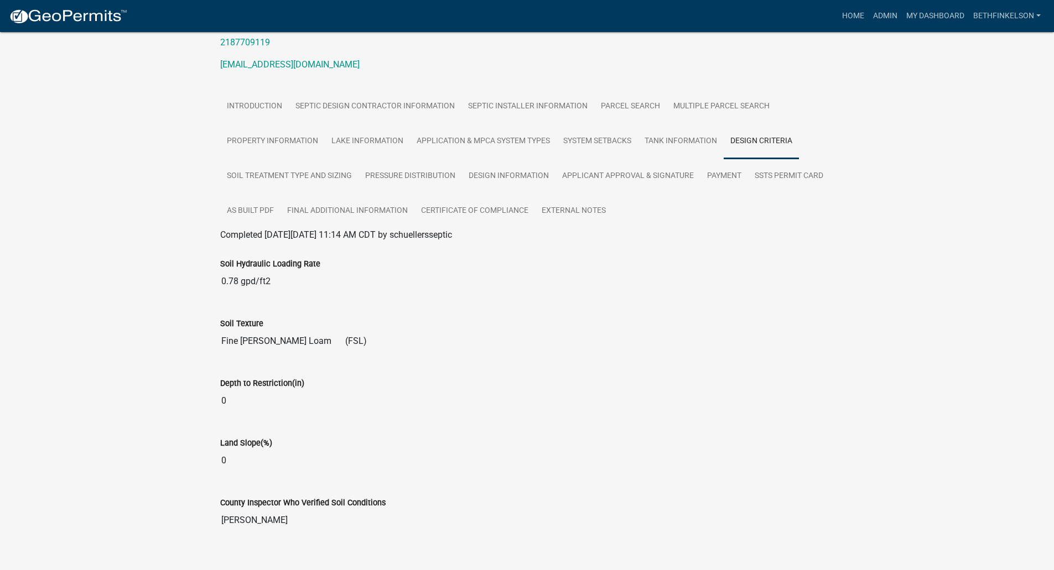
scroll to position [22, 0]
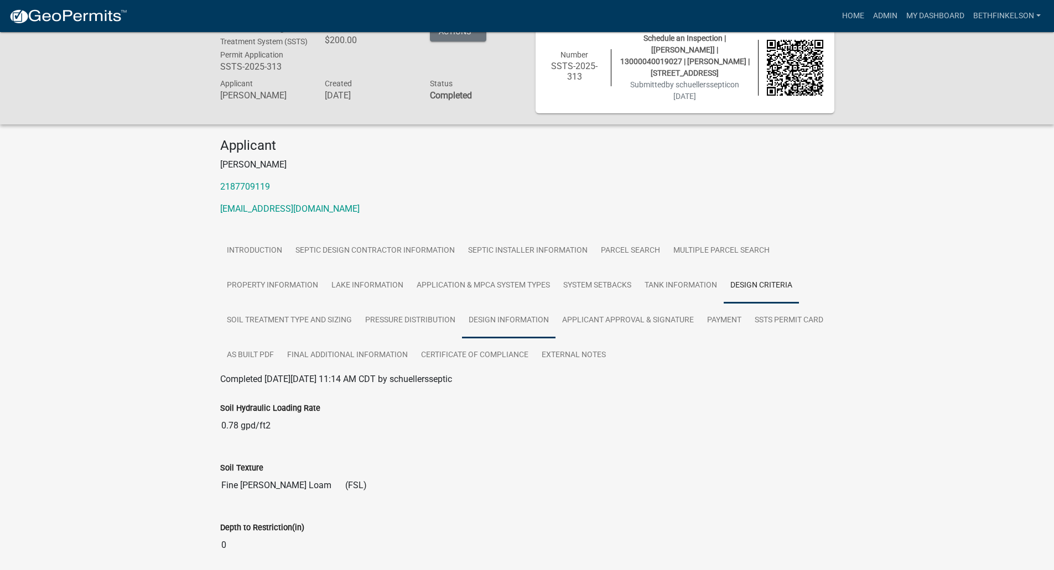
click at [527, 327] on link "Design Information" at bounding box center [508, 320] width 93 height 35
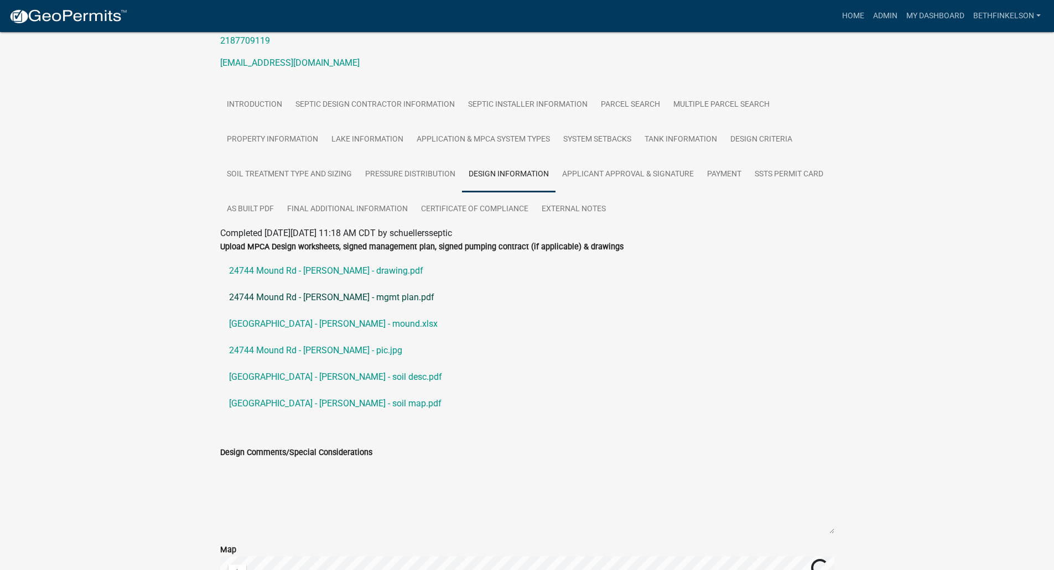
scroll to position [174, 0]
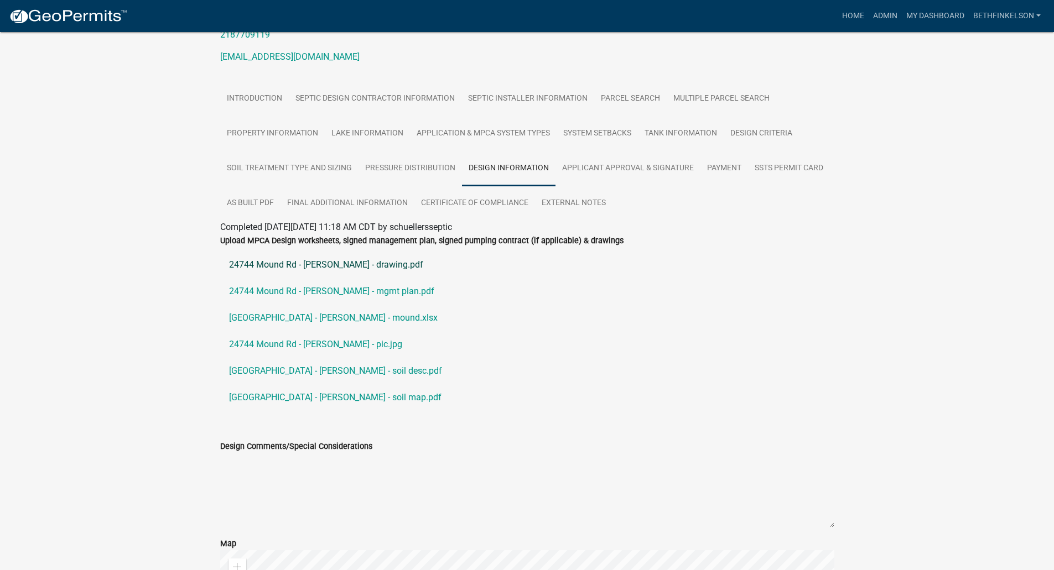
click at [364, 269] on link "24744 Mound Rd - [PERSON_NAME] - drawing.pdf" at bounding box center [527, 265] width 614 height 27
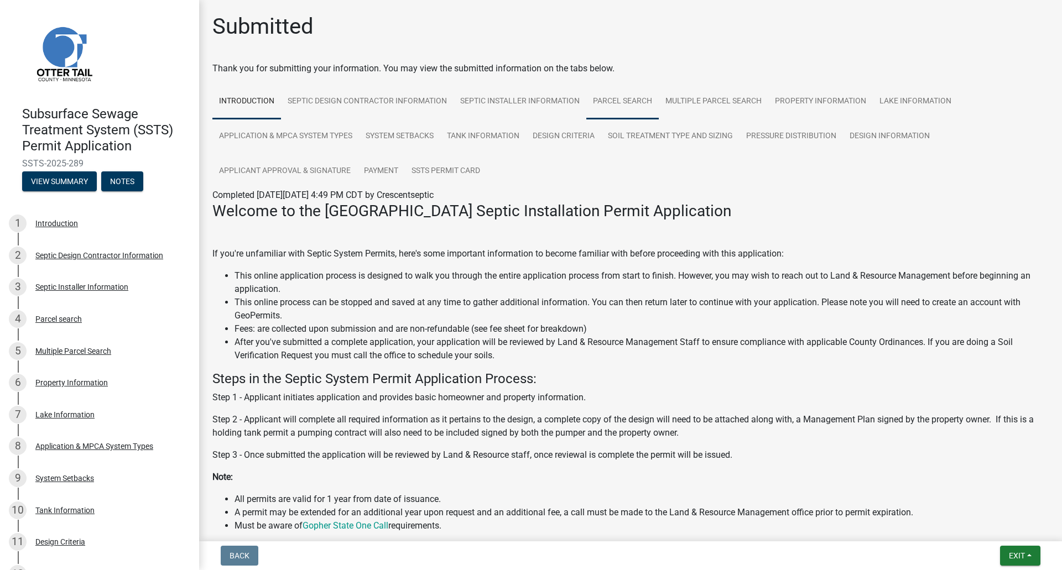
click at [606, 106] on link "Parcel search" at bounding box center [622, 101] width 72 height 35
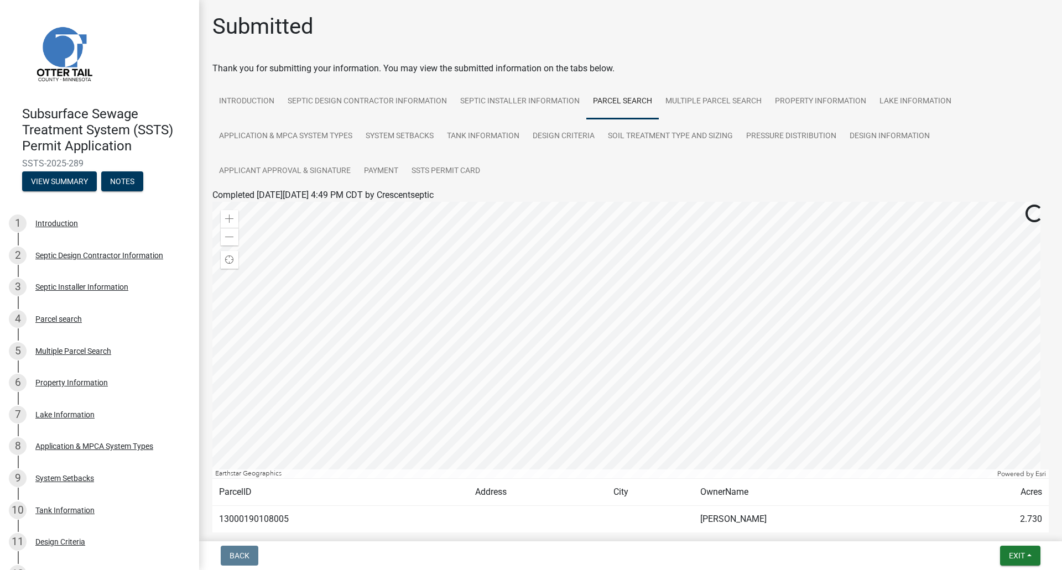
click at [247, 522] on td "13000190108005" at bounding box center [340, 519] width 256 height 27
copy td "13000190108005"
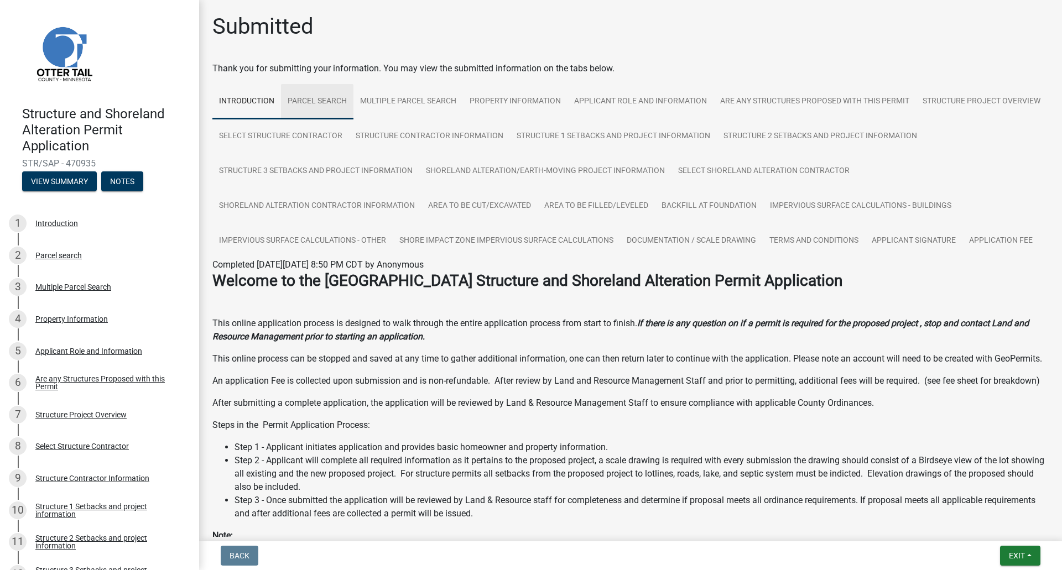
click at [316, 97] on link "Parcel search" at bounding box center [317, 101] width 72 height 35
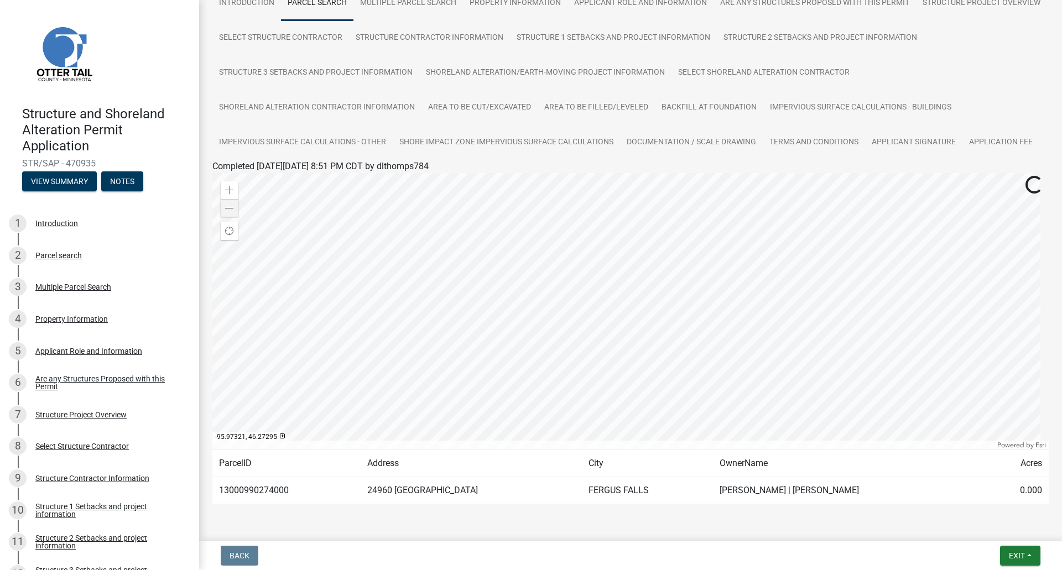
scroll to position [111, 0]
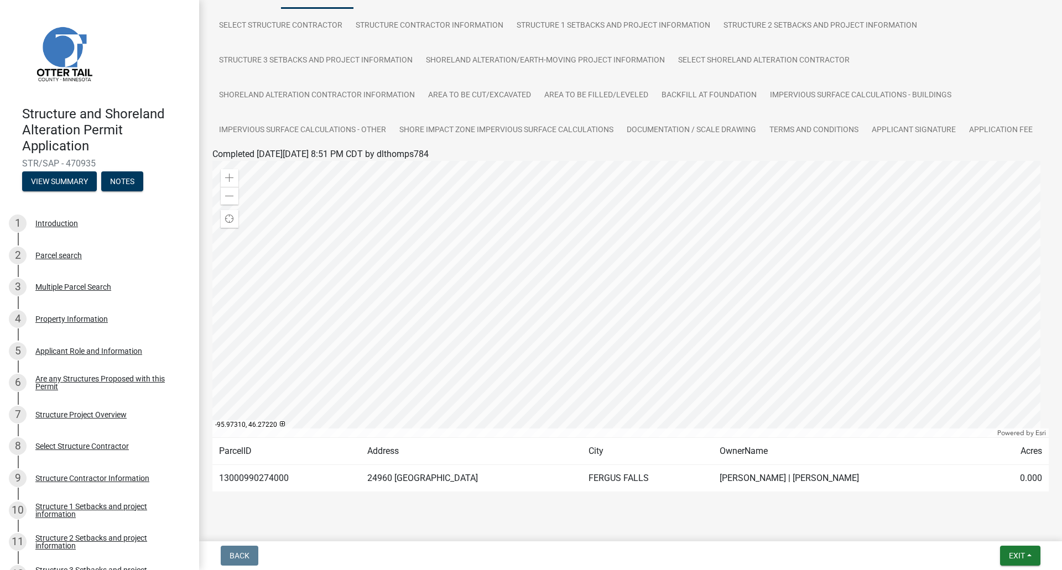
click at [269, 492] on td "13000990274000" at bounding box center [286, 478] width 148 height 27
copy td "13000990274000"
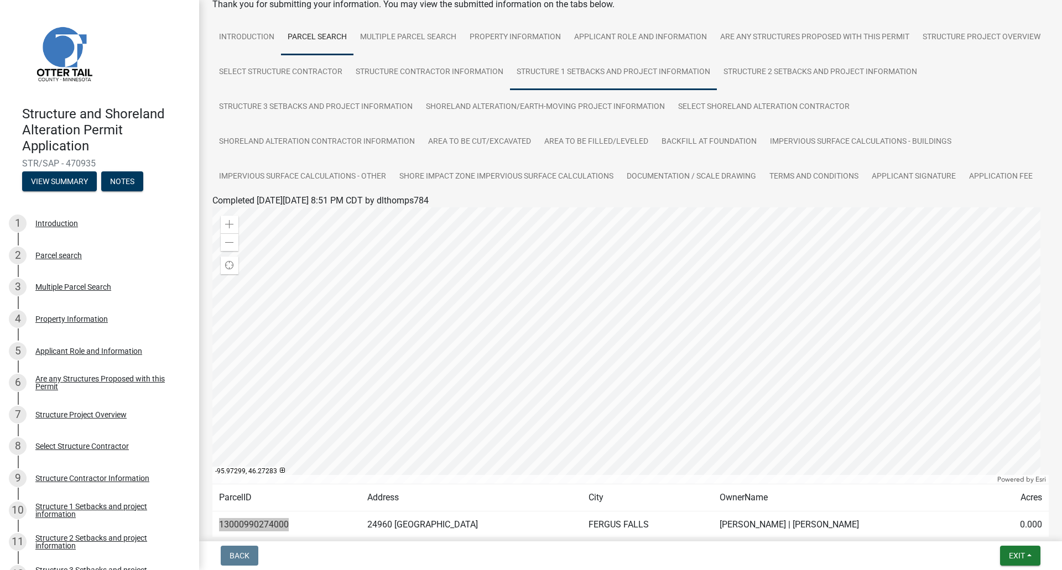
scroll to position [0, 0]
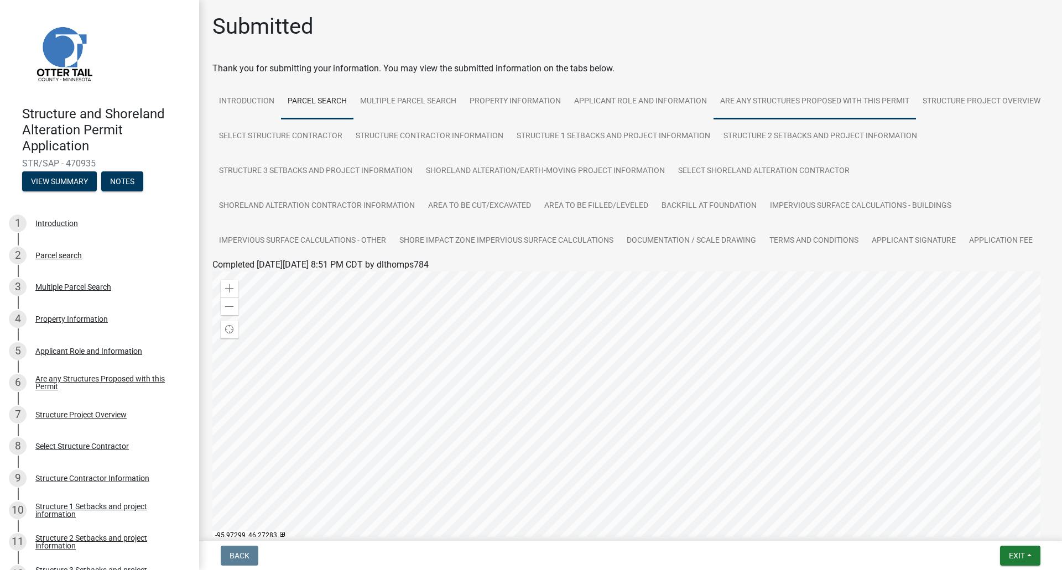
click at [807, 114] on link "Are any Structures Proposed with this Permit" at bounding box center [814, 101] width 202 height 35
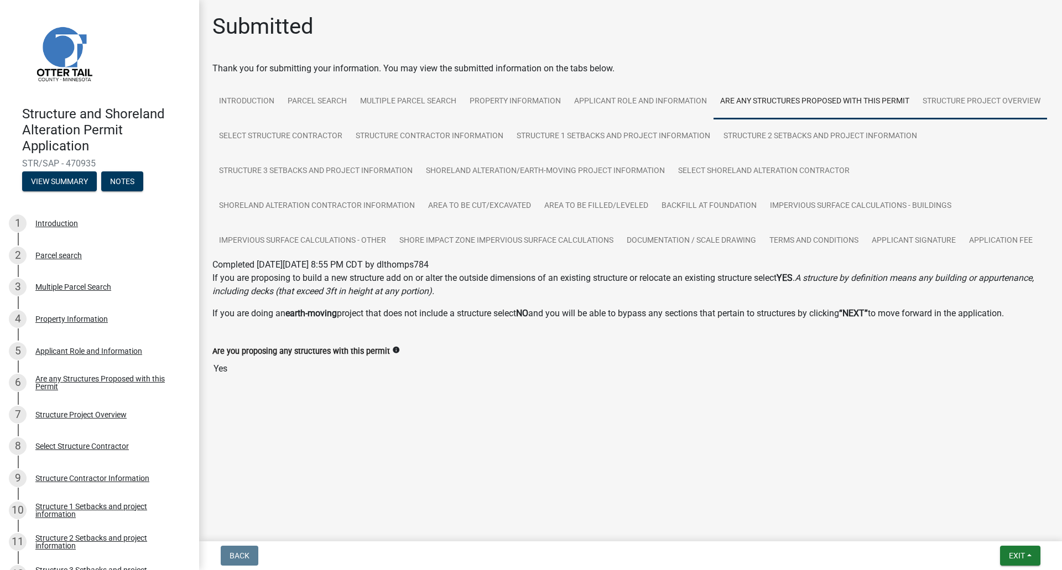
click at [921, 106] on link "Structure Project Overview" at bounding box center [981, 101] width 131 height 35
